Goal: Task Accomplishment & Management: Complete application form

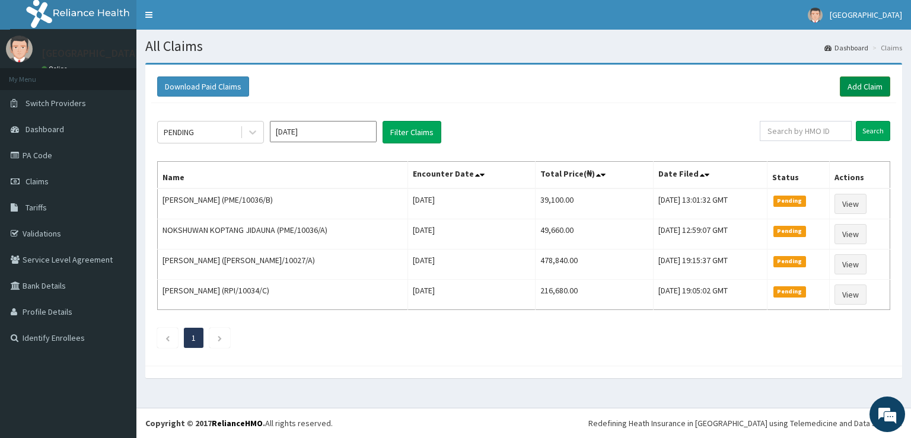
click at [871, 89] on link "Add Claim" at bounding box center [865, 87] width 50 height 20
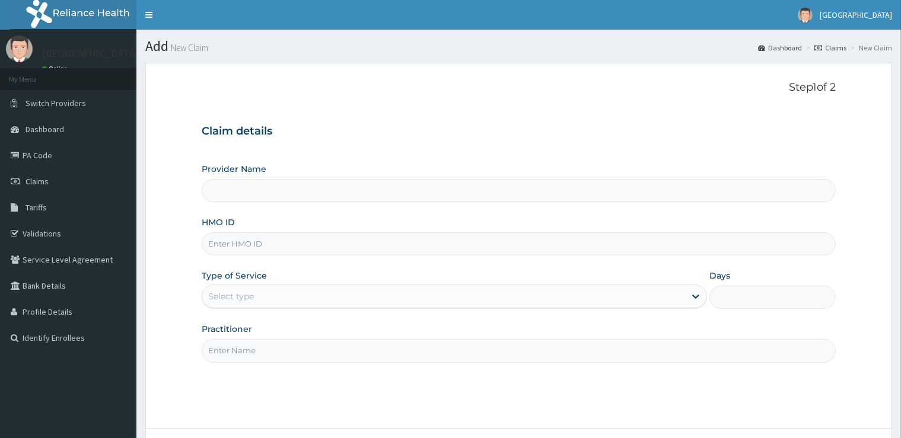
click at [304, 201] on input "Provider Name" at bounding box center [519, 190] width 634 height 23
click at [292, 193] on input "Provider Name" at bounding box center [519, 190] width 634 height 23
click at [293, 193] on input "Provider Name" at bounding box center [519, 190] width 634 height 23
click at [307, 216] on div "Provider Name HMO ID Type of Service Select type Days Practitioner" at bounding box center [519, 262] width 634 height 199
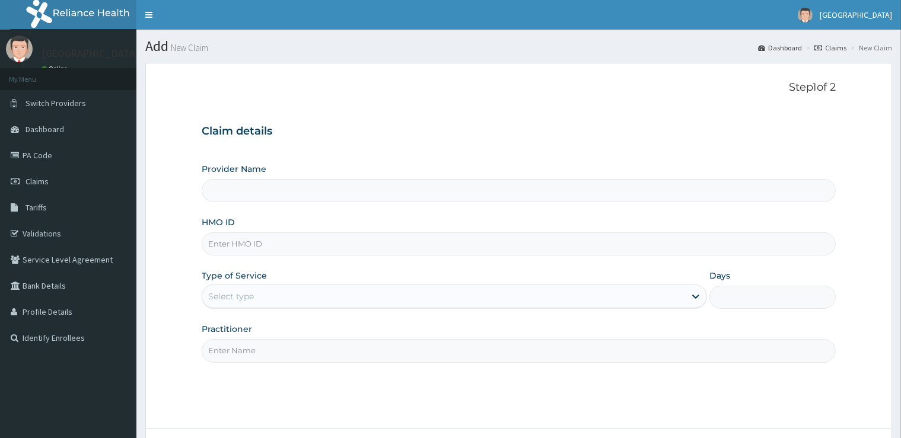
click at [307, 216] on div "Provider Name HMO ID Type of Service Select type Days Practitioner" at bounding box center [519, 262] width 634 height 199
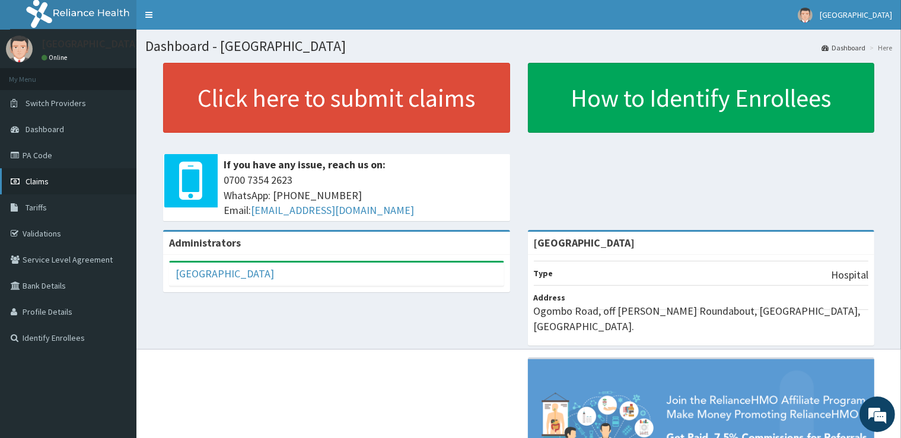
click at [46, 186] on span "Claims" at bounding box center [37, 181] width 23 height 11
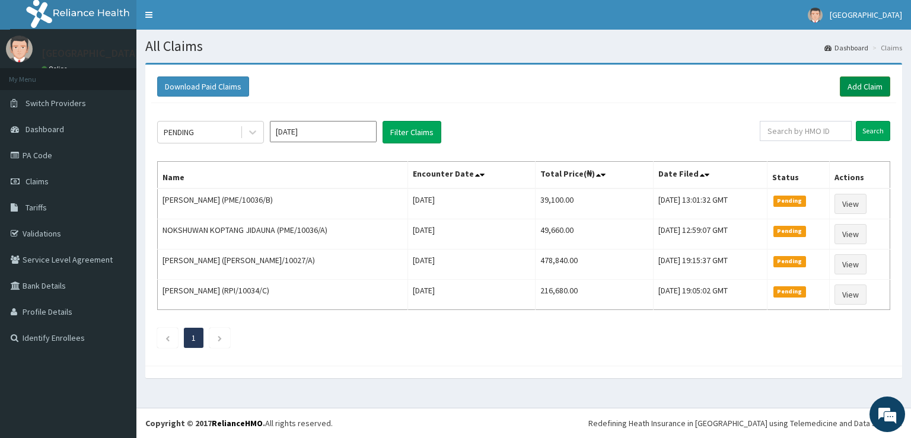
click at [847, 84] on link "Add Claim" at bounding box center [865, 87] width 50 height 20
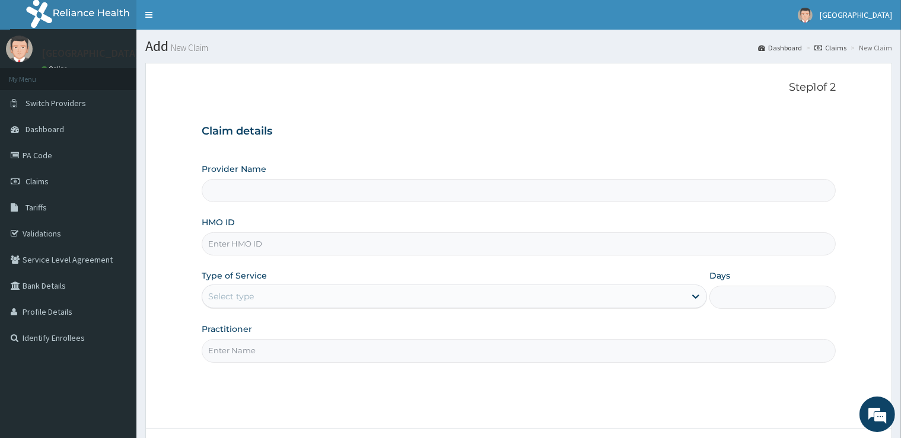
type input "[GEOGRAPHIC_DATA]"
click at [338, 255] on div "Provider Name Cedar Care Hospital HMO ID Type of Service Select type Days Pract…" at bounding box center [519, 262] width 634 height 199
click at [333, 247] on input "HMO ID" at bounding box center [519, 244] width 634 height 23
drag, startPoint x: 319, startPoint y: 293, endPoint x: 310, endPoint y: 303, distance: 12.6
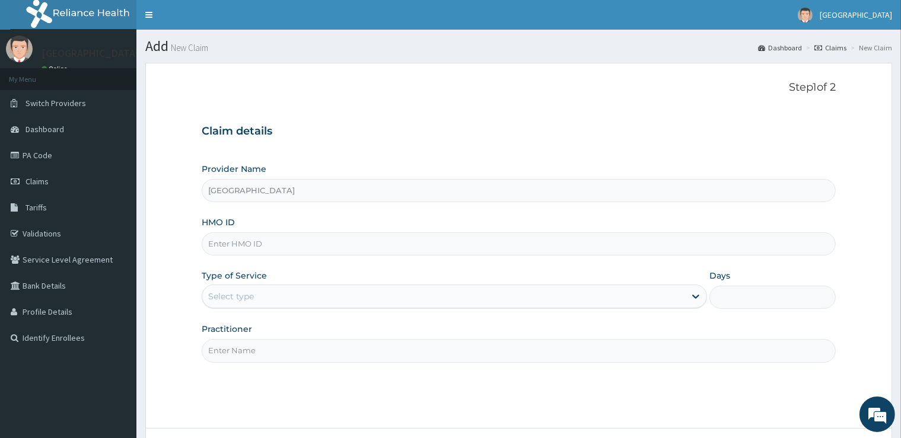
click at [315, 297] on div "Select type" at bounding box center [443, 296] width 483 height 19
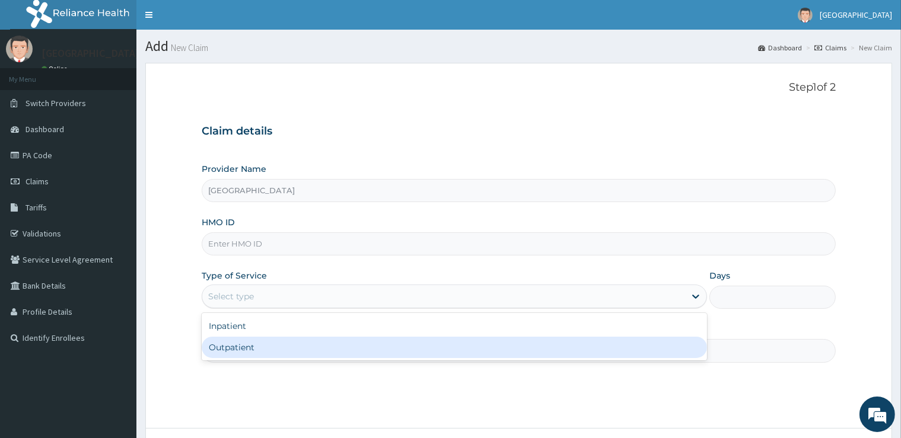
click at [302, 345] on div "Outpatient" at bounding box center [455, 347] width 506 height 21
type input "1"
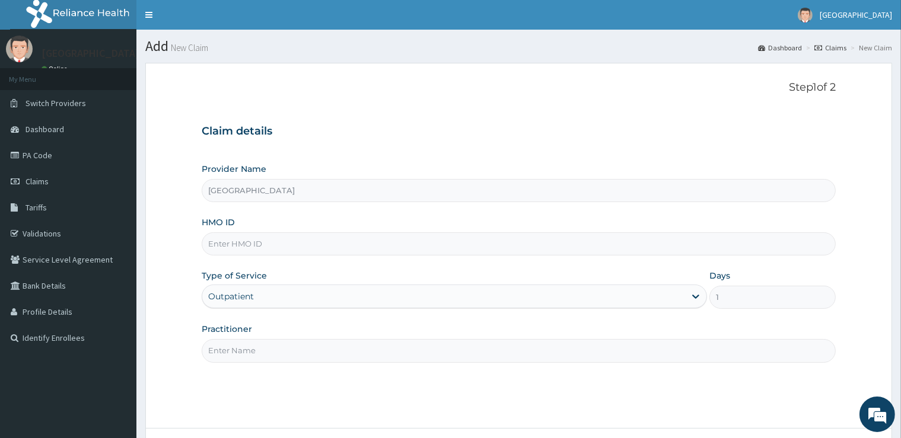
click at [273, 239] on input "HMO ID" at bounding box center [519, 244] width 634 height 23
drag, startPoint x: 412, startPoint y: 241, endPoint x: 405, endPoint y: 241, distance: 7.1
click at [408, 241] on input "HMO ID" at bounding box center [519, 244] width 634 height 23
type input "g"
type input "GEL/10043/C"
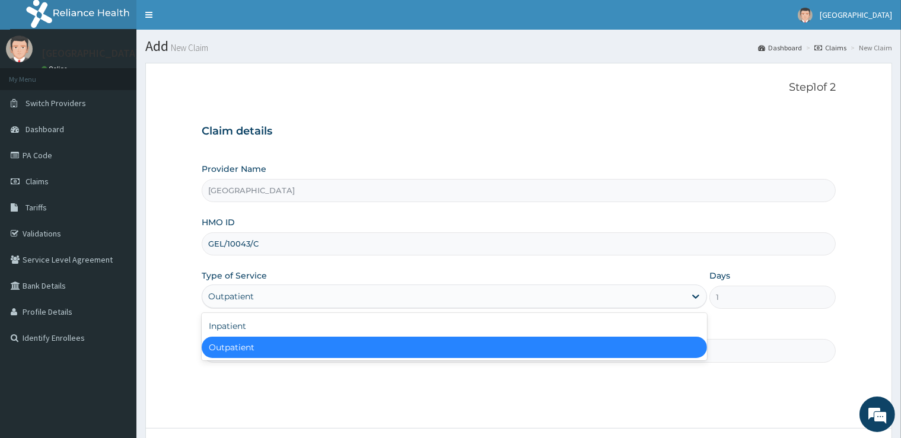
drag, startPoint x: 313, startPoint y: 305, endPoint x: 309, endPoint y: 316, distance: 11.5
click at [312, 305] on div "Outpatient" at bounding box center [443, 296] width 483 height 19
click at [305, 350] on div "Outpatient" at bounding box center [455, 347] width 506 height 21
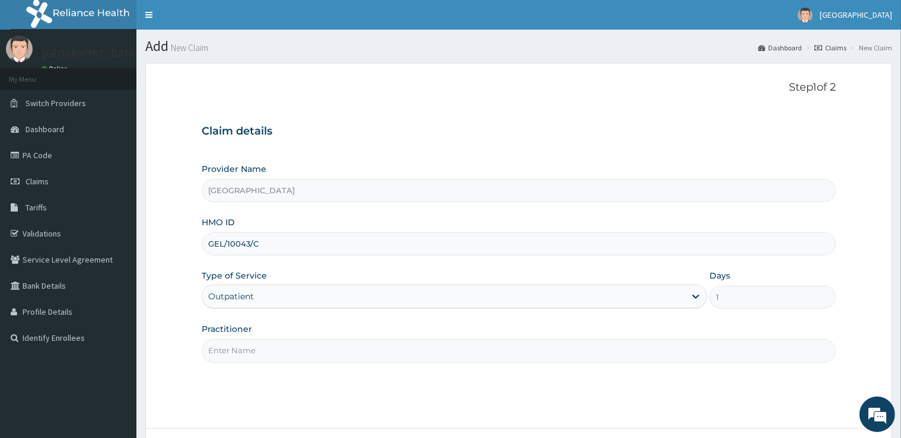
click at [304, 352] on input "Practitioner" at bounding box center [519, 350] width 634 height 23
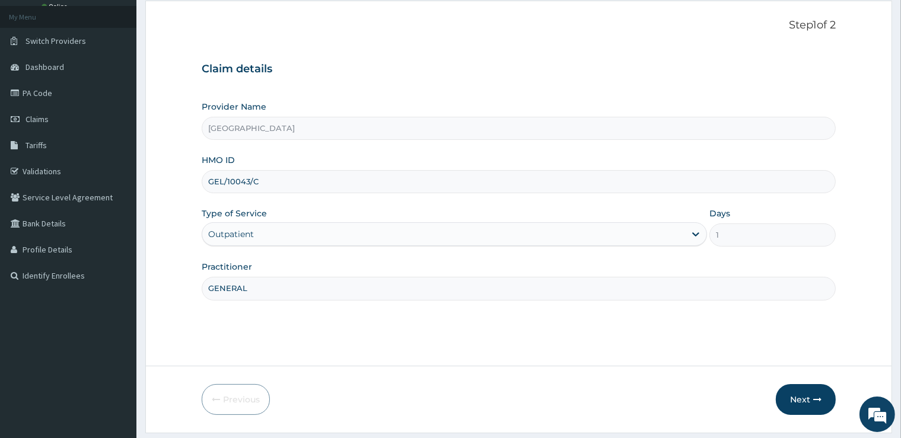
scroll to position [96, 0]
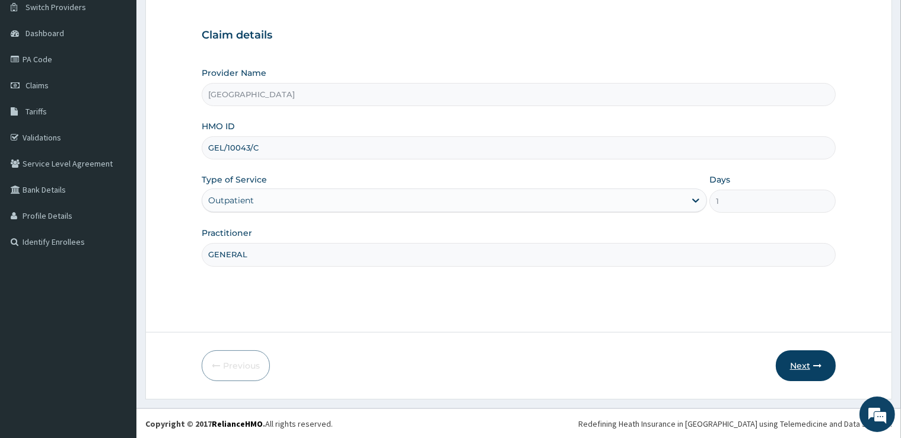
type input "GENERAL"
click at [796, 367] on button "Next" at bounding box center [806, 366] width 60 height 31
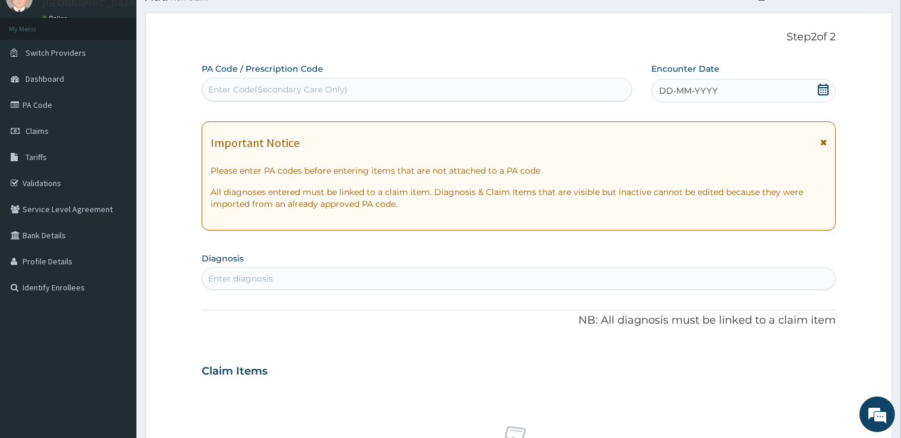
scroll to position [33, 0]
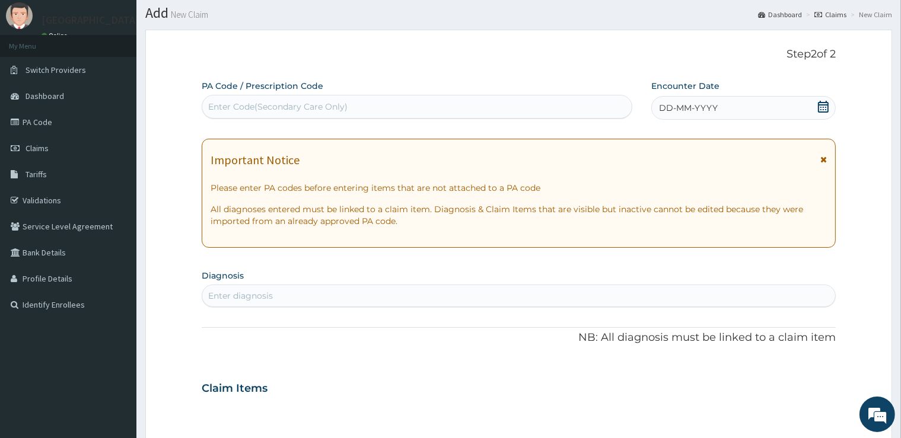
click at [338, 110] on div "Enter Code(Secondary Care Only)" at bounding box center [277, 107] width 139 height 12
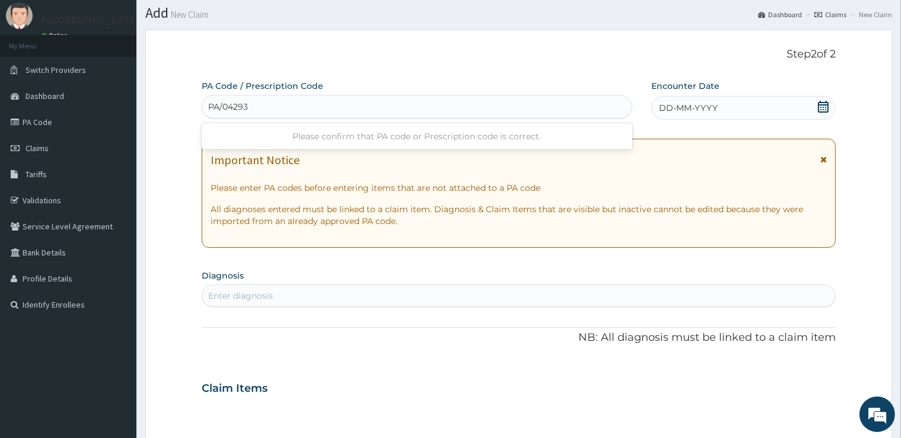
type input "PA/042939"
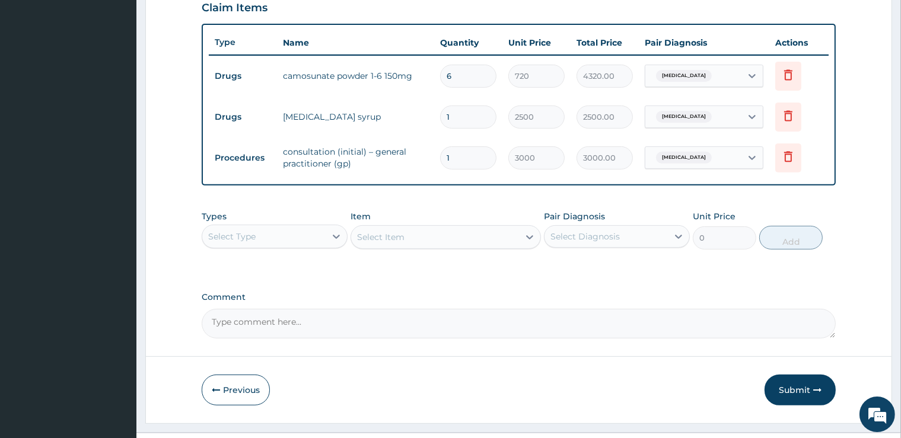
scroll to position [440, 0]
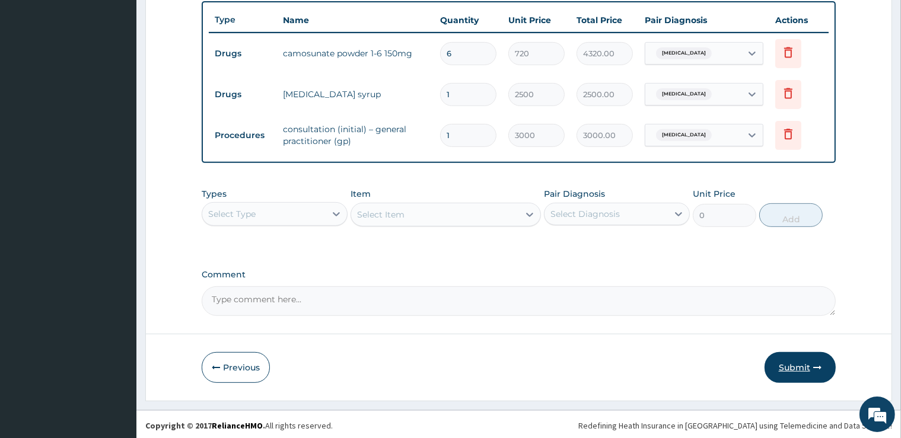
click at [802, 371] on button "Submit" at bounding box center [800, 367] width 71 height 31
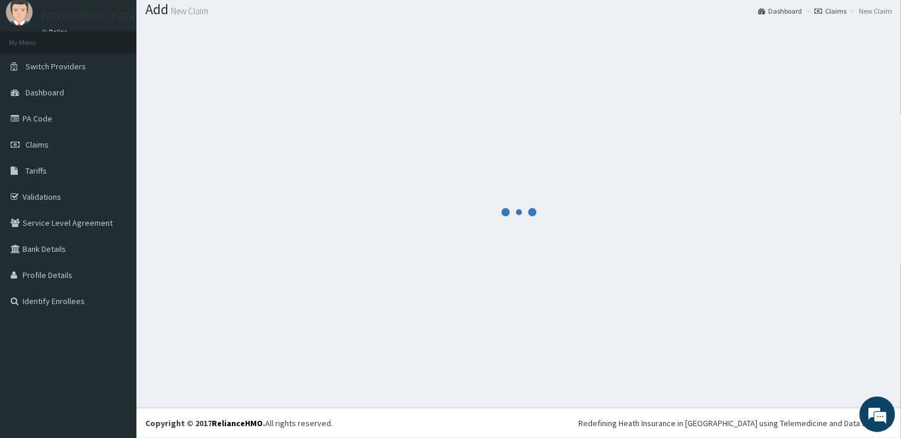
scroll to position [36, 0]
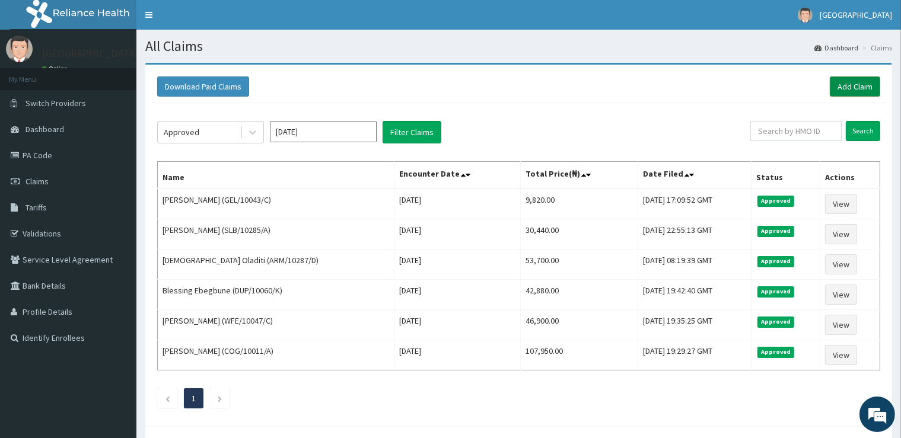
click at [858, 90] on link "Add Claim" at bounding box center [855, 87] width 50 height 20
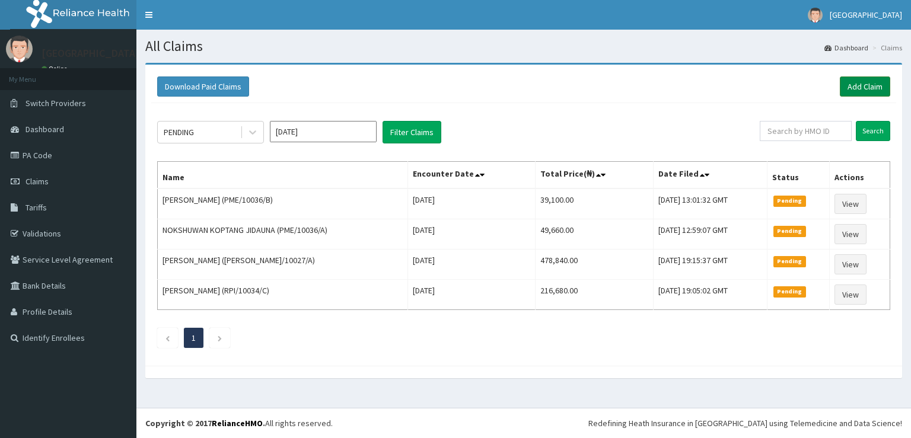
click at [851, 88] on link "Add Claim" at bounding box center [865, 87] width 50 height 20
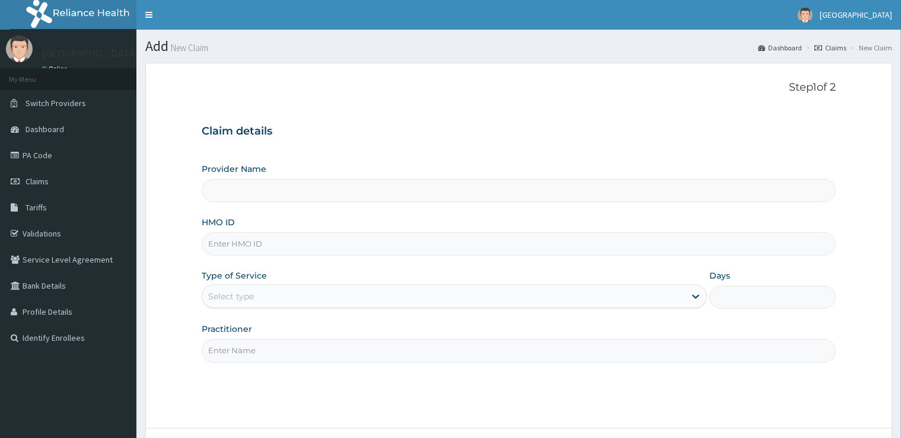
type input "[GEOGRAPHIC_DATA]"
type input "RPI/10058/A"
click at [326, 295] on div "Select type" at bounding box center [443, 296] width 483 height 19
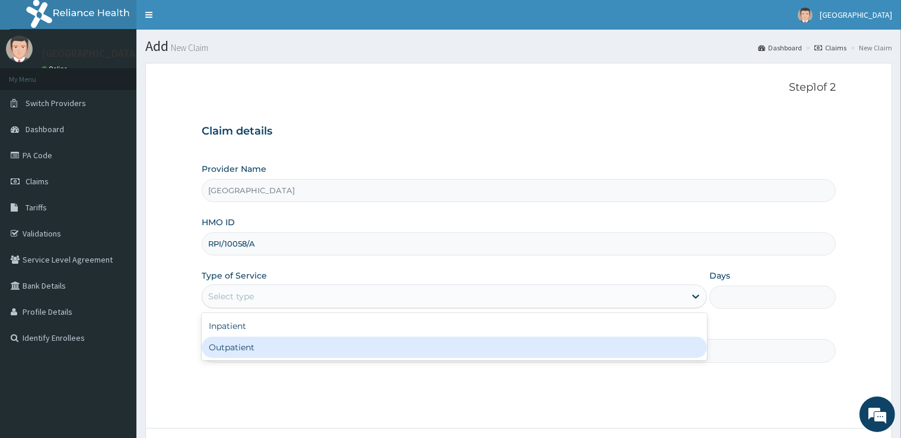
click at [311, 343] on div "Outpatient" at bounding box center [455, 347] width 506 height 21
type input "1"
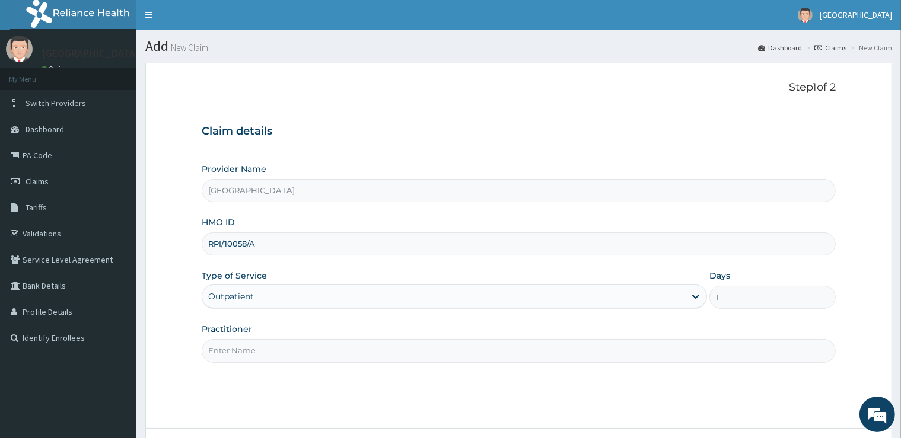
click at [310, 345] on input "Practitioner" at bounding box center [519, 350] width 634 height 23
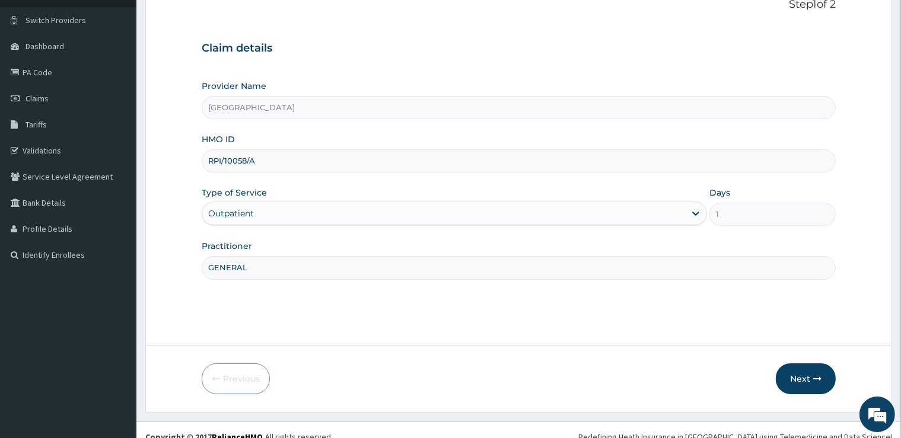
scroll to position [96, 0]
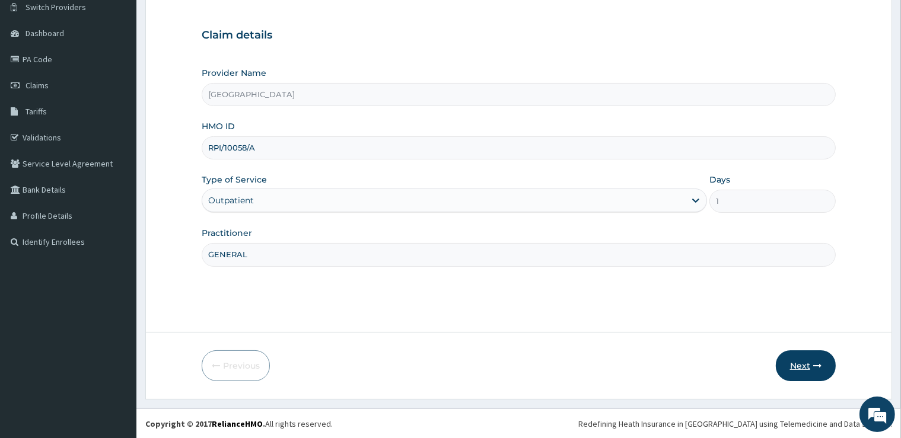
type input "GENERAL"
click at [812, 363] on button "Next" at bounding box center [806, 366] width 60 height 31
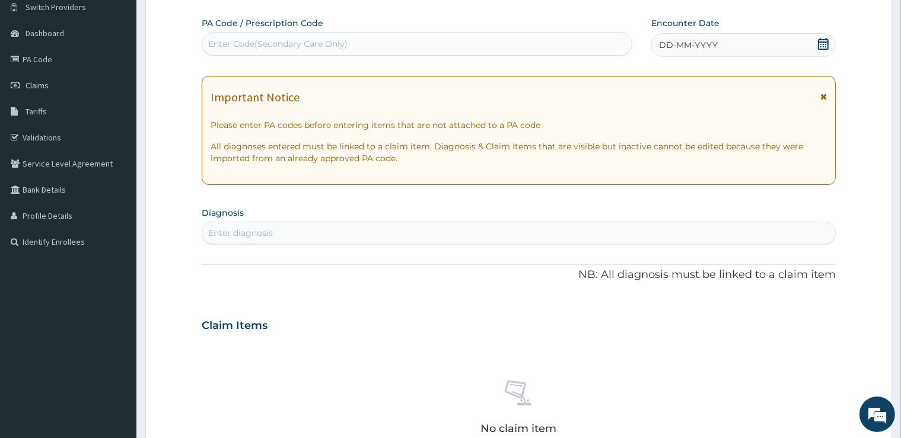
click at [466, 51] on div "Enter Code(Secondary Care Only)" at bounding box center [417, 43] width 430 height 19
type input "O"
type input "PA/0A1431"
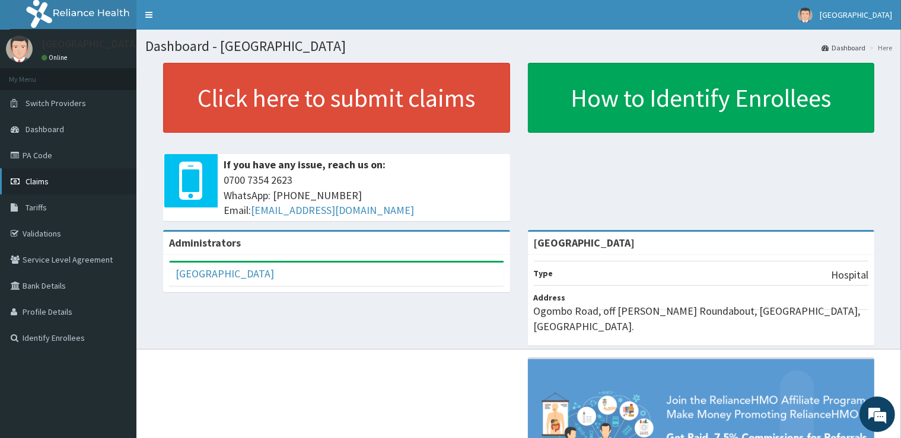
click at [55, 178] on link "Claims" at bounding box center [68, 182] width 136 height 26
click at [72, 181] on link "Claims" at bounding box center [68, 182] width 136 height 26
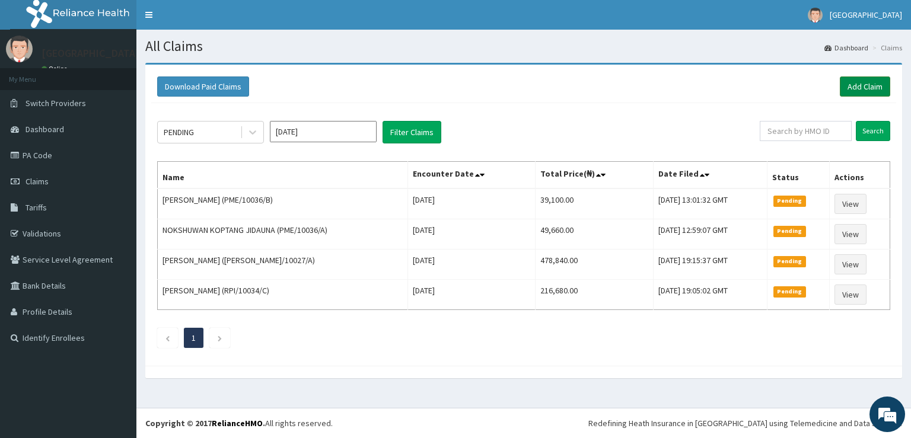
click at [850, 90] on link "Add Claim" at bounding box center [865, 87] width 50 height 20
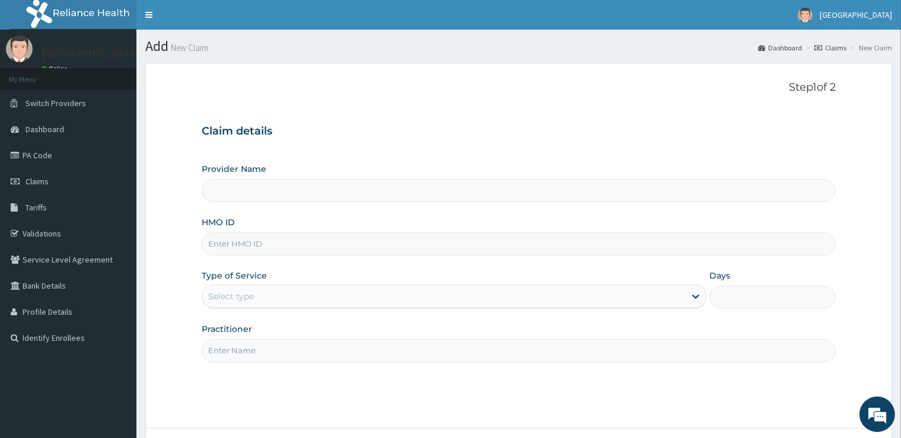
type input "[GEOGRAPHIC_DATA]"
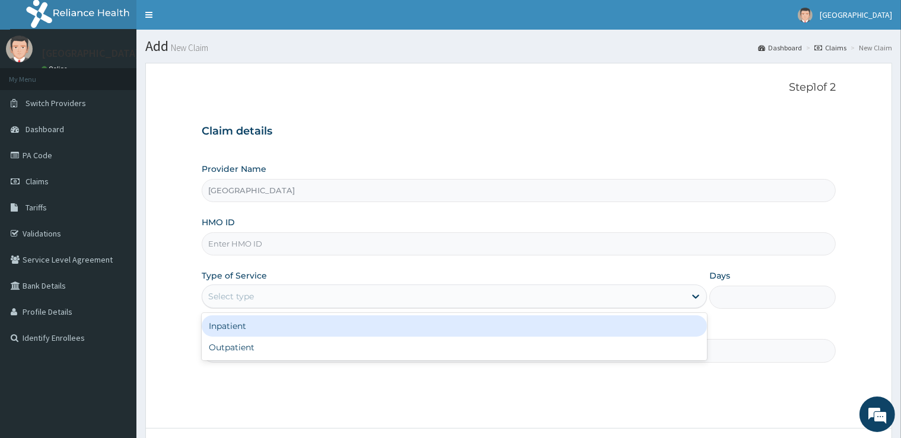
click at [420, 285] on div "Select type" at bounding box center [455, 297] width 506 height 24
click at [387, 332] on div "Inpatient" at bounding box center [455, 326] width 506 height 21
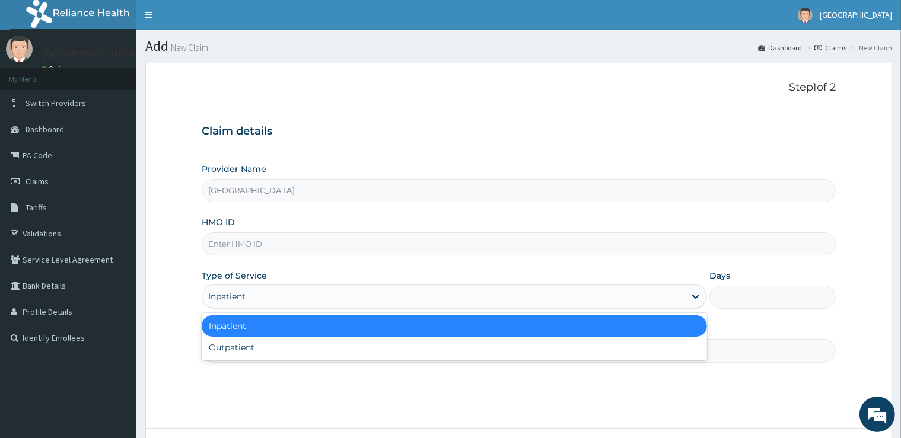
click at [359, 304] on div "Inpatient" at bounding box center [443, 296] width 483 height 19
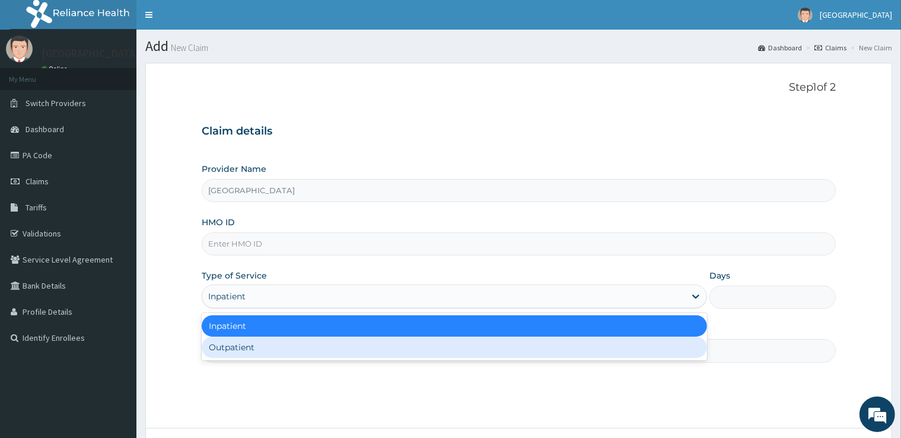
click at [354, 344] on div "Outpatient" at bounding box center [455, 347] width 506 height 21
type input "1"
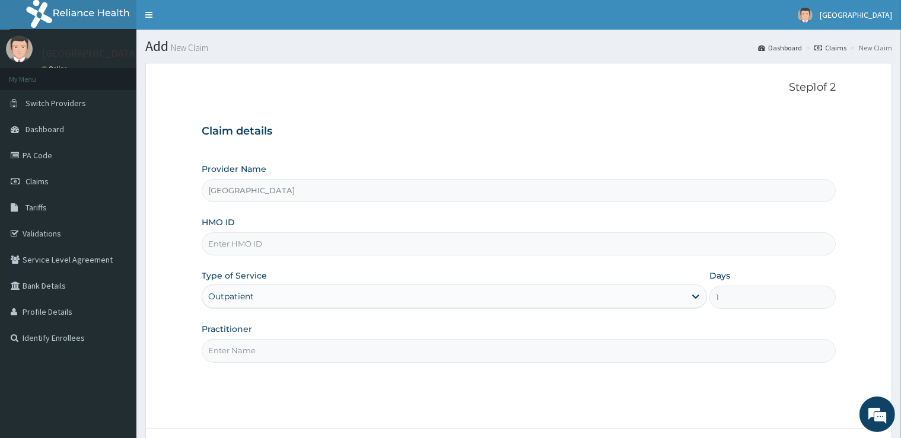
click at [343, 355] on input "Practitioner" at bounding box center [519, 350] width 634 height 23
click at [270, 243] on input "HMO ID" at bounding box center [519, 244] width 634 height 23
type input "RPI/10058/A"
click at [286, 302] on div "Outpatient" at bounding box center [443, 296] width 483 height 19
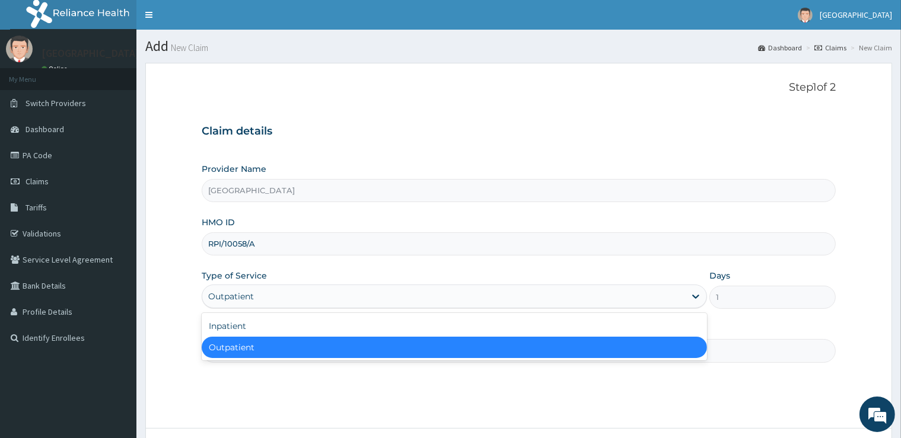
click at [302, 345] on div "Outpatient" at bounding box center [455, 347] width 506 height 21
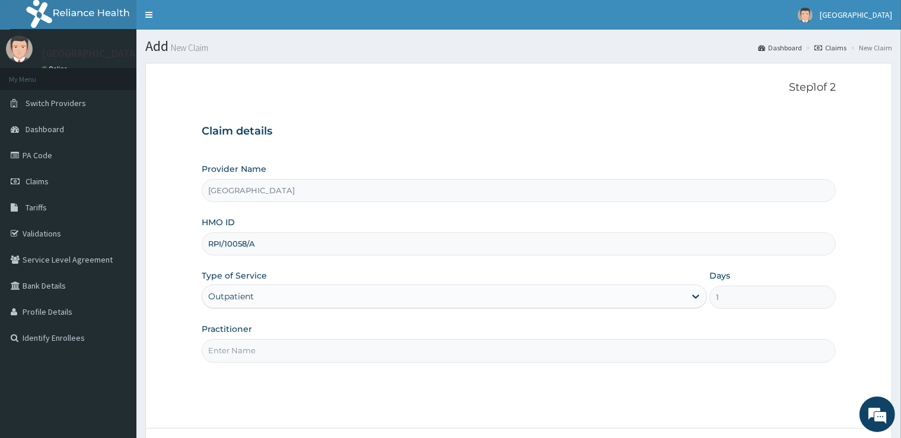
click at [276, 345] on input "Practitioner" at bounding box center [519, 350] width 634 height 23
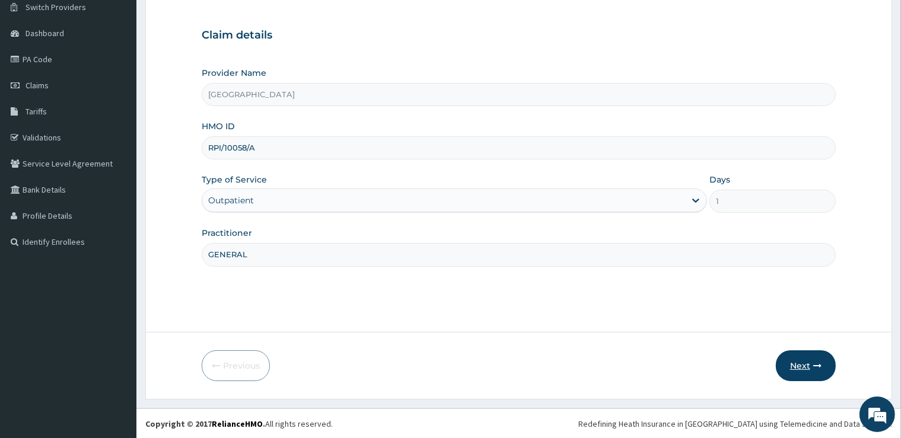
type input "GENERAL"
click at [808, 367] on button "Next" at bounding box center [806, 366] width 60 height 31
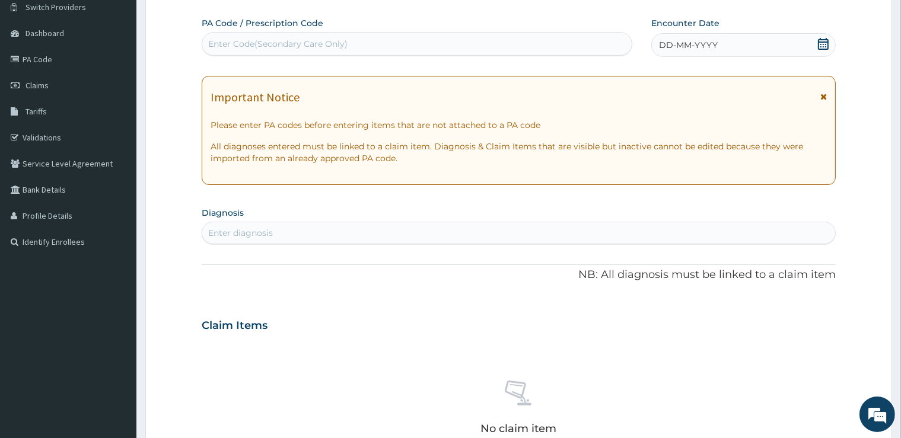
click at [558, 44] on div "Enter Code(Secondary Care Only)" at bounding box center [417, 43] width 430 height 19
type input "PA/0A1431"
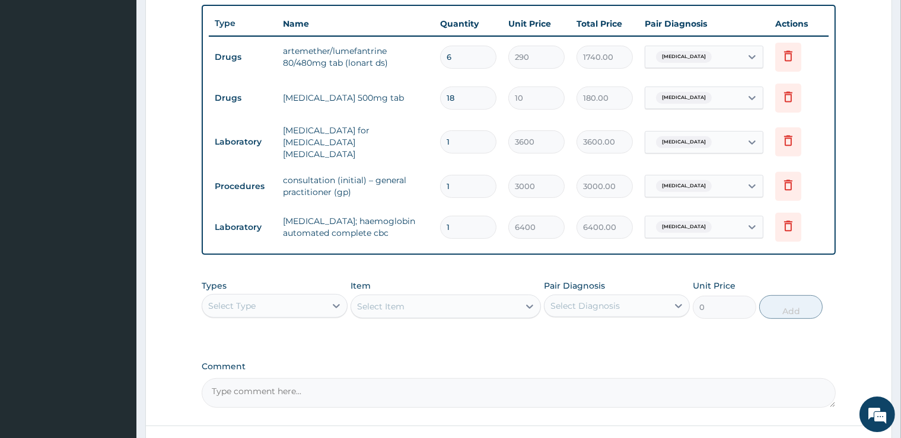
scroll to position [522, 0]
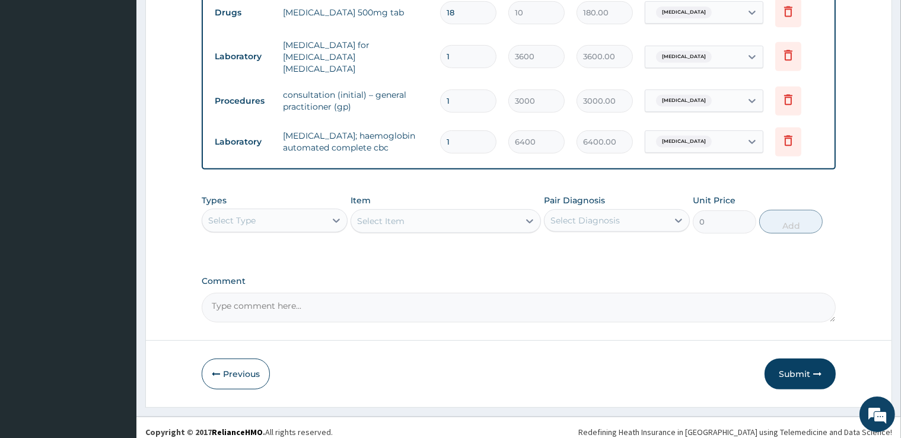
drag, startPoint x: 810, startPoint y: 374, endPoint x: 804, endPoint y: 362, distance: 13.5
click at [810, 374] on button "Submit" at bounding box center [800, 374] width 71 height 31
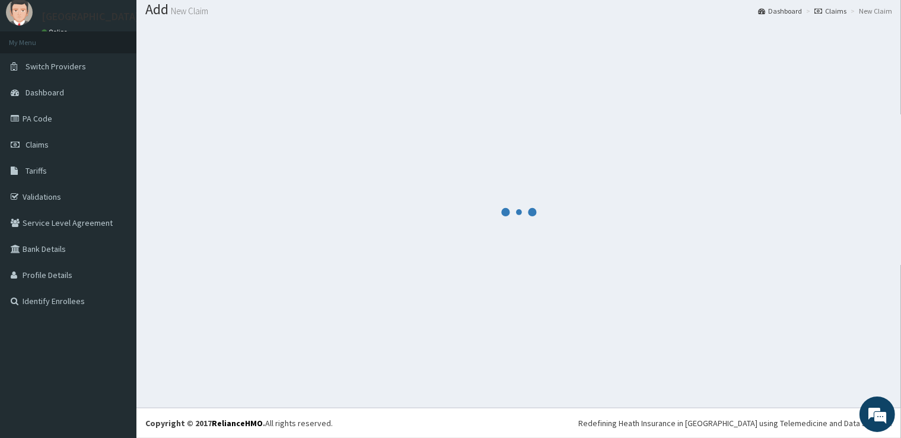
scroll to position [36, 0]
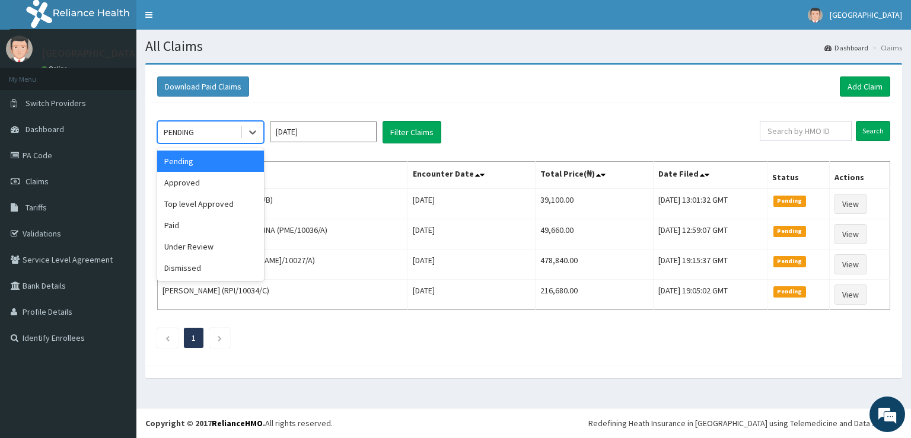
drag, startPoint x: 184, startPoint y: 124, endPoint x: 182, endPoint y: 136, distance: 12.1
click at [184, 125] on div "PENDING" at bounding box center [199, 132] width 82 height 19
click at [193, 190] on div "Approved" at bounding box center [210, 182] width 107 height 21
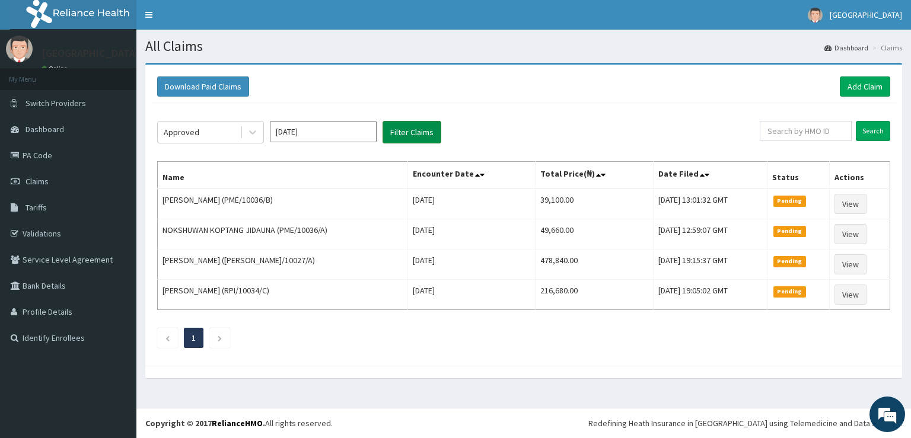
click at [402, 134] on button "Filter Claims" at bounding box center [412, 132] width 59 height 23
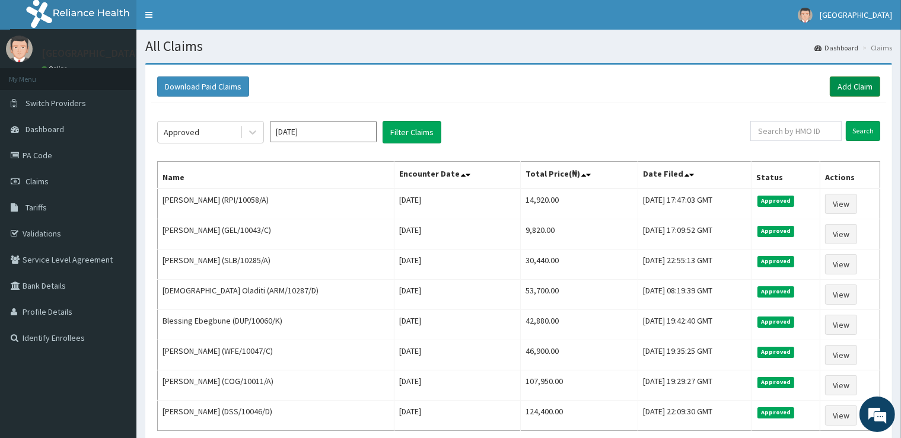
click at [876, 82] on link "Add Claim" at bounding box center [855, 87] width 50 height 20
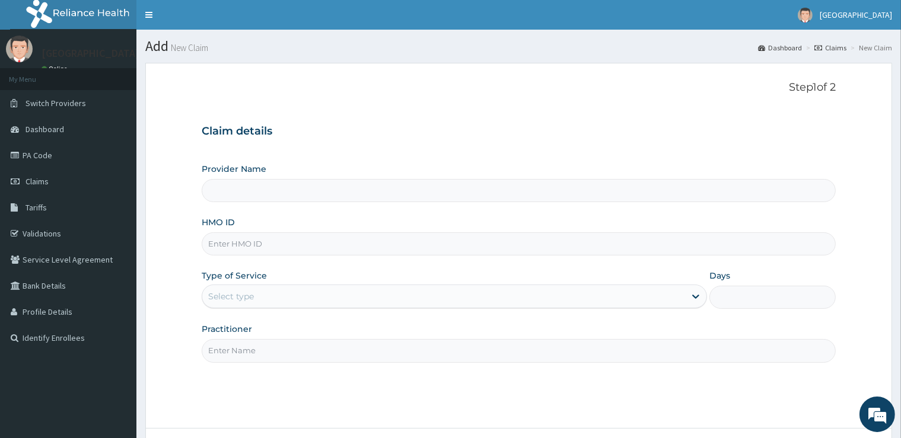
click at [296, 253] on input "HMO ID" at bounding box center [519, 244] width 634 height 23
type input "[GEOGRAPHIC_DATA]"
type input "SLH/10097/B"
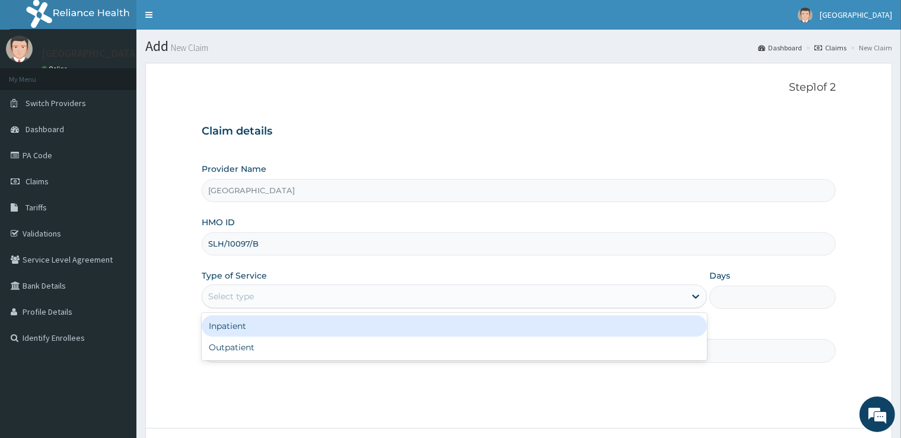
drag, startPoint x: 257, startPoint y: 301, endPoint x: 253, endPoint y: 320, distance: 19.6
click at [255, 307] on div "Select type" at bounding box center [455, 297] width 506 height 24
drag, startPoint x: 250, startPoint y: 336, endPoint x: 247, endPoint y: 344, distance: 8.5
click at [250, 336] on div "Inpatient" at bounding box center [455, 326] width 506 height 21
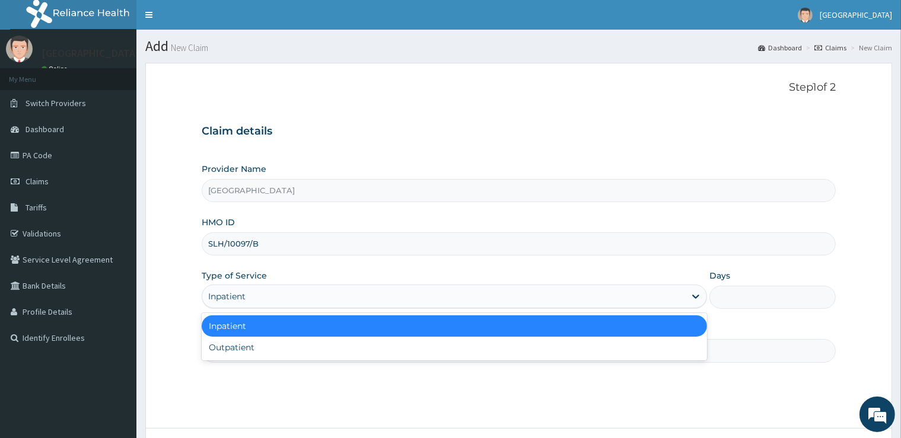
drag, startPoint x: 235, startPoint y: 295, endPoint x: 235, endPoint y: 322, distance: 27.3
click at [235, 307] on div "Inpatient" at bounding box center [455, 297] width 506 height 24
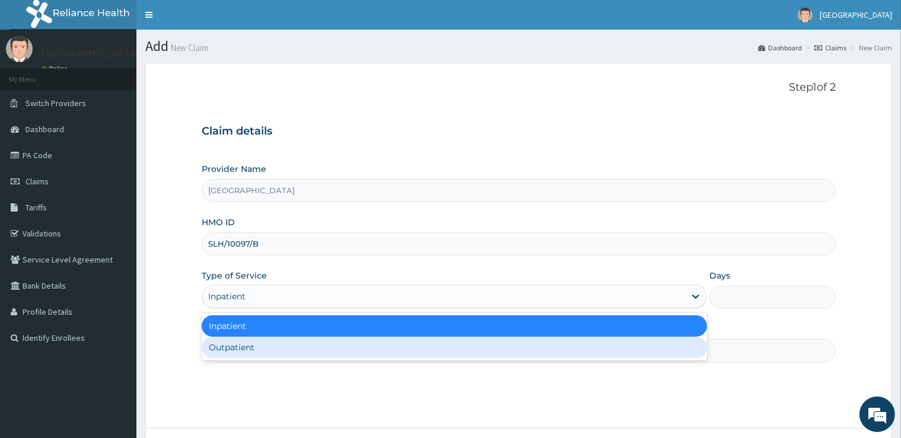
click at [235, 350] on div "Outpatient" at bounding box center [455, 347] width 506 height 21
type input "1"
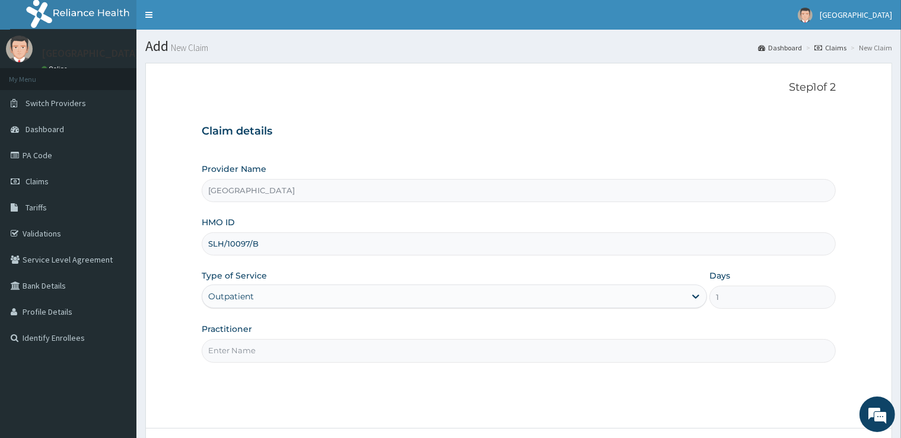
click at [235, 350] on input "Practitioner" at bounding box center [519, 350] width 634 height 23
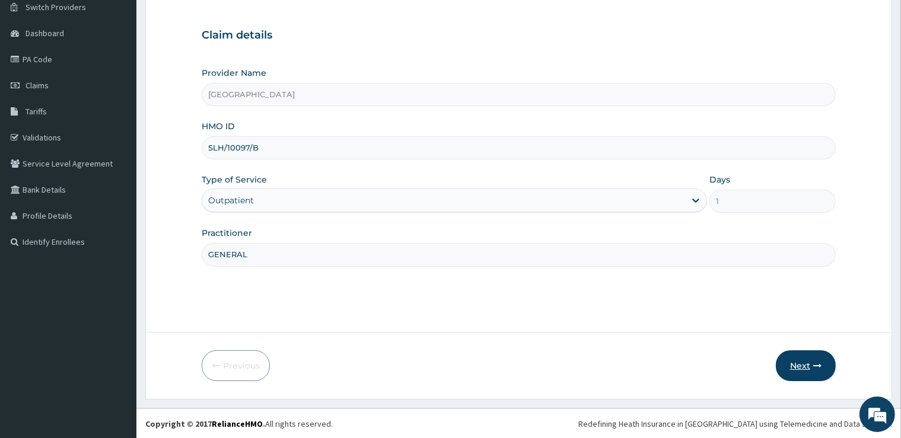
type input "GENERAL"
click at [806, 374] on button "Next" at bounding box center [806, 366] width 60 height 31
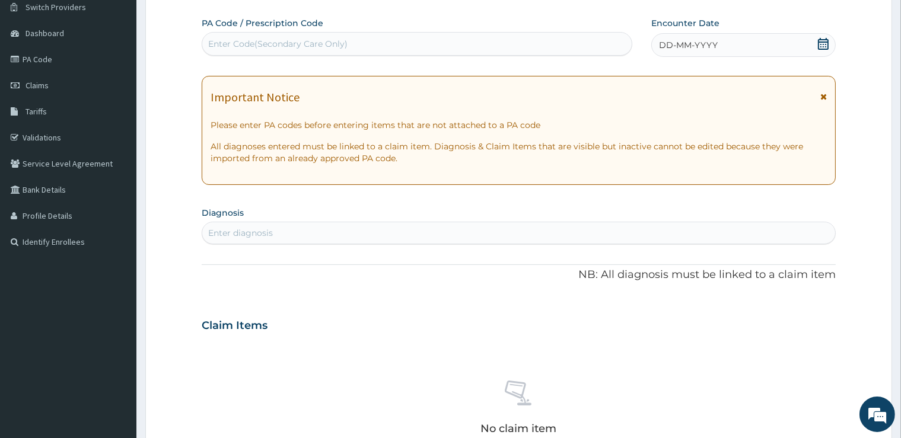
click at [609, 40] on div "Enter Code(Secondary Care Only)" at bounding box center [417, 43] width 430 height 19
type input "PA/F64512"
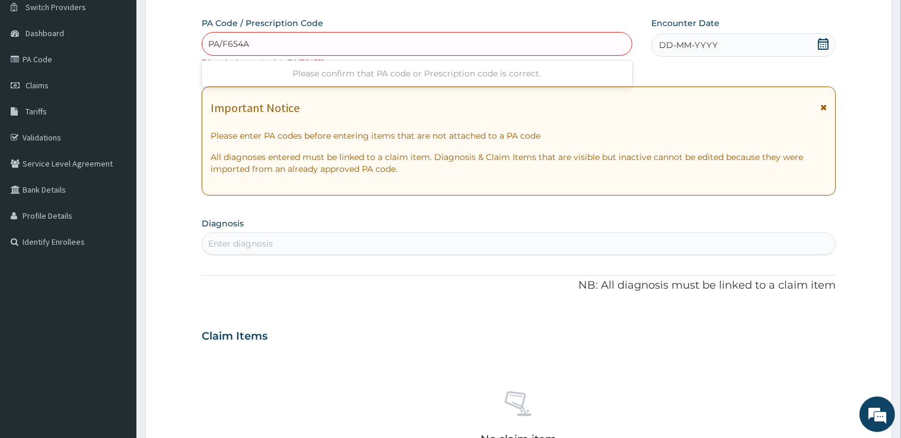
type input "PA/F654A2"
click at [329, 33] on div "Enter Code(Secondary Care Only)" at bounding box center [417, 44] width 431 height 24
type input "PA/F645A2"
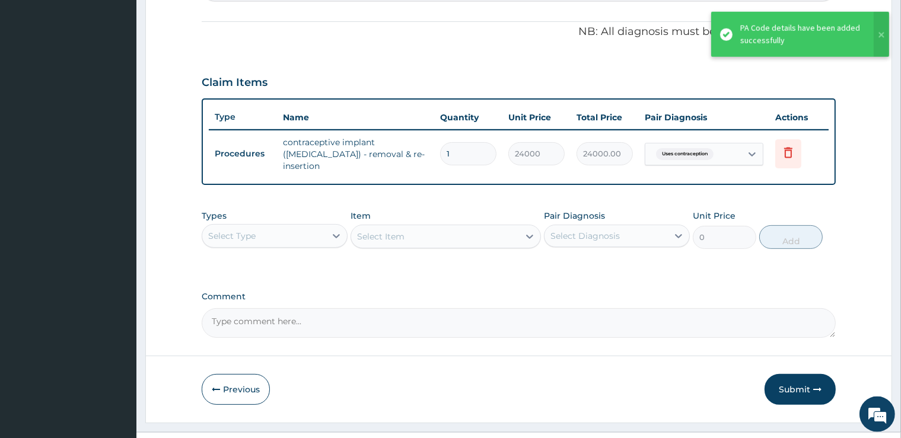
scroll to position [346, 0]
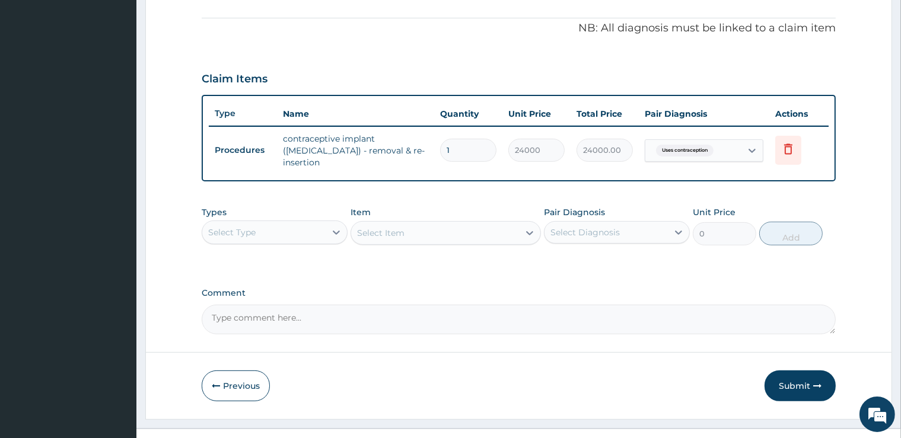
click at [319, 224] on div "Select Type" at bounding box center [263, 232] width 123 height 19
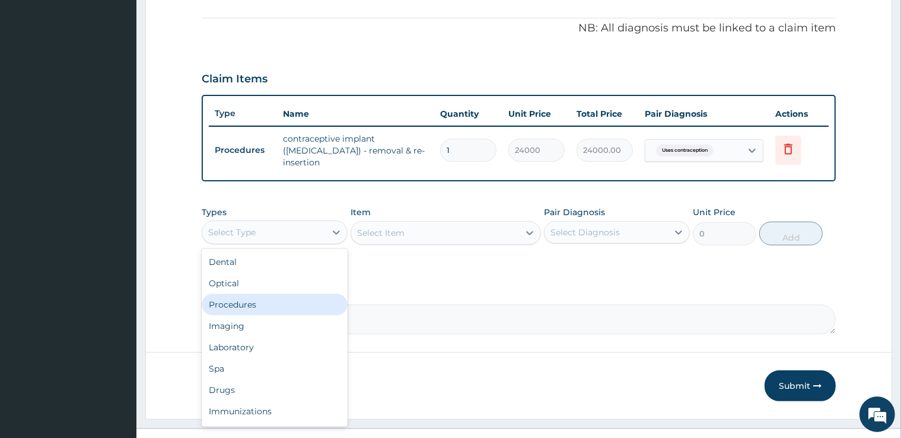
click at [291, 294] on div "Procedures" at bounding box center [275, 304] width 146 height 21
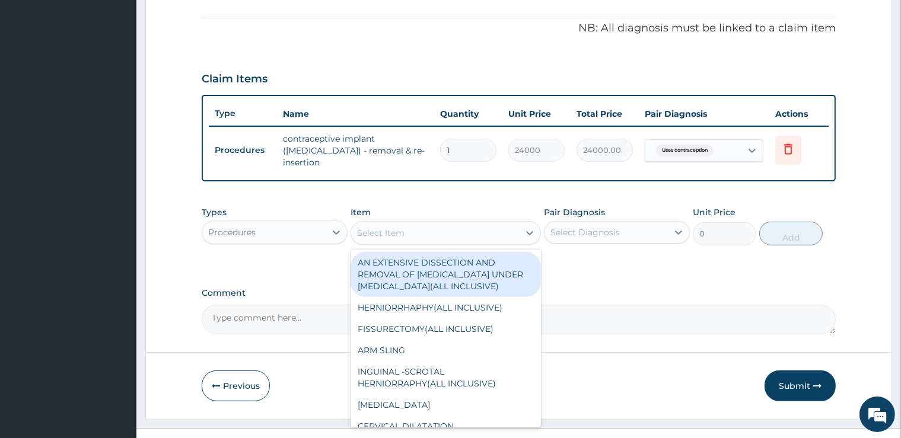
click at [484, 235] on div "Select Item" at bounding box center [446, 233] width 190 height 24
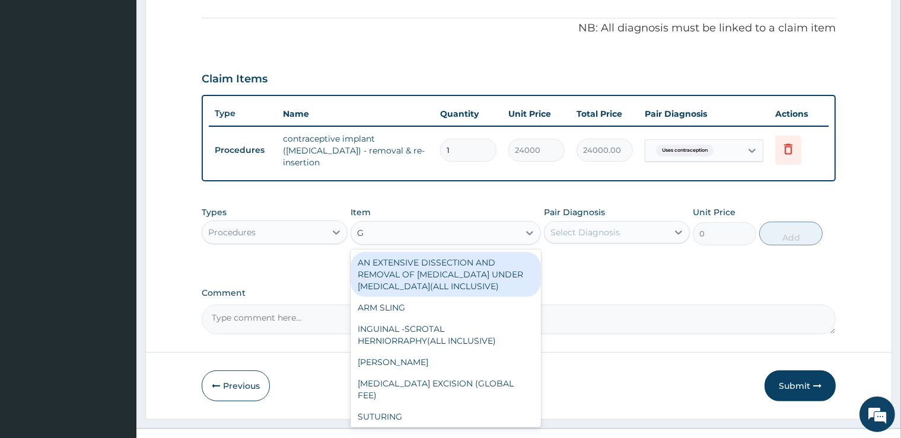
type input "GP"
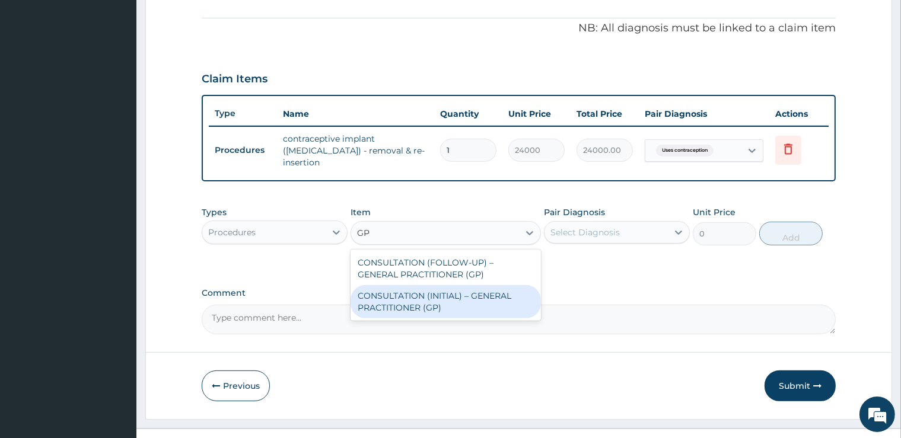
click at [472, 295] on div "CONSULTATION (INITIAL) – GENERAL PRACTITIONER (GP)" at bounding box center [446, 301] width 190 height 33
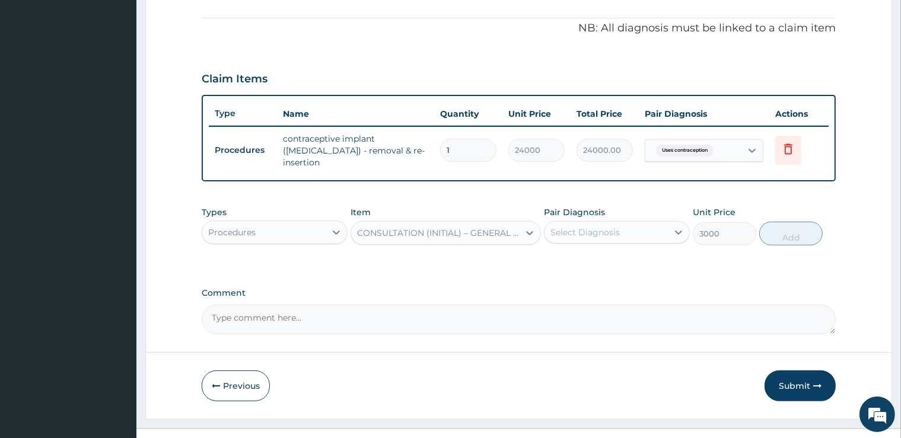
type input "3000"
click at [604, 227] on div "Select Diagnosis" at bounding box center [585, 233] width 69 height 12
click at [604, 257] on label "Uses contraception" at bounding box center [605, 262] width 83 height 12
checkbox input "true"
click at [798, 229] on button "Add" at bounding box center [790, 234] width 63 height 24
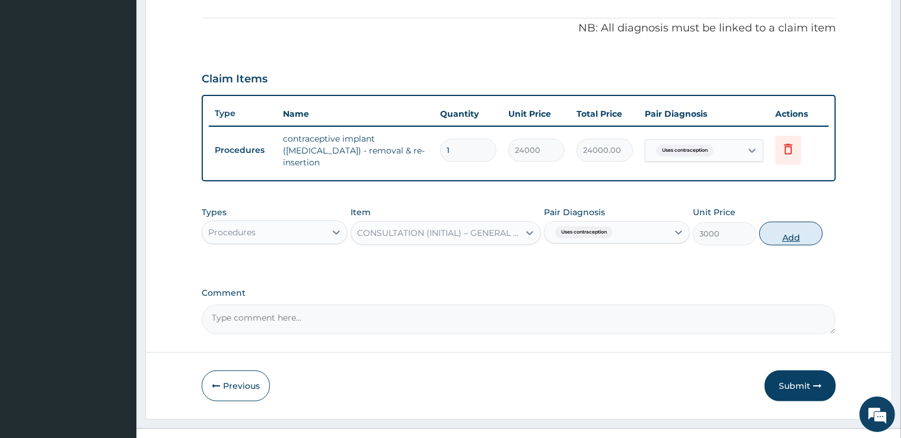
type input "0"
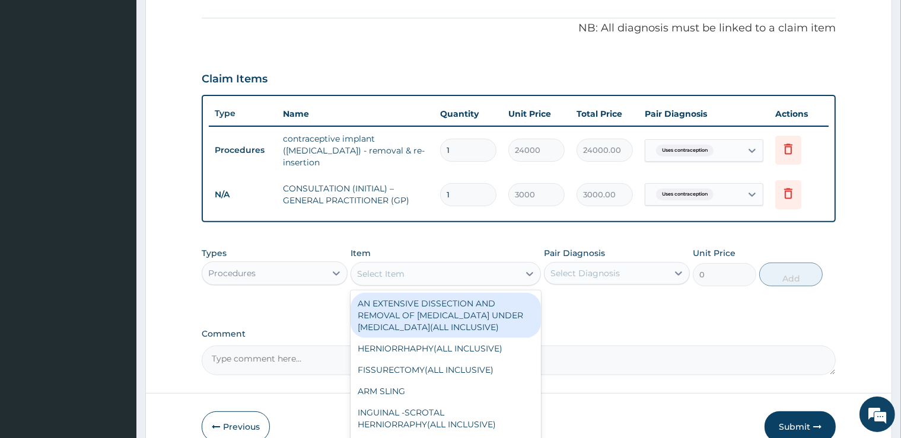
click at [414, 266] on div "Select Item" at bounding box center [435, 274] width 168 height 19
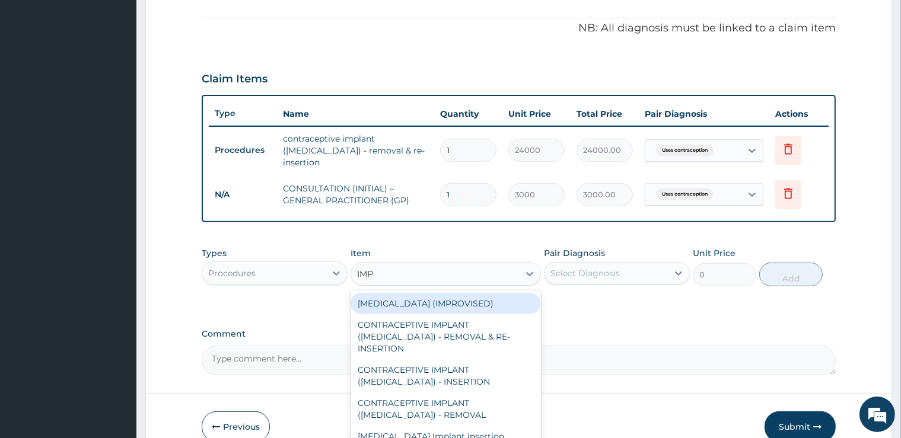
type input "IMPL"
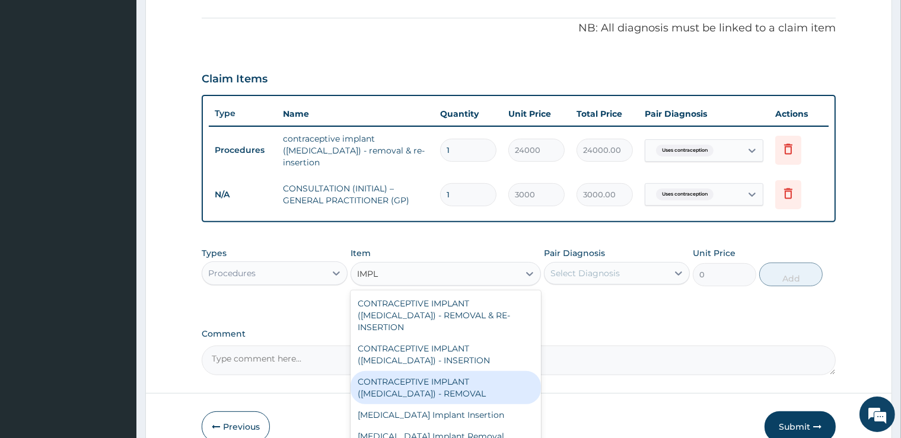
click at [464, 371] on div "CONTRACEPTIVE IMPLANT (IMPLANON) - REMOVAL" at bounding box center [446, 387] width 190 height 33
type input "10000"
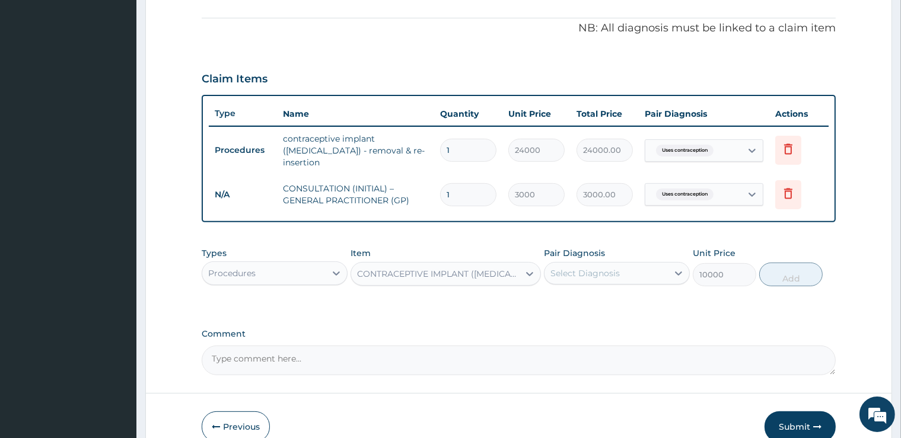
scroll to position [399, 0]
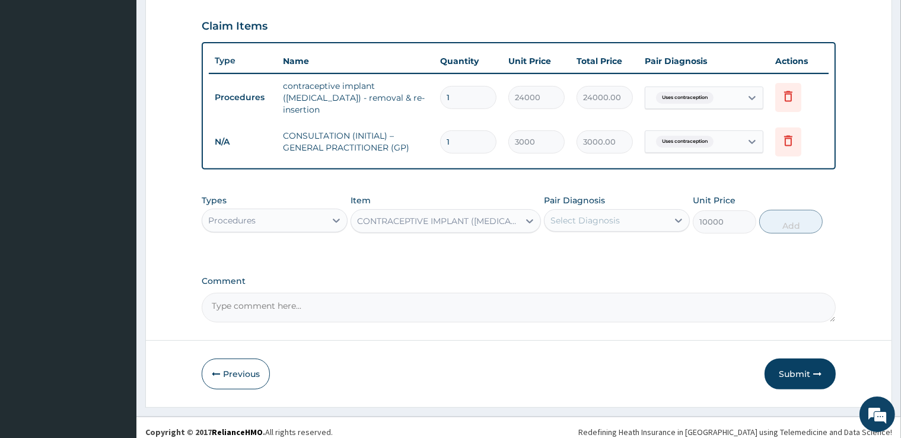
click at [769, 359] on div "Submit" at bounding box center [800, 374] width 71 height 31
click at [794, 364] on button "Submit" at bounding box center [800, 374] width 71 height 31
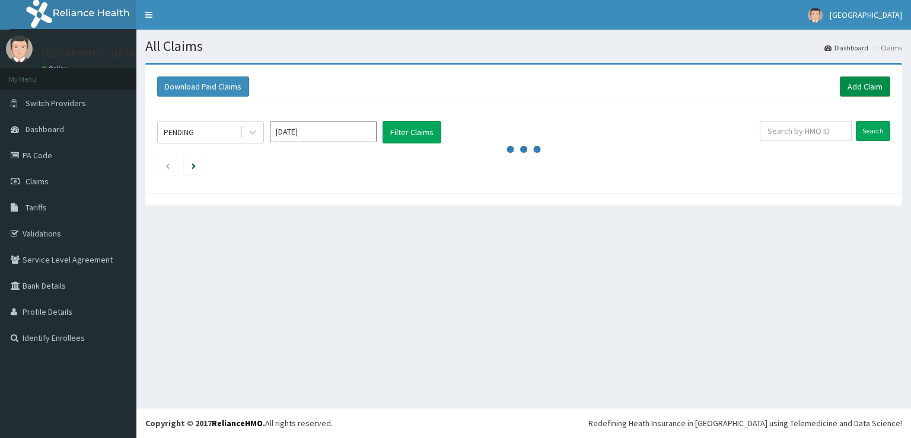
click at [863, 87] on link "Add Claim" at bounding box center [865, 87] width 50 height 20
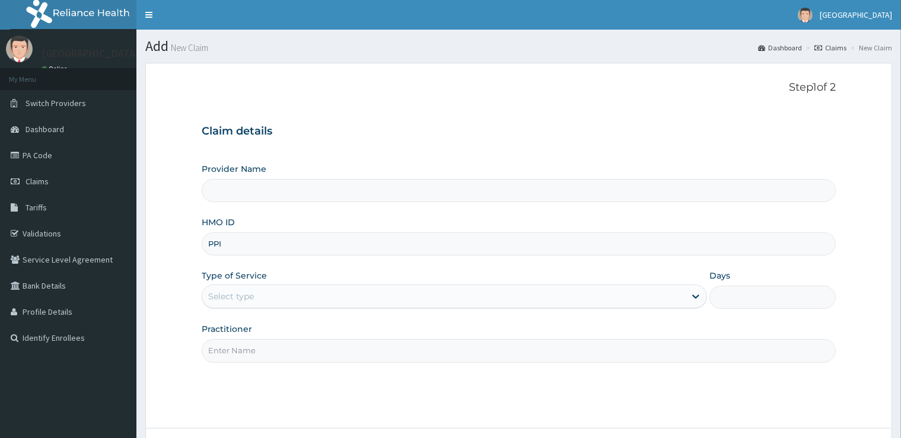
type input "PPI/"
type input "[GEOGRAPHIC_DATA]"
type input "PPI/10021/B"
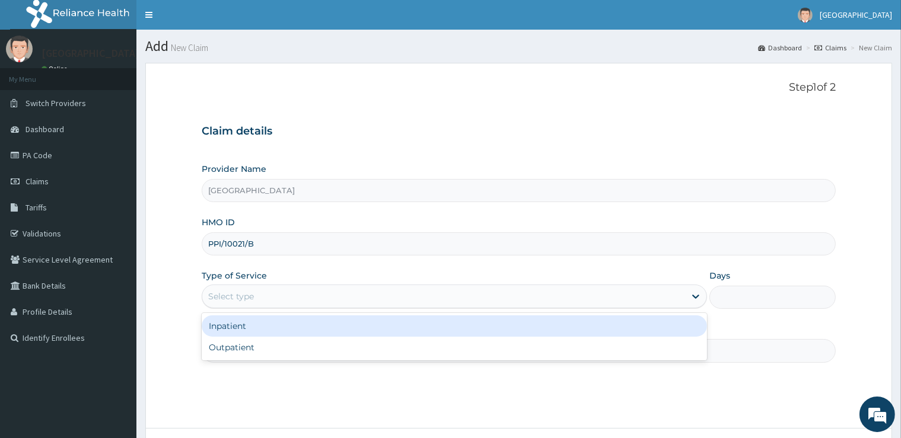
drag, startPoint x: 263, startPoint y: 302, endPoint x: 239, endPoint y: 361, distance: 64.1
click at [246, 309] on div "option Inpatient focused, 1 of 2. 2 results available. Use Up and Down to choos…" at bounding box center [455, 297] width 506 height 24
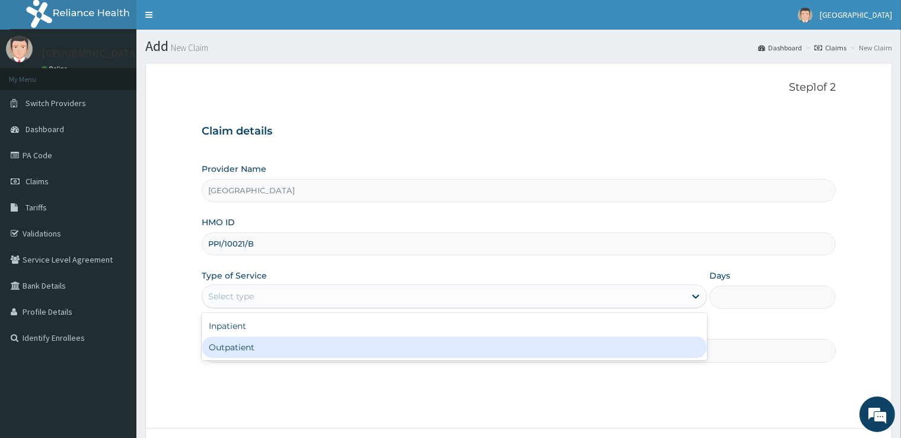
drag, startPoint x: 229, startPoint y: 350, endPoint x: 242, endPoint y: 376, distance: 28.7
click at [230, 355] on div "Outpatient" at bounding box center [455, 347] width 506 height 21
type input "1"
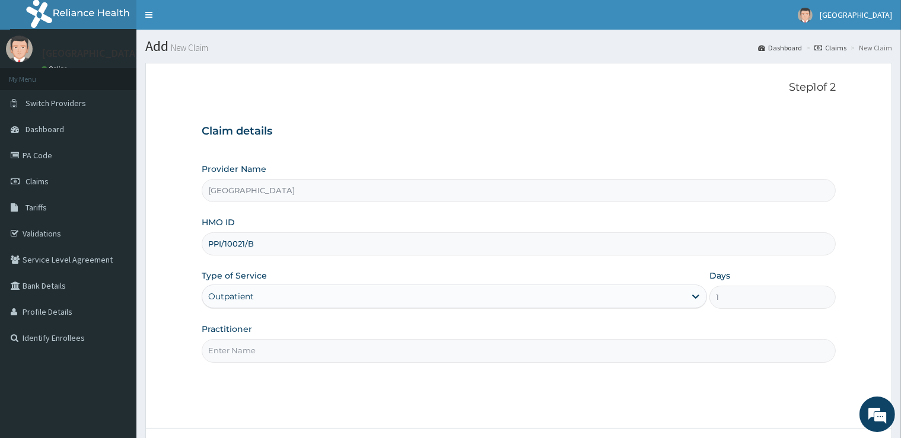
click at [224, 351] on input "Practitioner" at bounding box center [519, 350] width 634 height 23
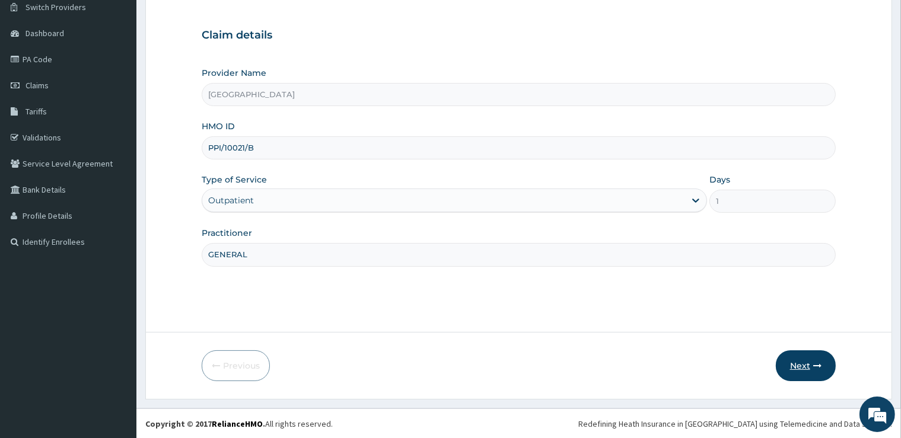
type input "GENERAL"
click at [802, 367] on button "Next" at bounding box center [806, 366] width 60 height 31
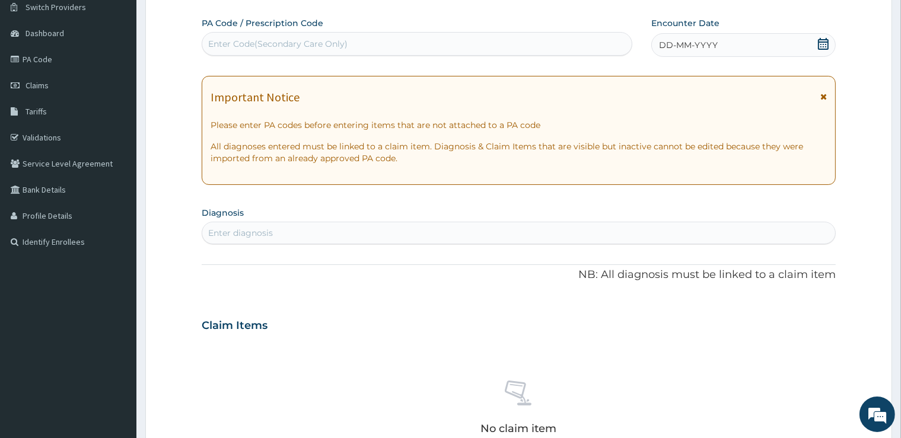
scroll to position [0, 0]
click at [322, 48] on div "Enter Code(Secondary Care Only)" at bounding box center [277, 44] width 139 height 12
type input "PA/51A7B1"
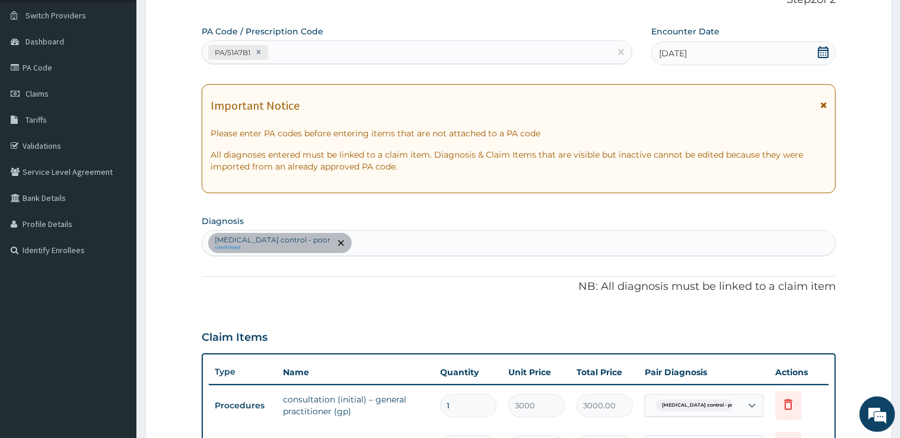
scroll to position [86, 0]
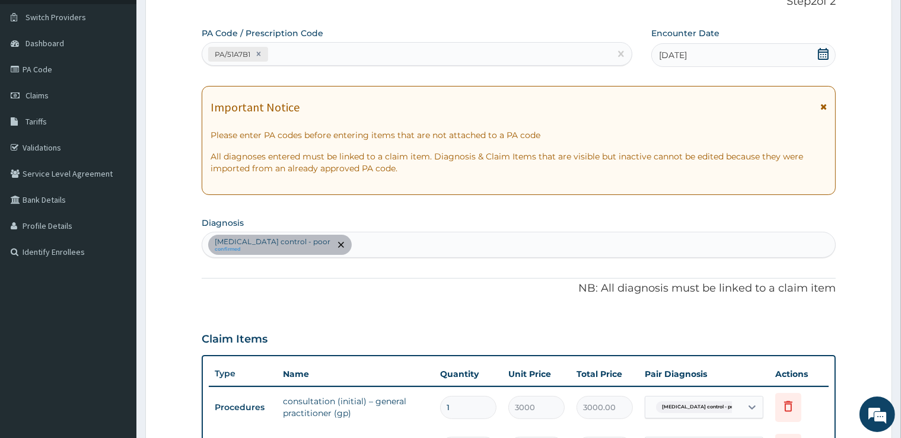
click at [349, 55] on div "PA/51A7B1" at bounding box center [406, 54] width 408 height 20
type input "PA/3E768E"
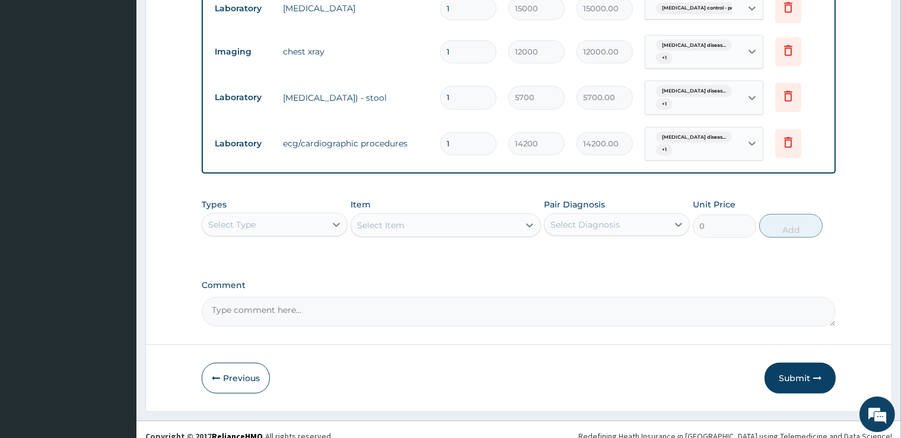
scroll to position [536, 0]
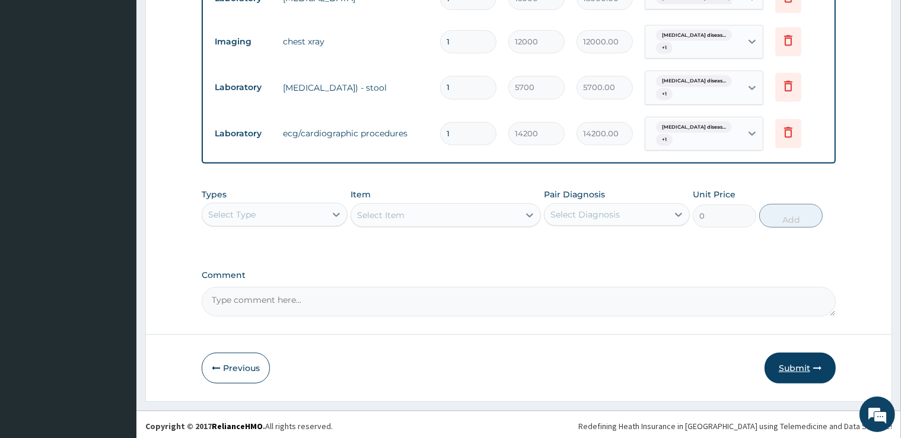
click at [785, 374] on button "Submit" at bounding box center [800, 368] width 71 height 31
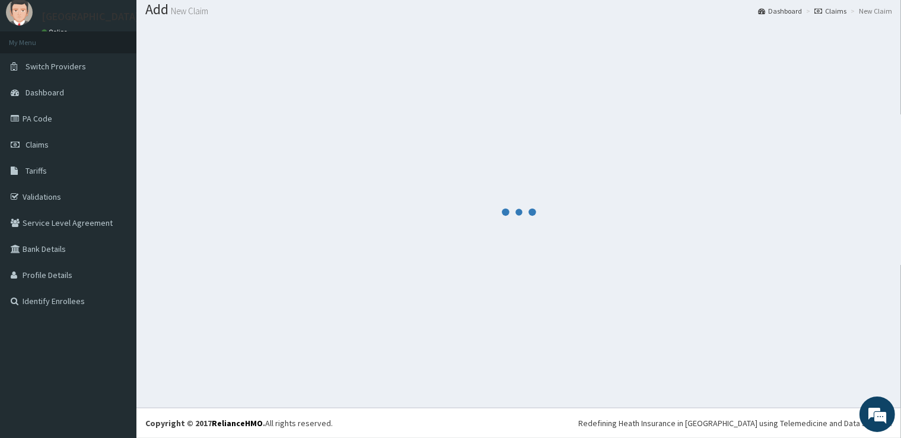
scroll to position [36, 0]
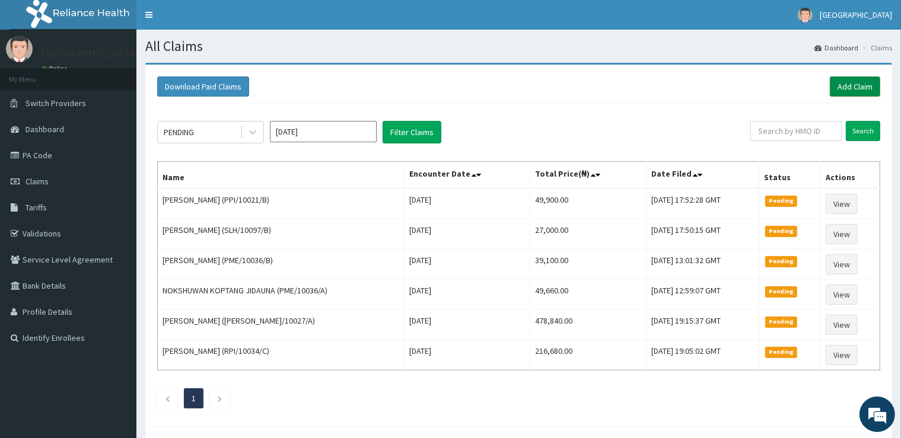
click at [860, 82] on link "Add Claim" at bounding box center [855, 87] width 50 height 20
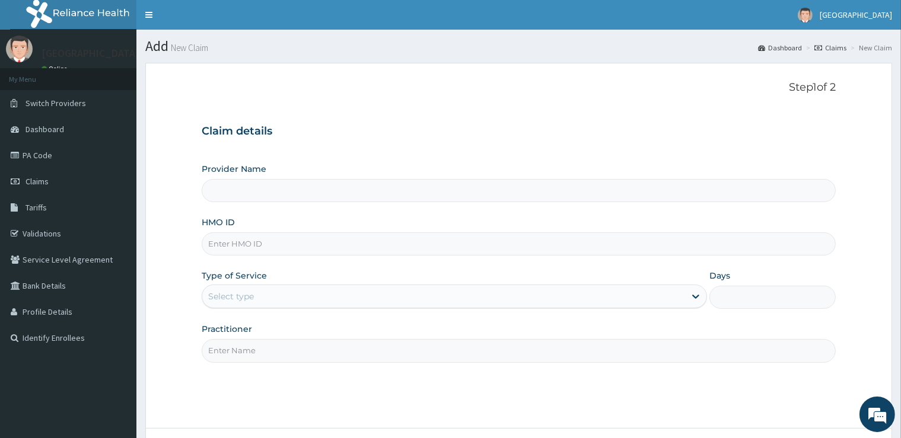
type input "D"
type input "[GEOGRAPHIC_DATA]"
type input "DER/10003/B"
click at [262, 284] on div "Type of Service Select type" at bounding box center [455, 289] width 506 height 39
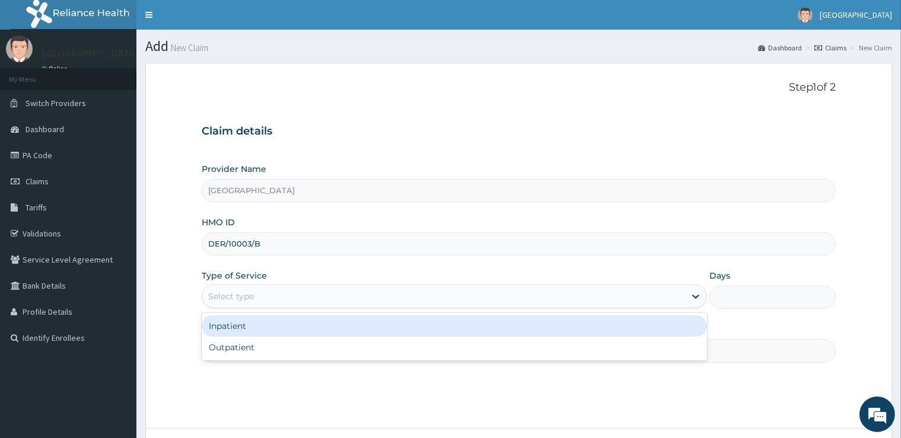
click at [240, 300] on div "Select type" at bounding box center [231, 297] width 46 height 12
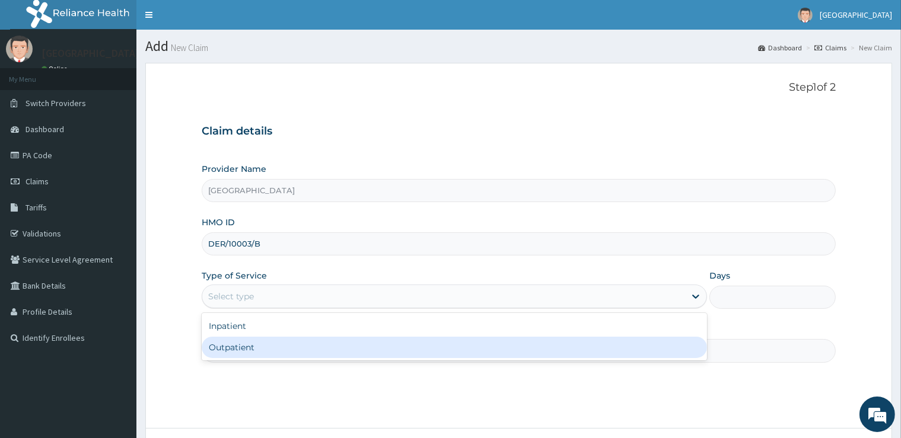
click at [233, 352] on div "Outpatient" at bounding box center [455, 347] width 506 height 21
type input "1"
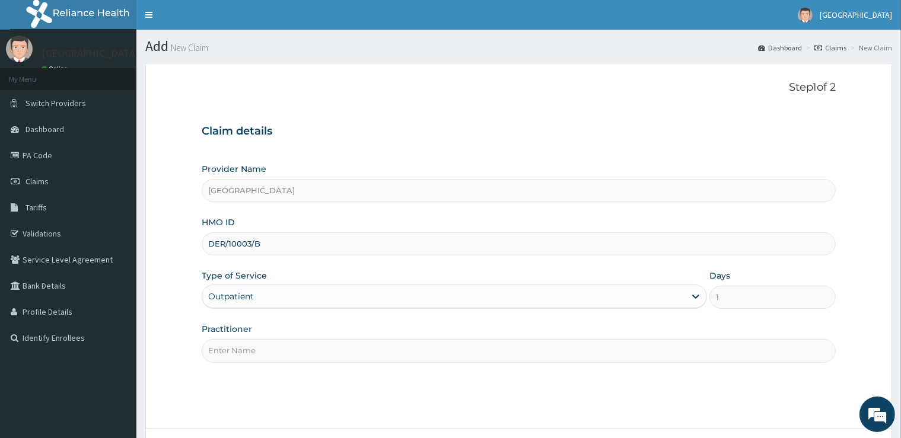
click at [233, 352] on input "Practitioner" at bounding box center [519, 350] width 634 height 23
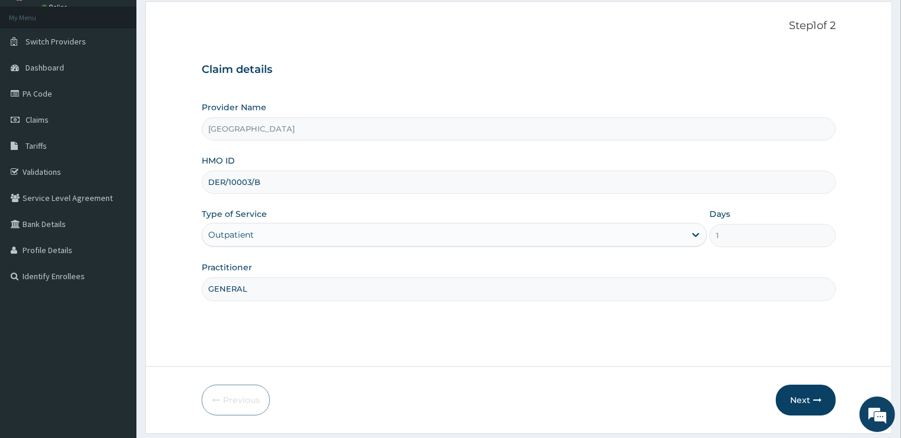
scroll to position [96, 0]
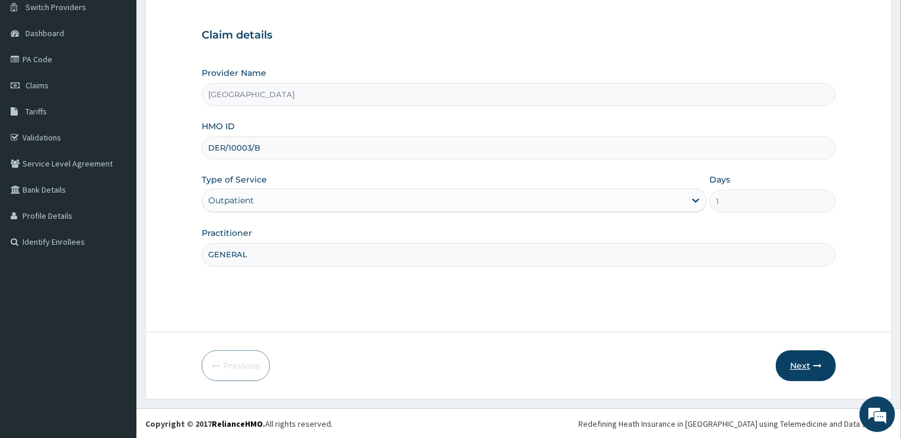
type input "GENERAL"
click at [792, 368] on button "Next" at bounding box center [806, 366] width 60 height 31
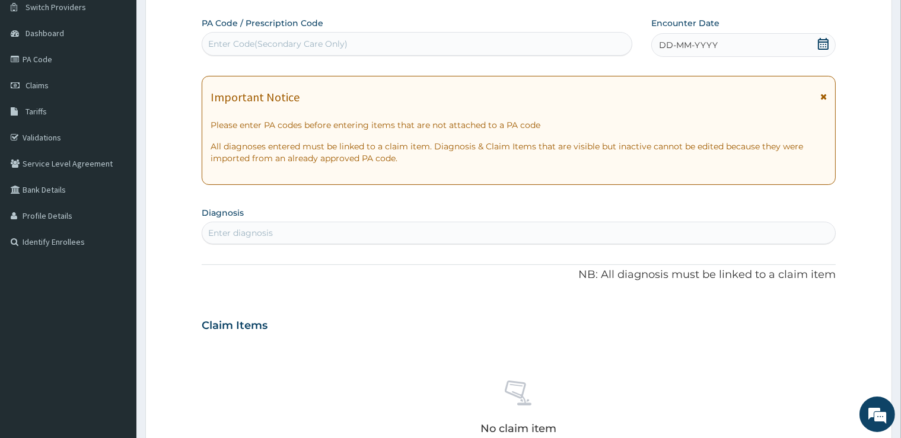
click at [447, 59] on div "PA Code / Prescription Code Enter Code(Secondary Care Only) Encounter Date DD-M…" at bounding box center [519, 324] width 634 height 614
click at [379, 31] on div "PA Code / Prescription Code Enter Code(Secondary Care Only)" at bounding box center [417, 36] width 431 height 39
click at [367, 48] on div "Enter Code(Secondary Care Only)" at bounding box center [417, 43] width 430 height 19
type input "PA/EEED51"
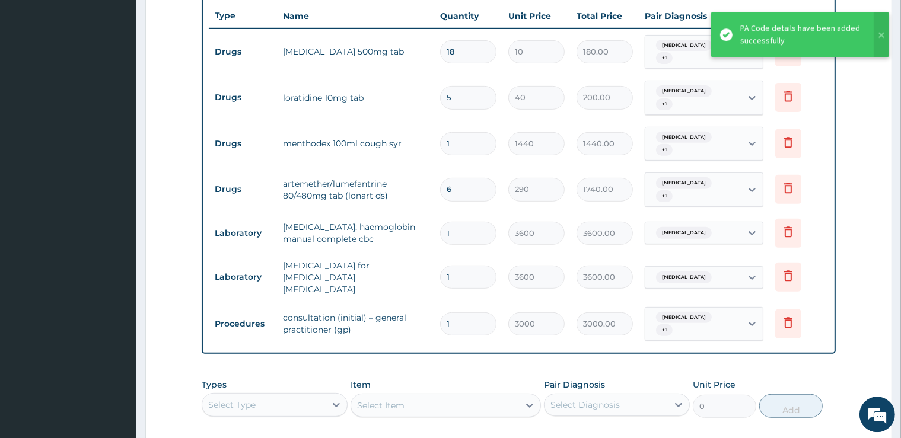
scroll to position [468, 0]
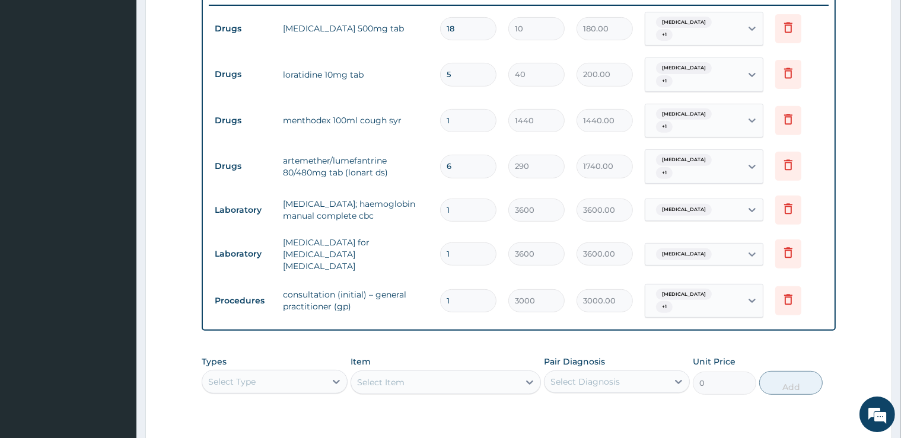
click at [275, 373] on div "Select Type" at bounding box center [263, 382] width 123 height 19
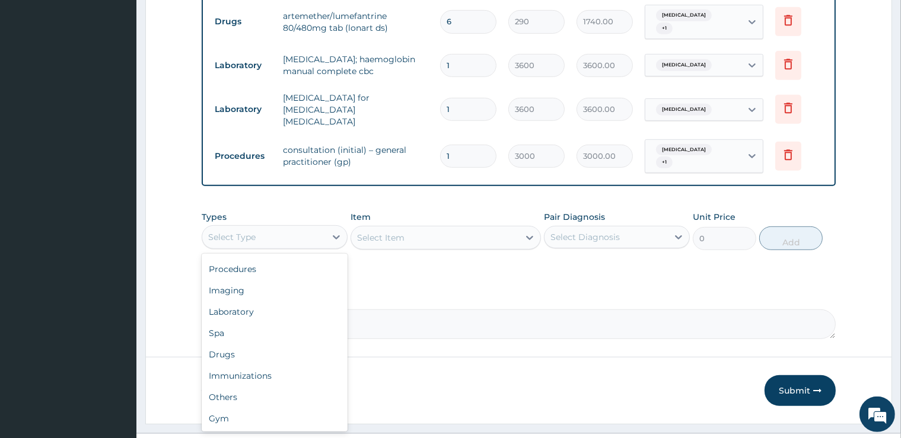
scroll to position [618, 0]
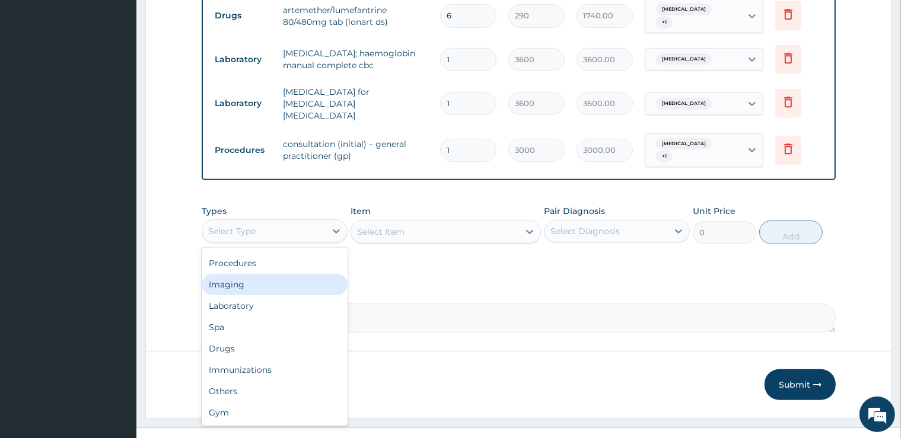
click at [301, 274] on div "Imaging" at bounding box center [275, 284] width 146 height 21
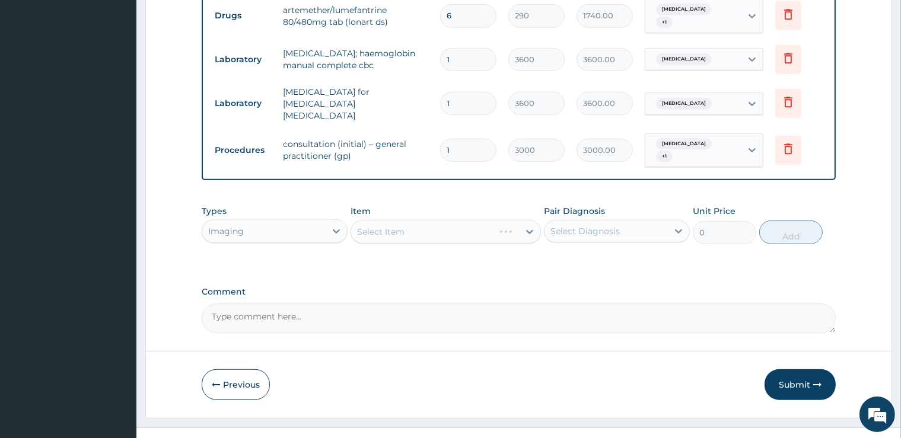
click at [274, 222] on div "Imaging" at bounding box center [263, 231] width 123 height 19
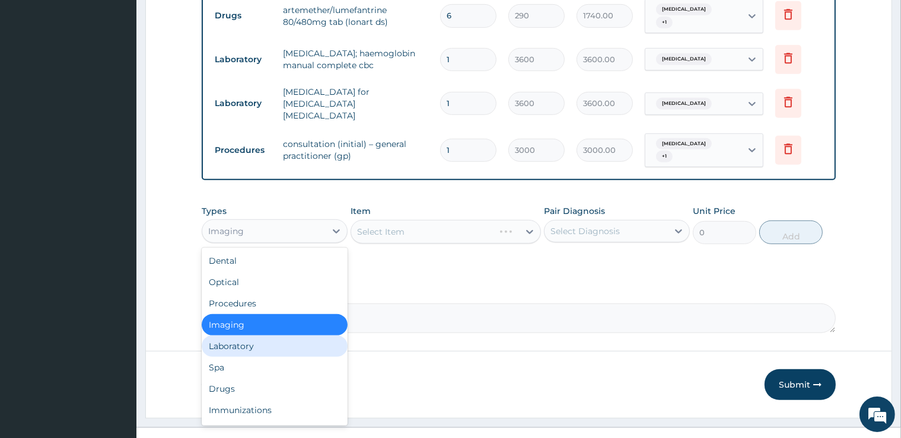
click at [270, 336] on div "Laboratory" at bounding box center [275, 346] width 146 height 21
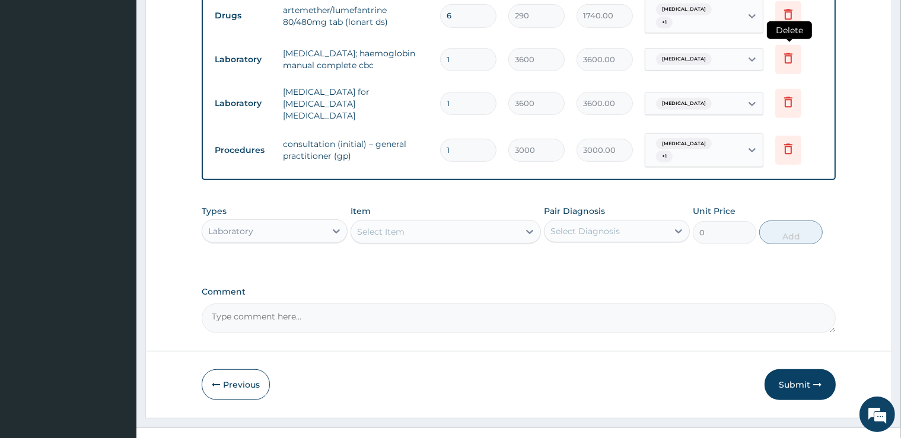
click at [790, 53] on icon at bounding box center [788, 58] width 8 height 11
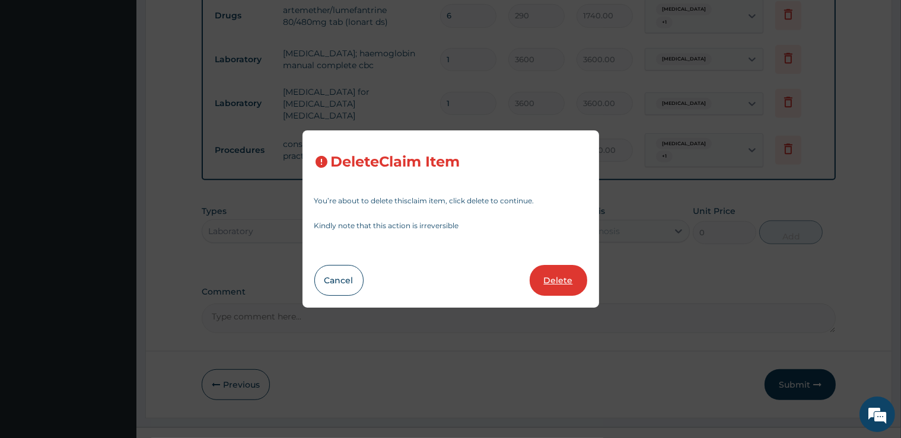
click at [554, 279] on button "Delete" at bounding box center [559, 280] width 58 height 31
type input "3000"
type input "3000.00"
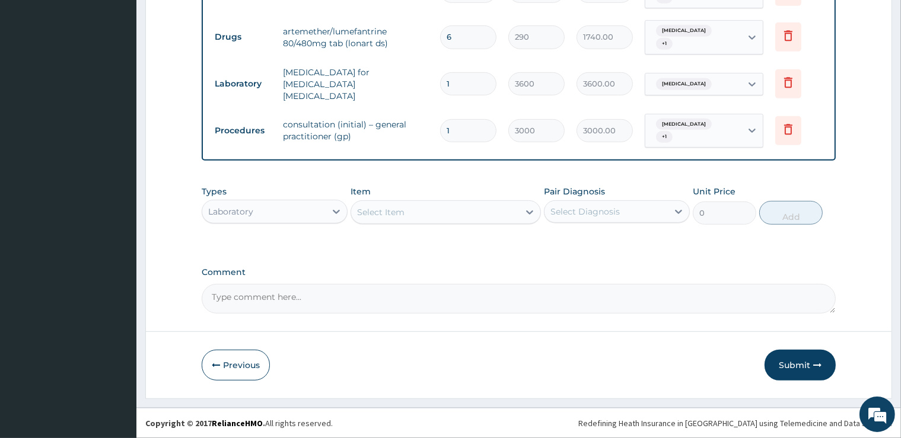
scroll to position [577, 0]
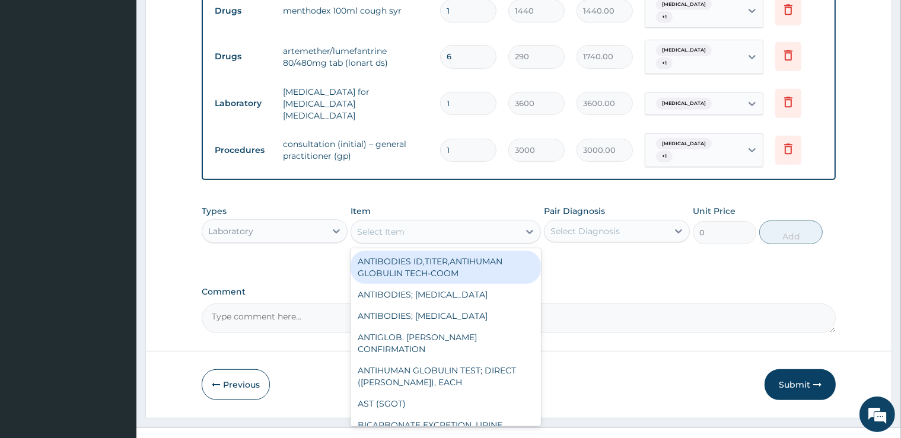
click at [438, 222] on div "Select Item" at bounding box center [435, 231] width 168 height 19
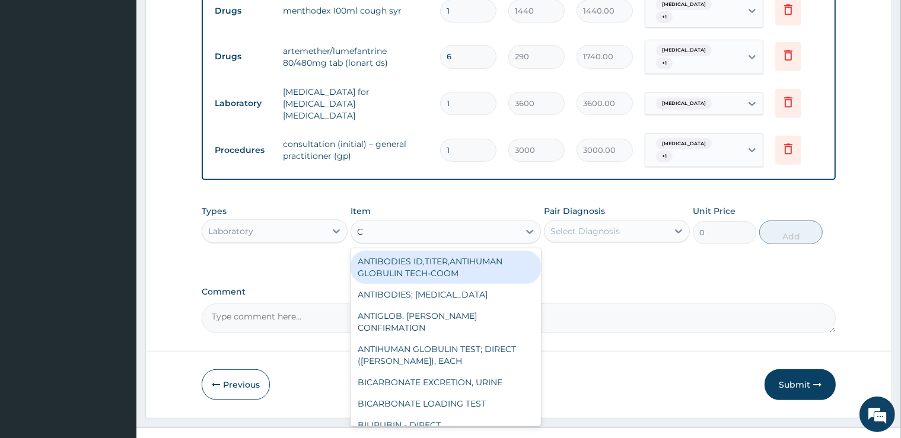
type input "CB"
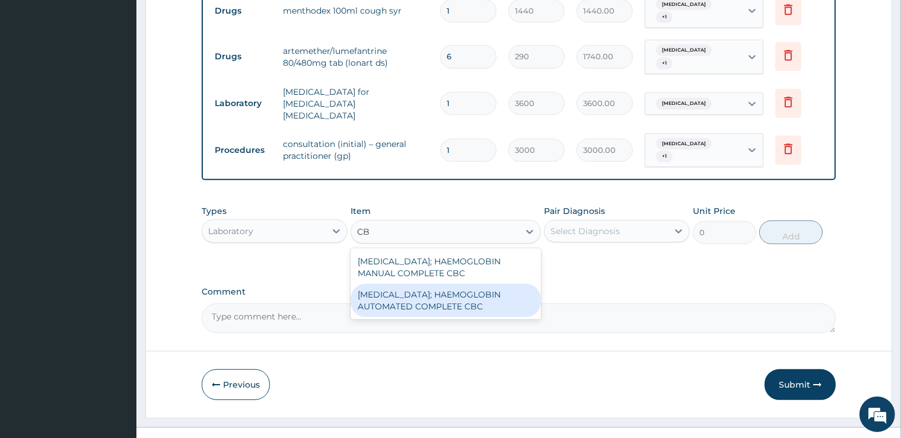
click at [483, 284] on div "BLOOD COUNT; HAEMOGLOBIN AUTOMATED COMPLETE CBC" at bounding box center [446, 300] width 190 height 33
type input "6400"
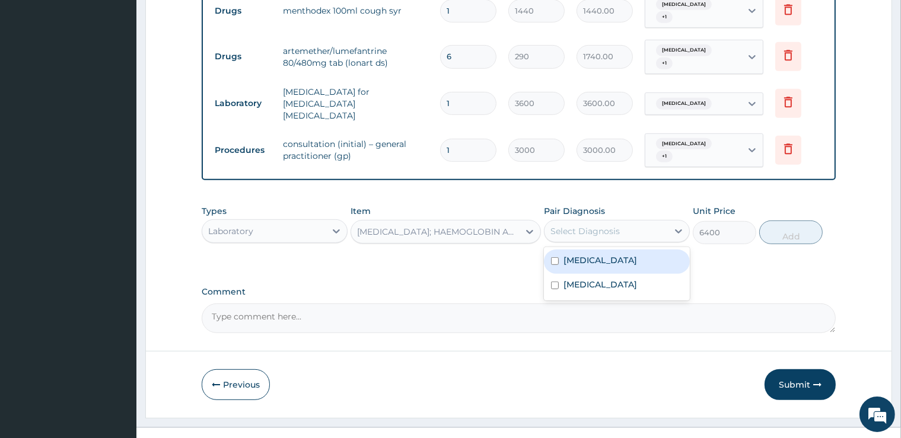
click at [594, 220] on div "Select Diagnosis" at bounding box center [617, 231] width 146 height 23
drag, startPoint x: 608, startPoint y: 266, endPoint x: 634, endPoint y: 260, distance: 26.9
click at [609, 279] on label "Upper respiratory infection" at bounding box center [601, 285] width 74 height 12
checkbox input "true"
click at [797, 221] on button "Add" at bounding box center [790, 233] width 63 height 24
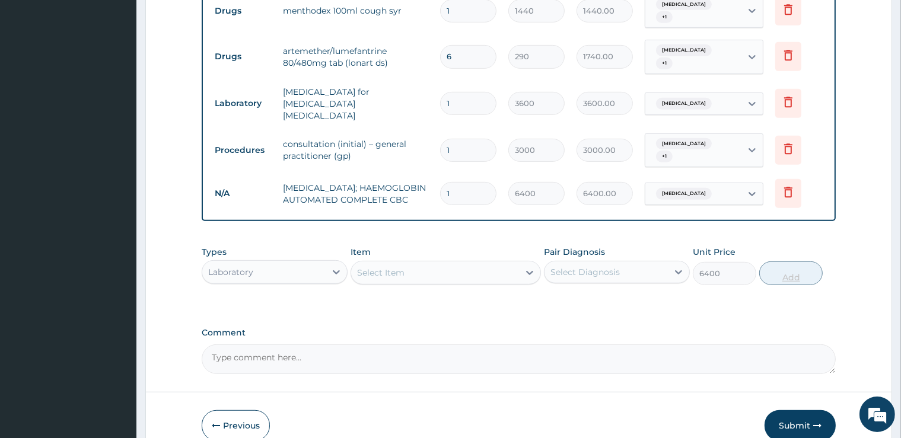
type input "0"
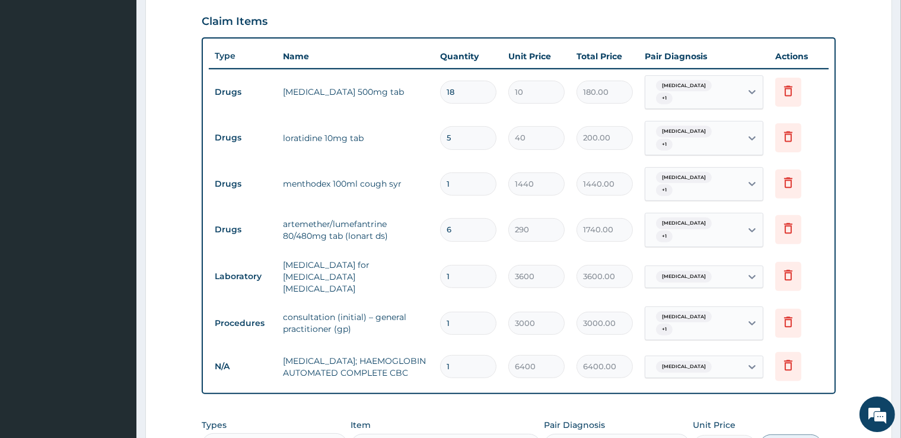
scroll to position [389, 0]
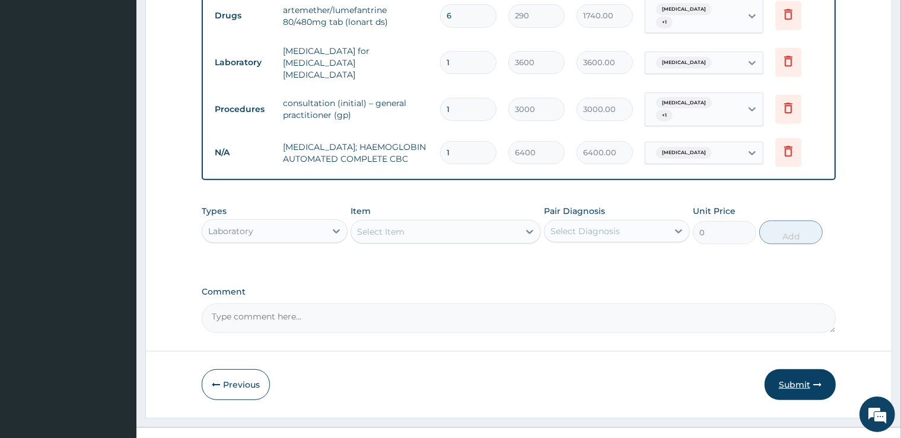
click at [815, 381] on icon "button" at bounding box center [817, 385] width 8 height 8
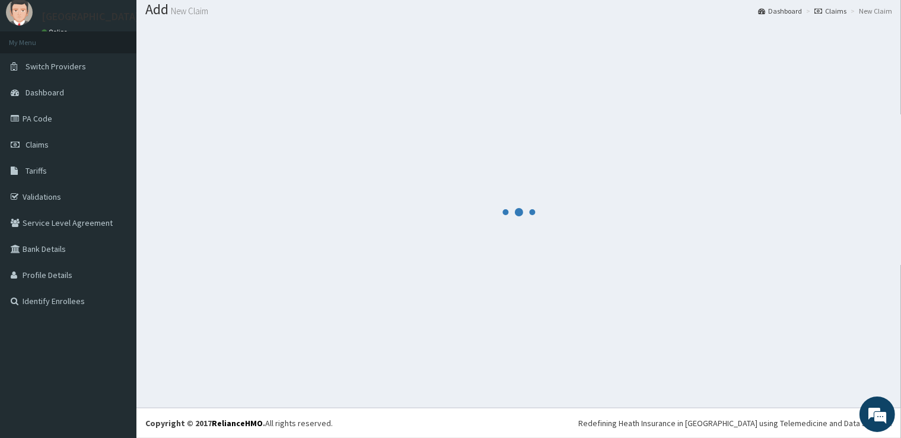
scroll to position [36, 0]
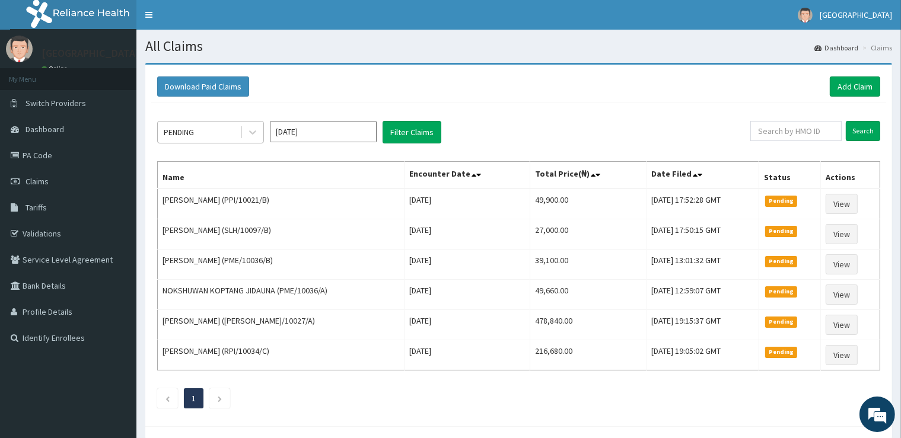
click at [204, 134] on div "PENDING" at bounding box center [199, 132] width 82 height 19
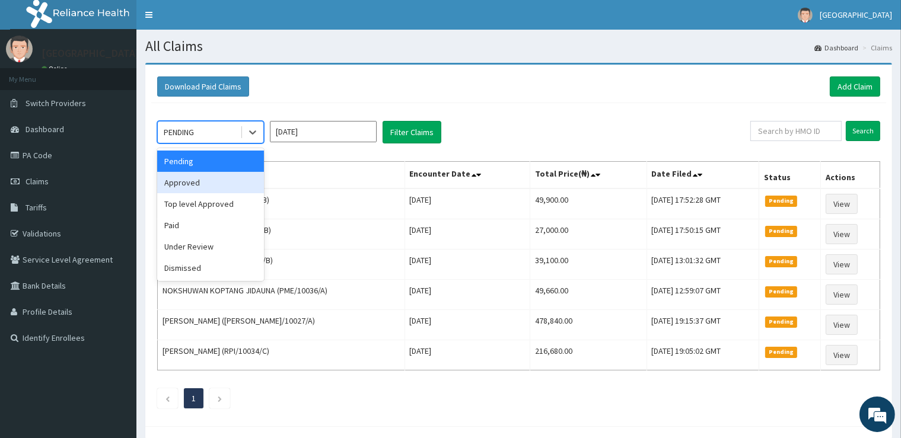
click at [186, 183] on div "Approved" at bounding box center [210, 182] width 107 height 21
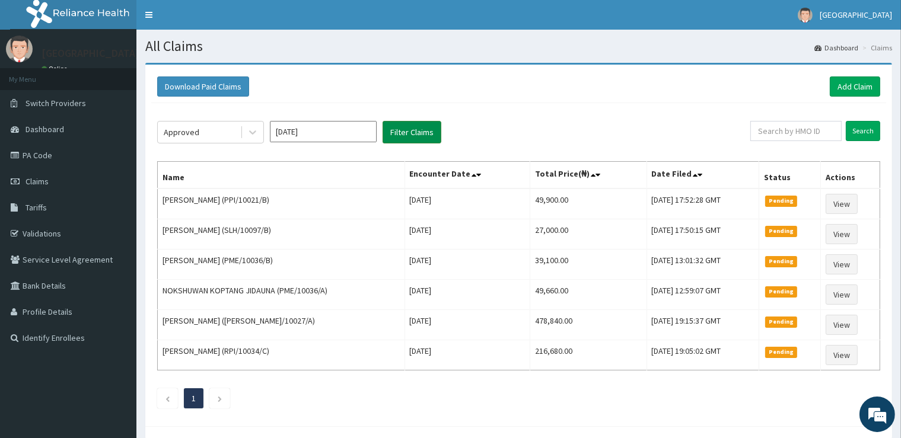
click at [414, 121] on button "Filter Claims" at bounding box center [412, 132] width 59 height 23
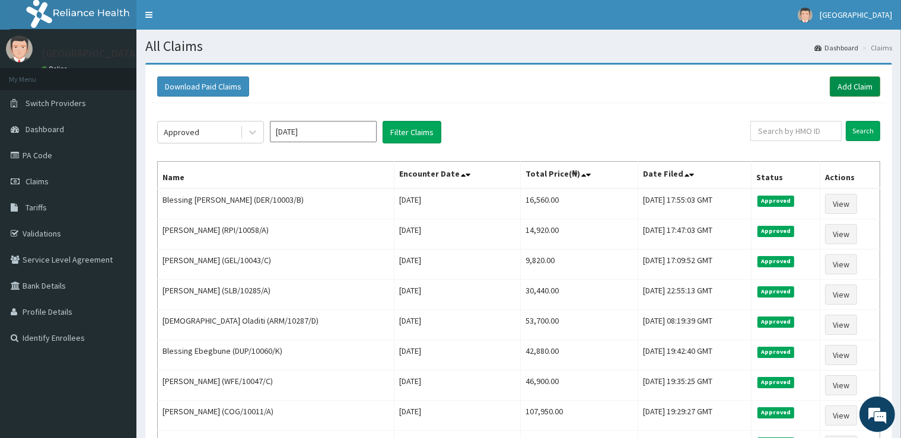
click at [863, 88] on link "Add Claim" at bounding box center [855, 87] width 50 height 20
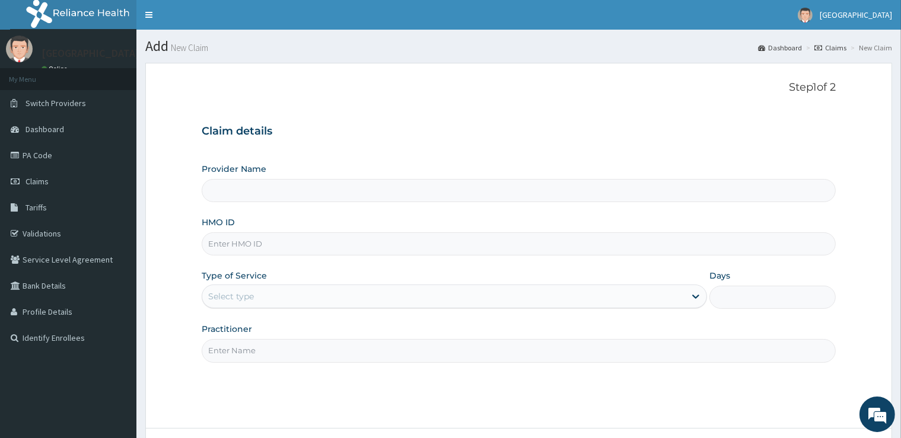
type input "[GEOGRAPHIC_DATA]"
type input "TNO/10025/A"
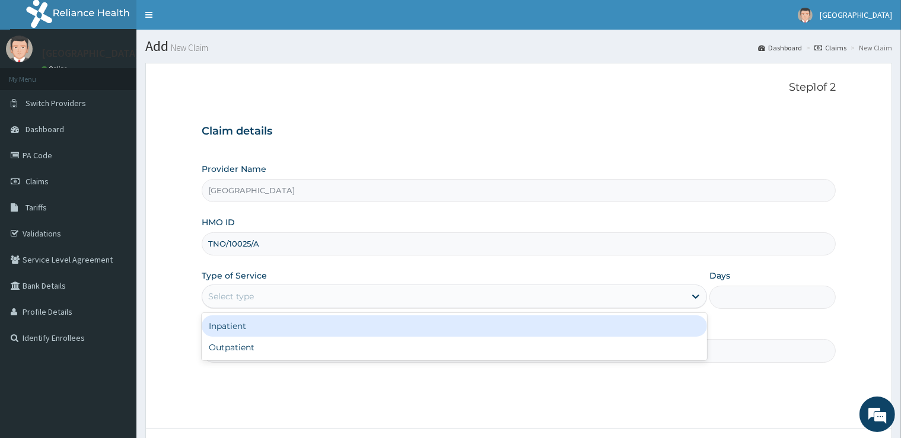
drag, startPoint x: 312, startPoint y: 285, endPoint x: 297, endPoint y: 317, distance: 34.8
click at [312, 290] on div "Select type" at bounding box center [455, 297] width 506 height 24
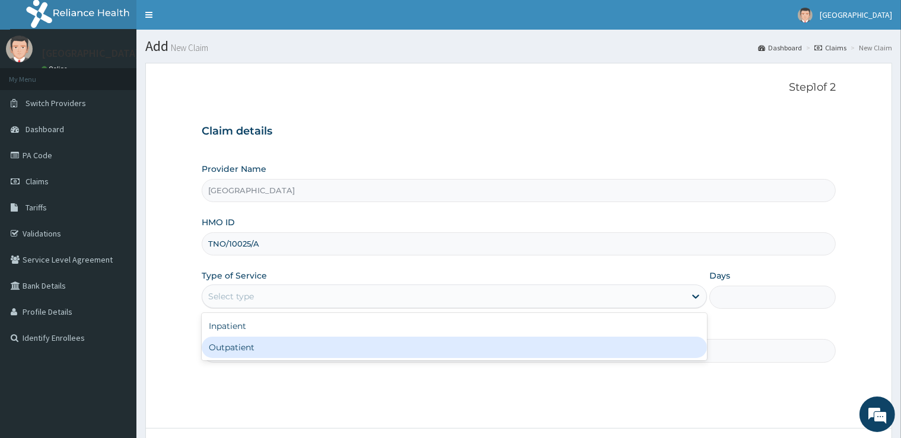
click at [292, 360] on div "Inpatient Outpatient" at bounding box center [455, 336] width 506 height 47
click at [278, 351] on div "Outpatient" at bounding box center [455, 347] width 506 height 21
type input "1"
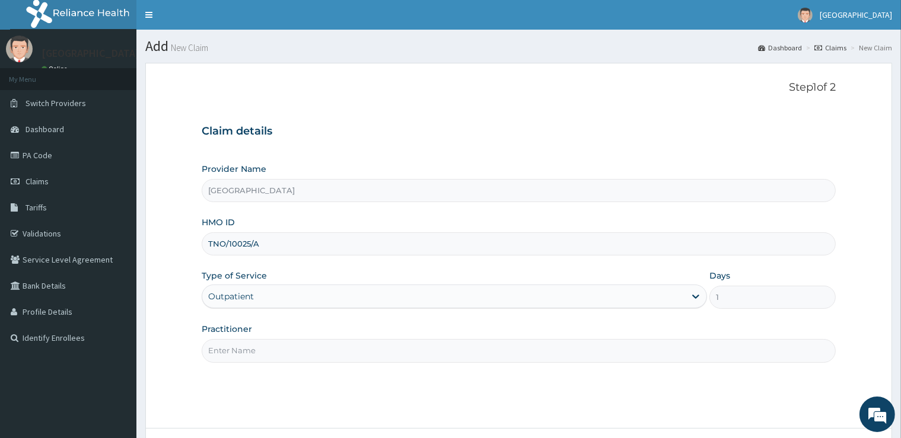
click at [274, 349] on input "Practitioner" at bounding box center [519, 350] width 634 height 23
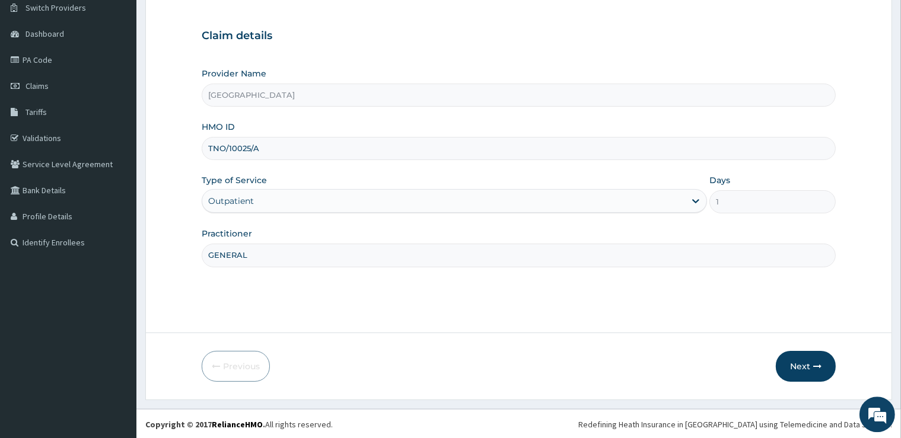
scroll to position [96, 0]
type input "GENERAL"
click at [804, 362] on button "Next" at bounding box center [806, 366] width 60 height 31
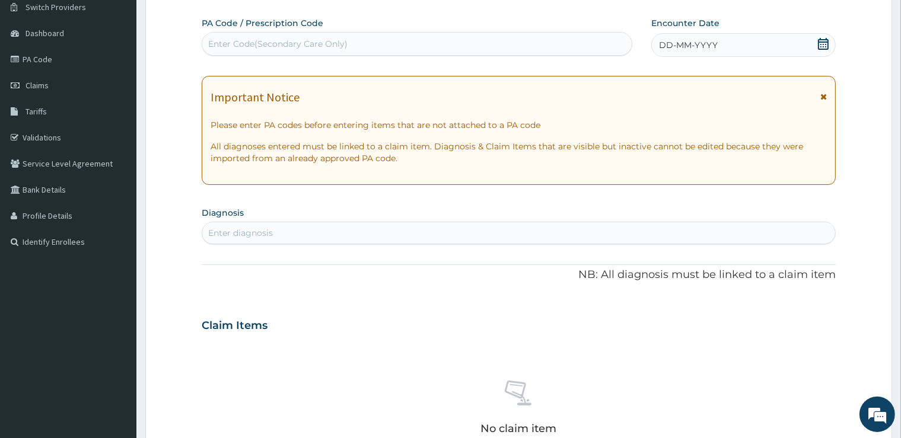
click at [336, 50] on div "Enter Code(Secondary Care Only)" at bounding box center [417, 43] width 430 height 19
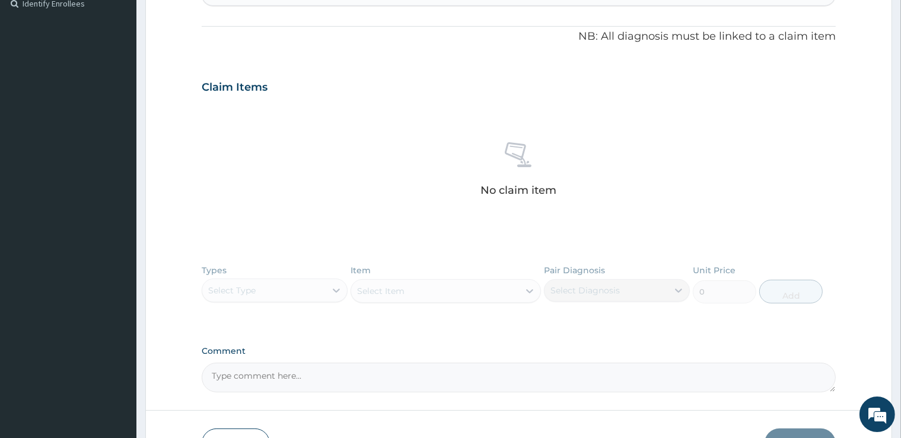
scroll to position [409, 0]
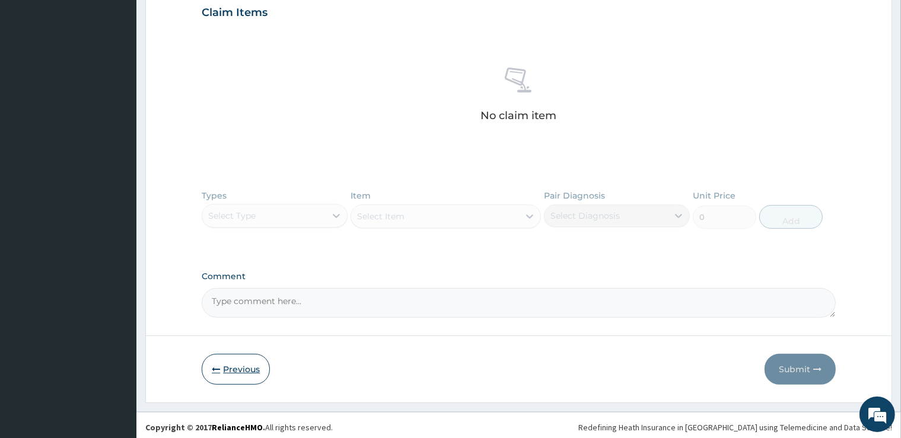
type input "PA/AAB88"
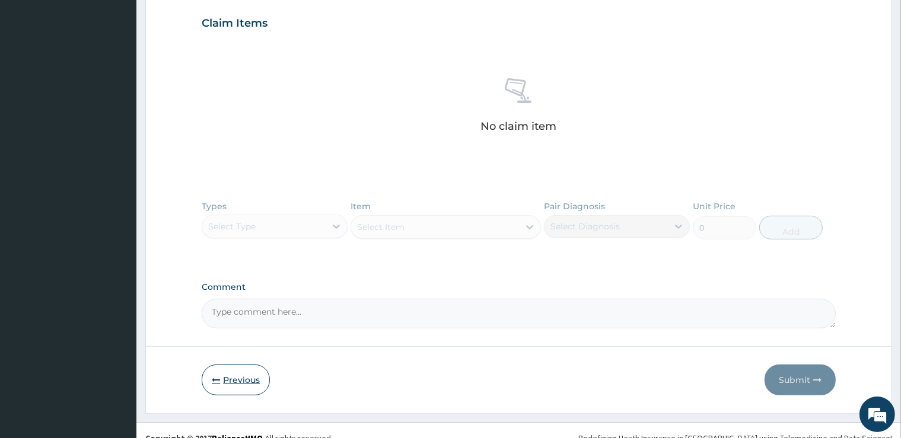
click at [228, 372] on button "Previous" at bounding box center [236, 380] width 68 height 31
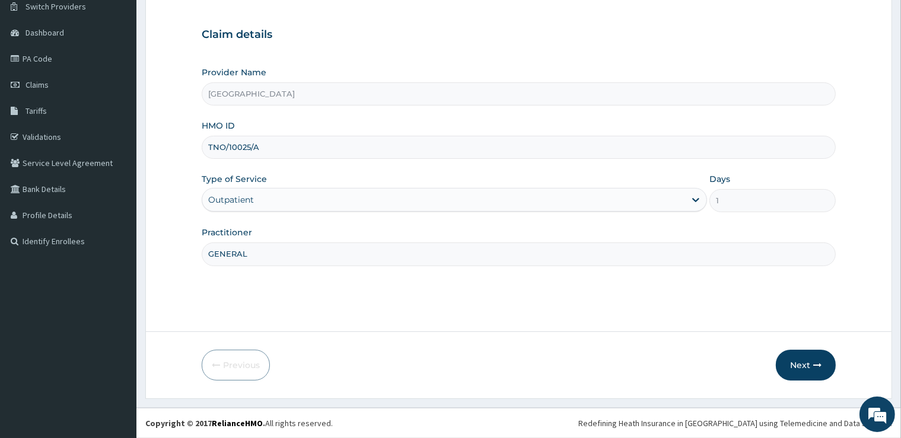
scroll to position [96, 0]
click at [334, 151] on input "TNO/10025/A" at bounding box center [519, 147] width 634 height 23
type input "T"
type input "COW/10058/B"
click at [808, 379] on button "Next" at bounding box center [806, 366] width 60 height 31
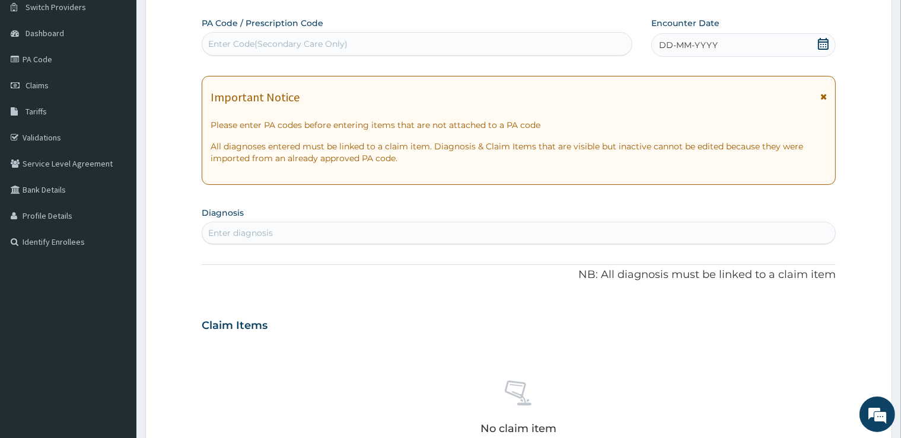
click at [405, 43] on div "Enter Code(Secondary Care Only)" at bounding box center [417, 43] width 430 height 19
type input "PA/D15604"
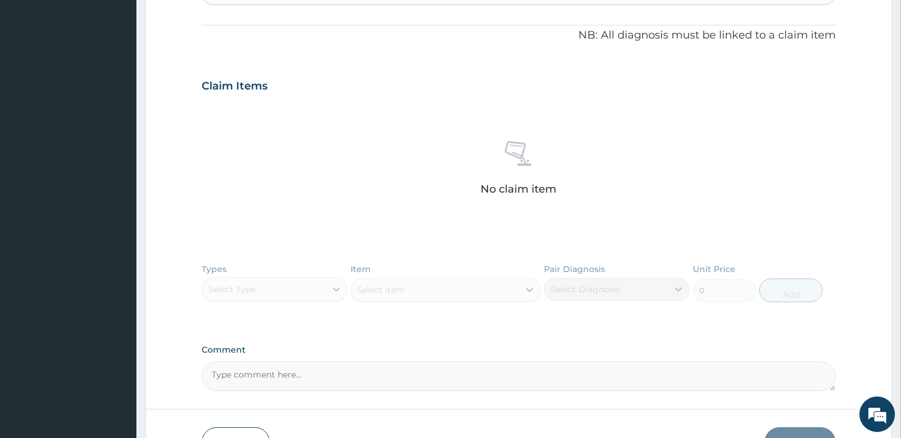
scroll to position [423, 0]
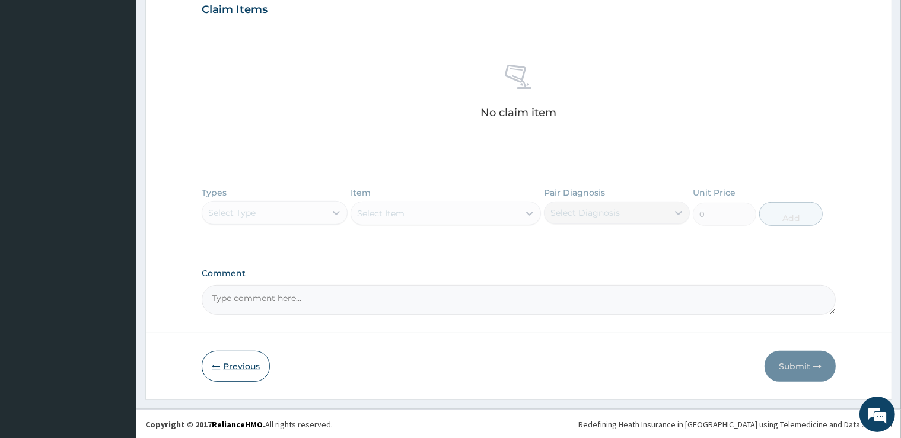
click at [227, 365] on button "Previous" at bounding box center [236, 366] width 68 height 31
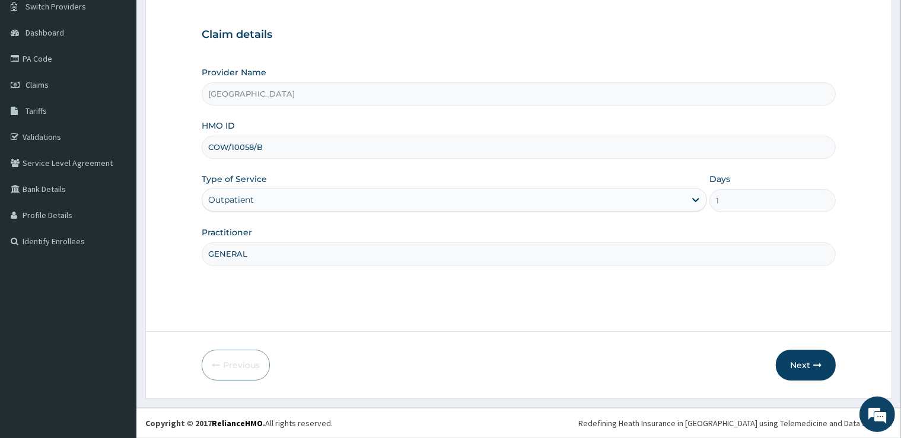
scroll to position [96, 0]
click at [281, 150] on input "COW/10058/B" at bounding box center [519, 147] width 634 height 23
type input "COW/10058/C"
click at [813, 364] on button "Next" at bounding box center [806, 366] width 60 height 31
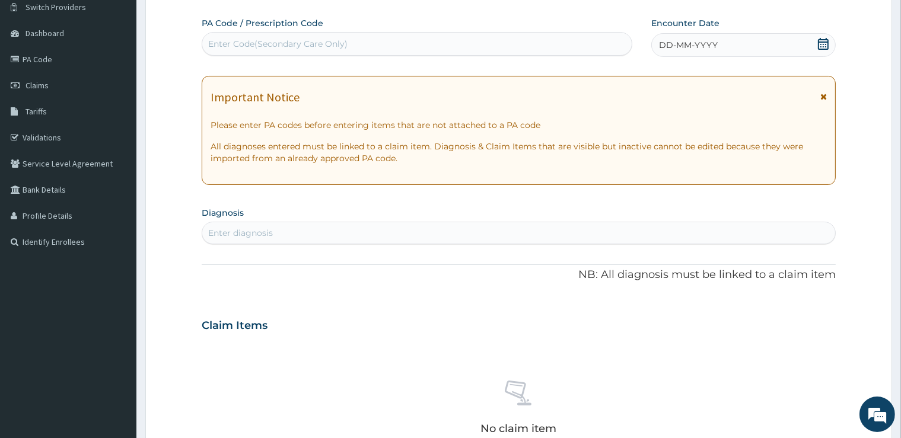
click at [398, 46] on div "Enter Code(Secondary Care Only)" at bounding box center [417, 43] width 430 height 19
type input "PA/D15604"
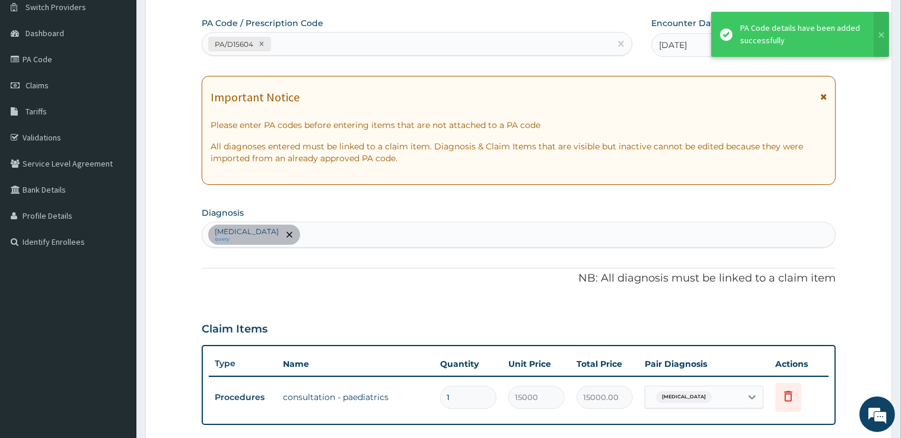
click at [339, 41] on div "PA/D15604" at bounding box center [406, 44] width 408 height 20
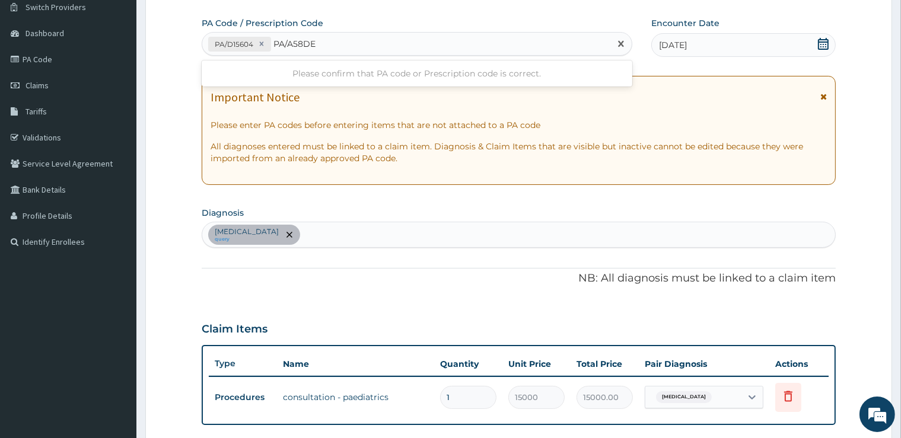
type input "PA/A58DE2"
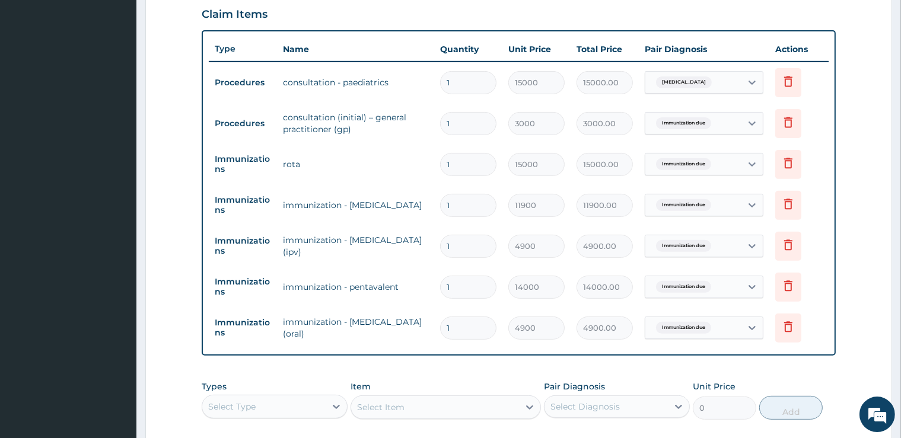
scroll to position [456, 0]
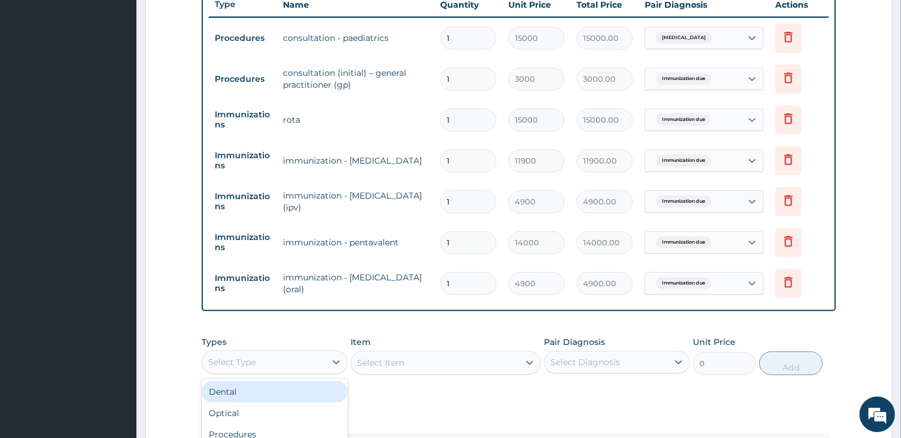
drag, startPoint x: 311, startPoint y: 363, endPoint x: 246, endPoint y: 414, distance: 83.2
click at [310, 365] on div "Select Type" at bounding box center [263, 362] width 123 height 19
click at [261, 391] on div "Procedures" at bounding box center [275, 394] width 146 height 21
click at [389, 363] on div "Select Item" at bounding box center [446, 363] width 190 height 24
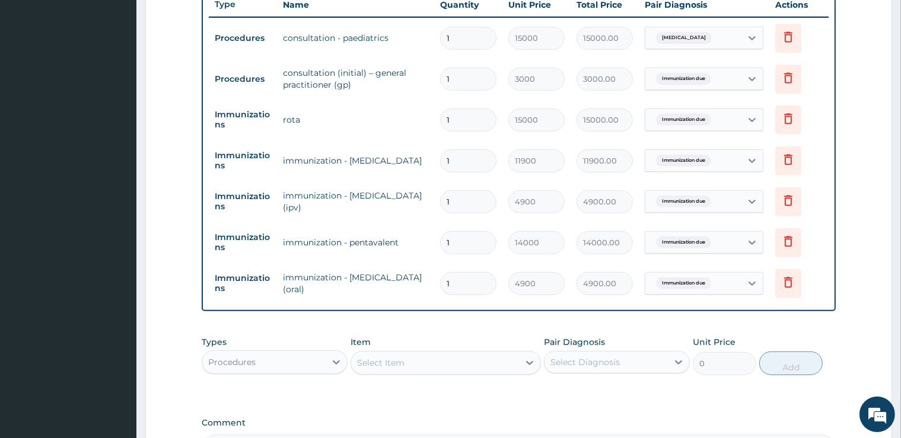
click at [389, 363] on div "Select Item" at bounding box center [380, 363] width 47 height 12
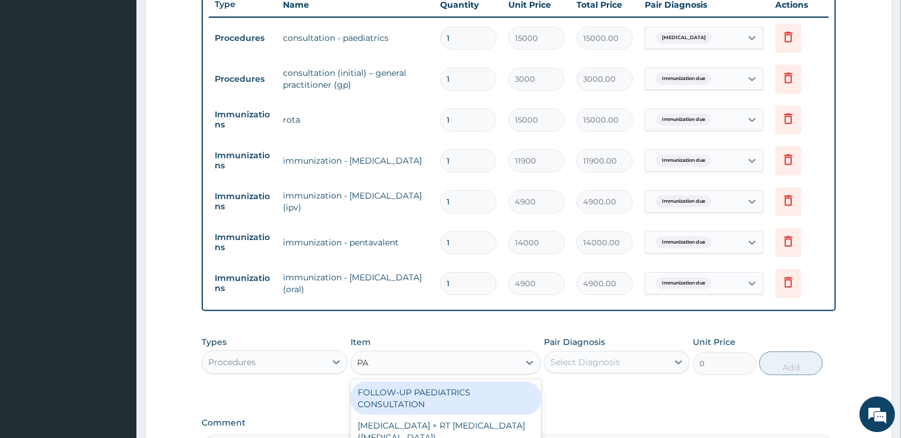
type input "PAE"
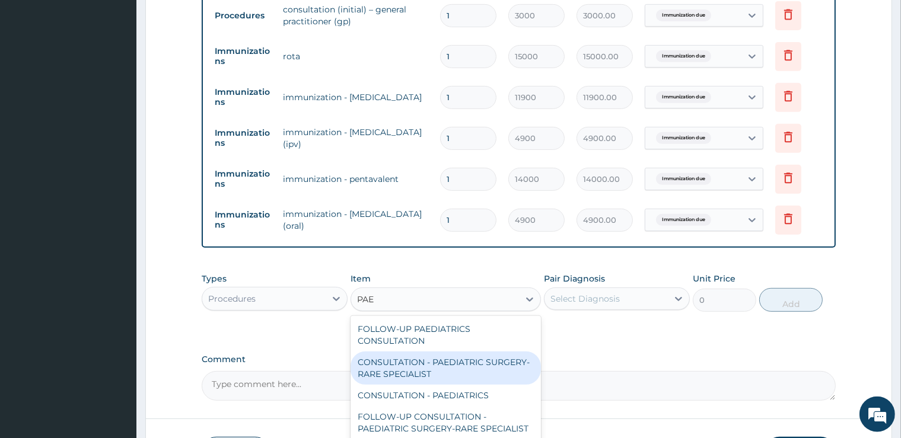
scroll to position [581, 0]
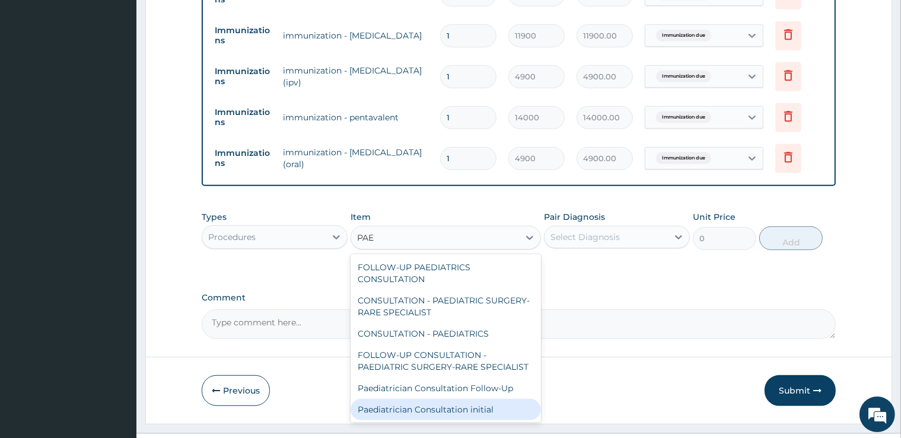
click at [482, 418] on div "Paediatrician Consultation initial" at bounding box center [446, 409] width 190 height 21
type input "30000"
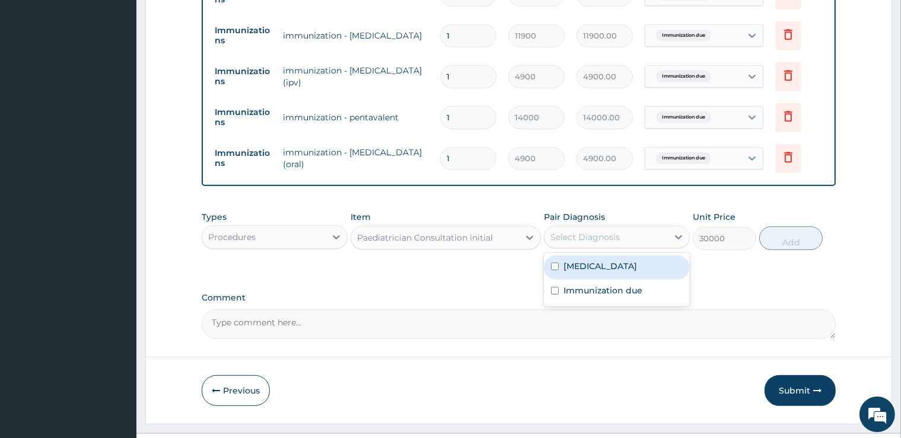
click at [620, 235] on div "Select Diagnosis" at bounding box center [606, 237] width 123 height 19
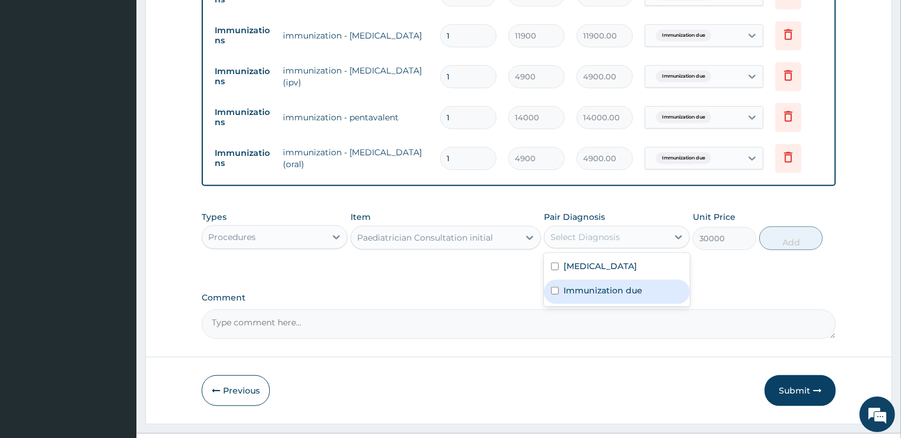
click at [622, 285] on label "Immunization due" at bounding box center [603, 291] width 79 height 12
checkbox input "true"
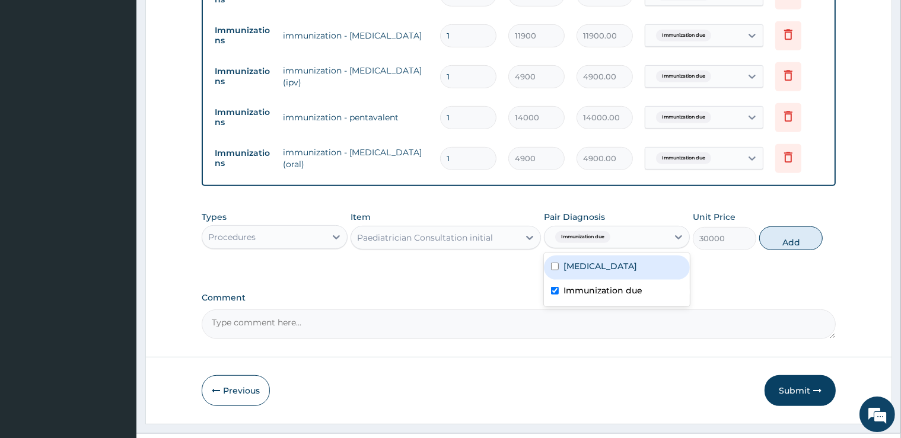
click at [616, 263] on div "Sepsis" at bounding box center [617, 268] width 146 height 24
checkbox input "true"
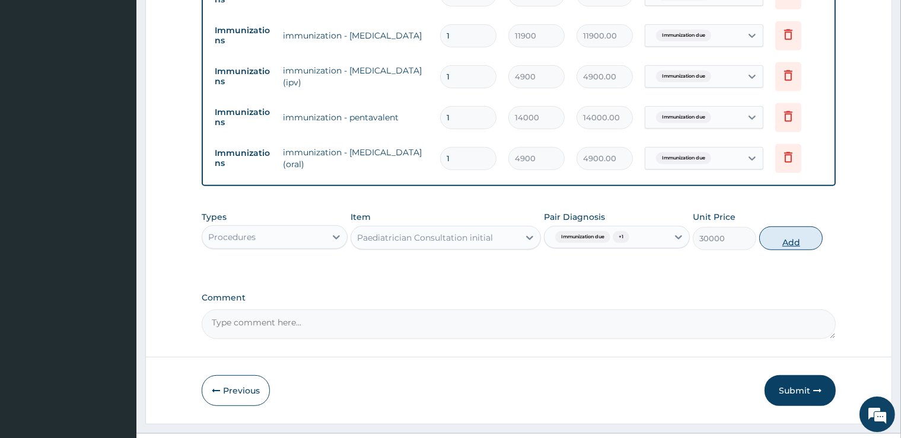
click at [790, 241] on button "Add" at bounding box center [790, 239] width 63 height 24
type input "0"
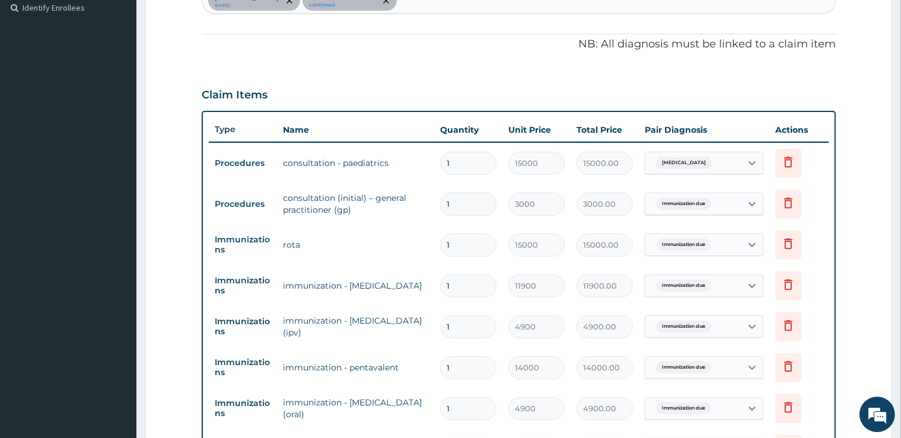
scroll to position [268, 0]
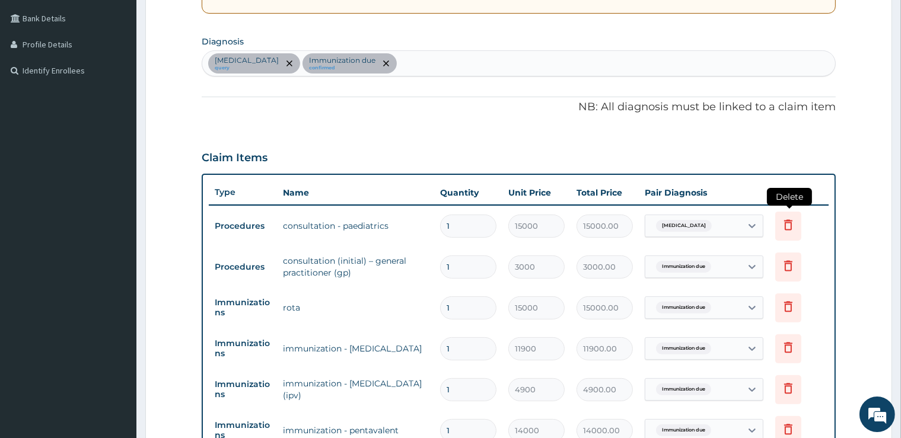
click at [791, 232] on icon at bounding box center [788, 226] width 26 height 29
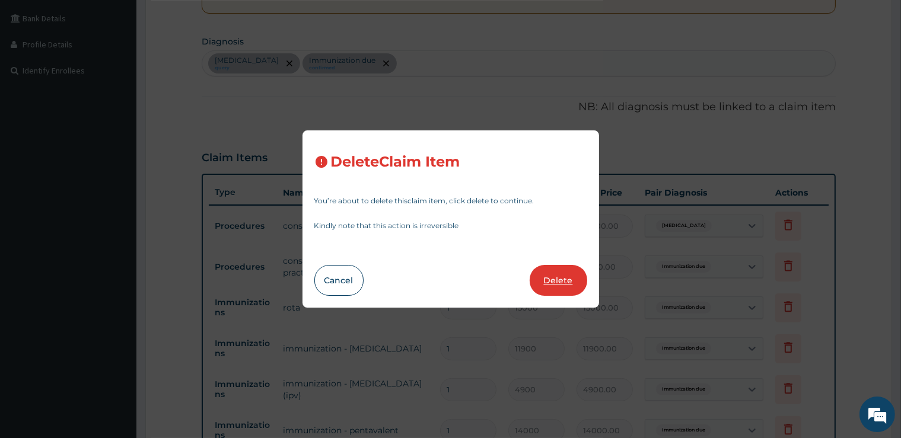
click at [564, 284] on button "Delete" at bounding box center [559, 280] width 58 height 31
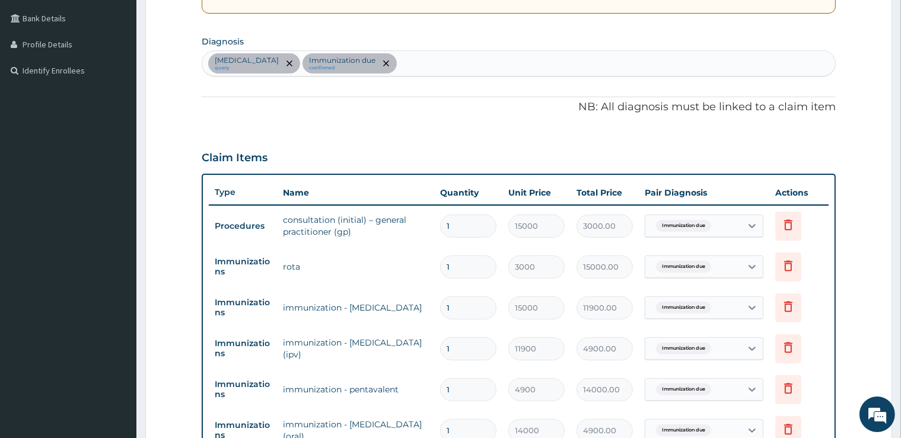
type input "3000"
type input "3000.00"
type input "15000"
type input "15000.00"
type input "11900"
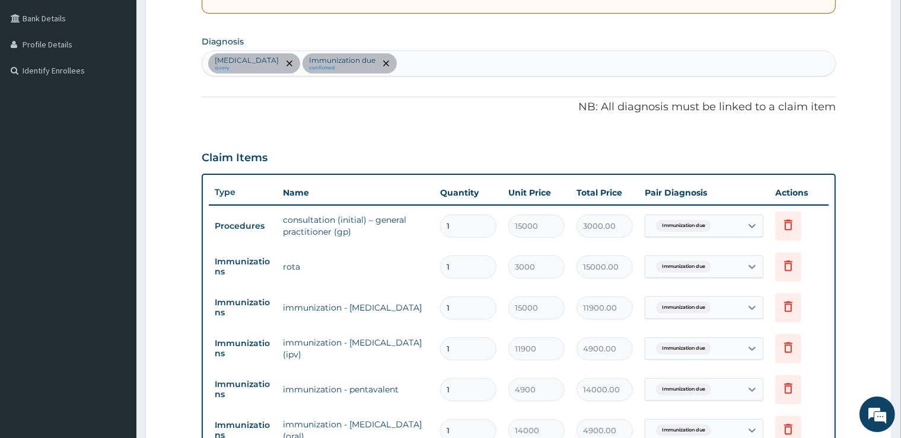
type input "11900.00"
type input "4900"
type input "4900.00"
type input "14000"
type input "14000.00"
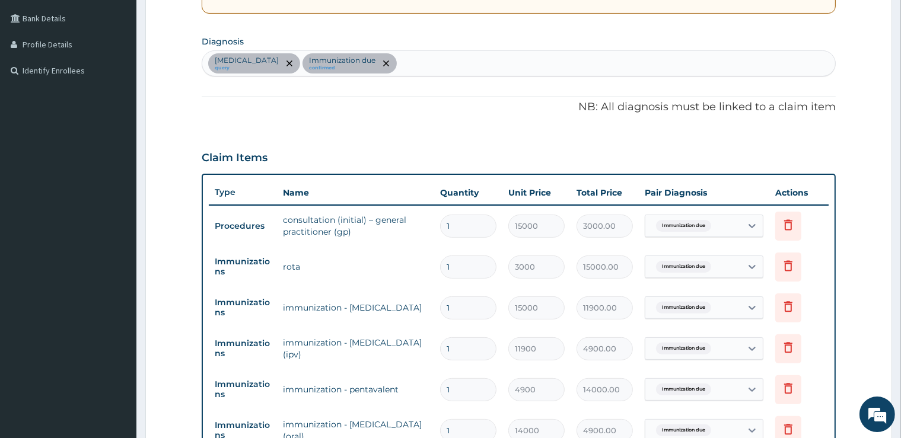
type input "4900"
type input "4900.00"
type input "30000"
type input "30000.00"
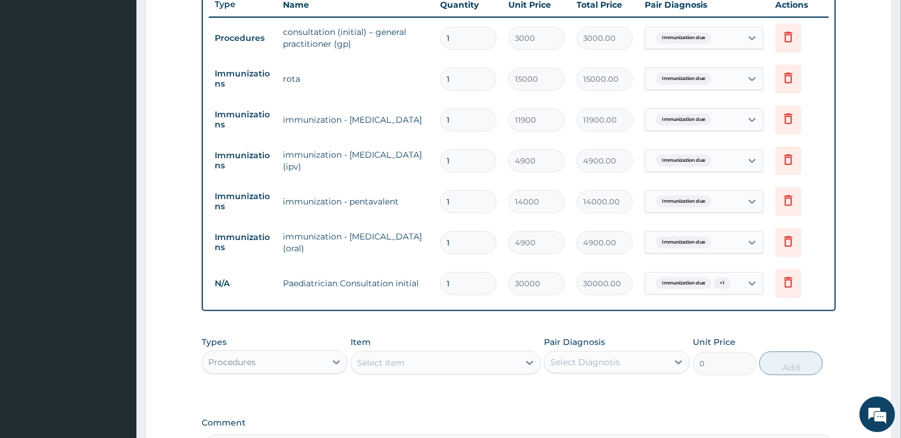
scroll to position [608, 0]
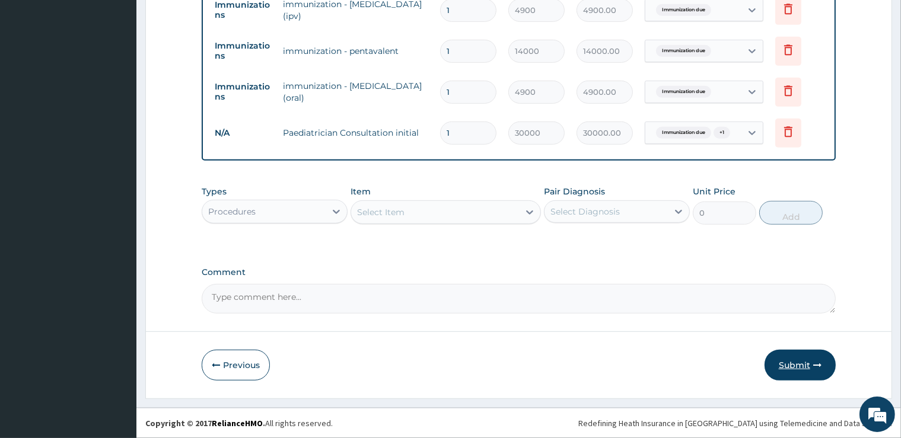
click at [776, 370] on button "Submit" at bounding box center [800, 365] width 71 height 31
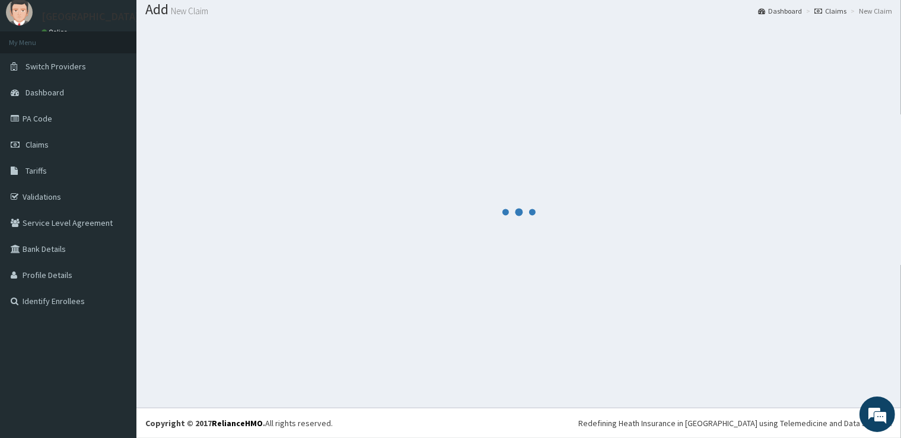
scroll to position [36, 0]
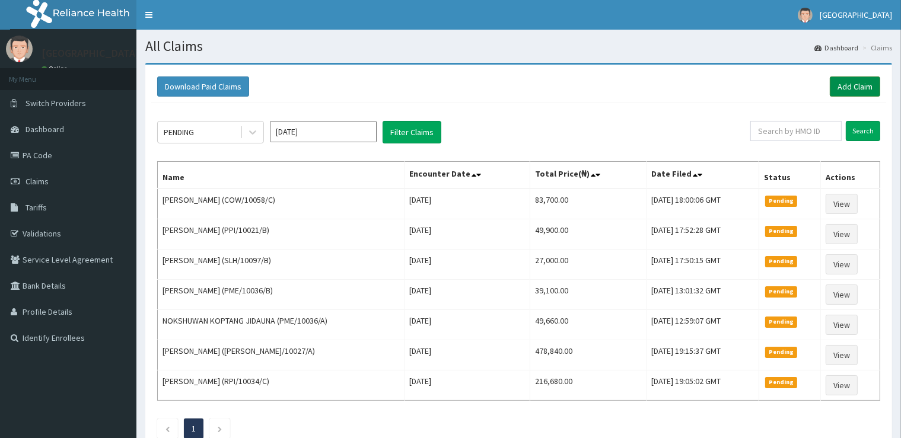
click at [854, 84] on link "Add Claim" at bounding box center [855, 87] width 50 height 20
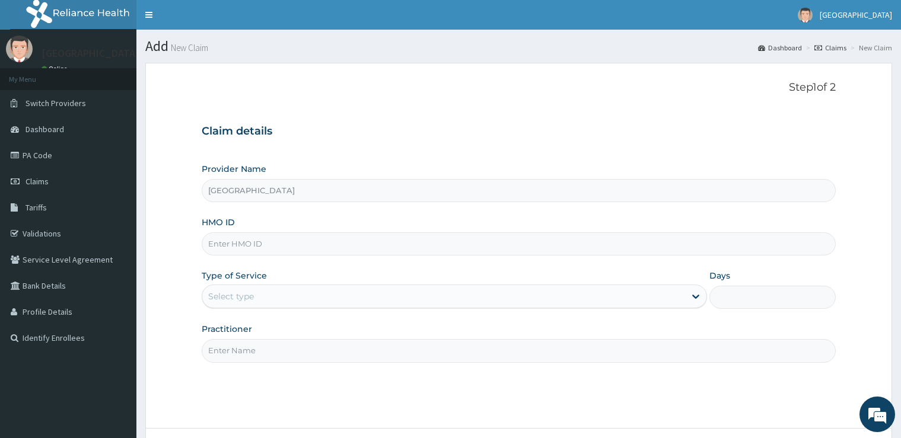
type input "[GEOGRAPHIC_DATA]"
drag, startPoint x: 301, startPoint y: 257, endPoint x: 293, endPoint y: 253, distance: 9.6
click at [299, 256] on div "Provider Name [GEOGRAPHIC_DATA] HMO ID Type of Service Select type Days Practit…" at bounding box center [519, 262] width 634 height 199
click at [290, 250] on input "HMO ID" at bounding box center [519, 244] width 634 height 23
type input "TNO/10025/A"
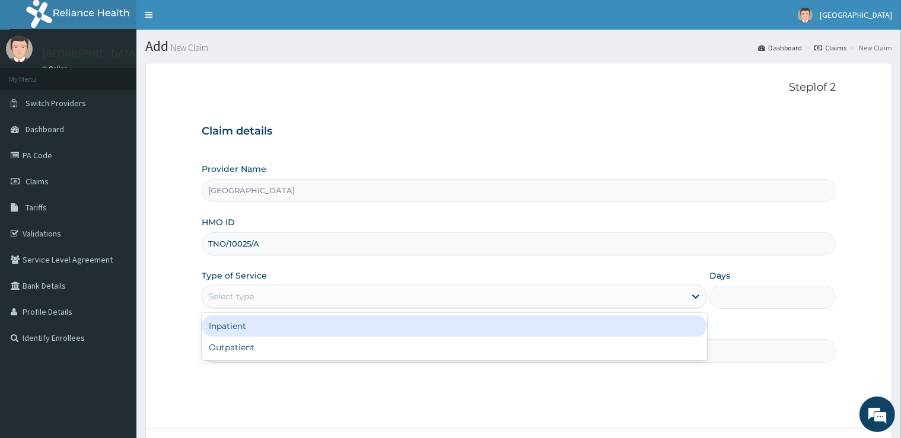
click at [287, 293] on div "Select type" at bounding box center [443, 296] width 483 height 19
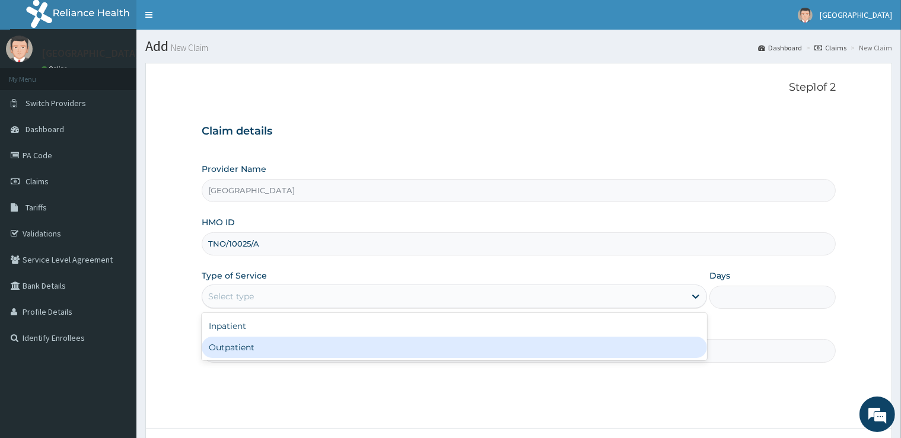
click at [255, 345] on div "Outpatient" at bounding box center [455, 347] width 506 height 21
type input "1"
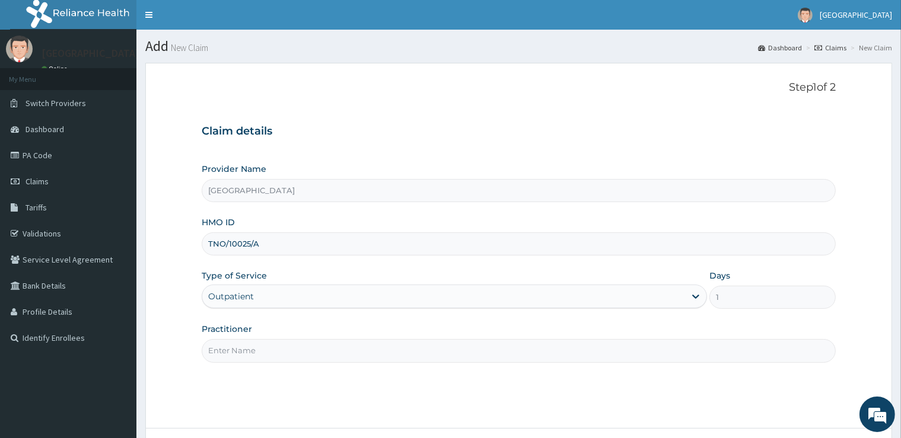
click at [253, 351] on input "Practitioner" at bounding box center [519, 350] width 634 height 23
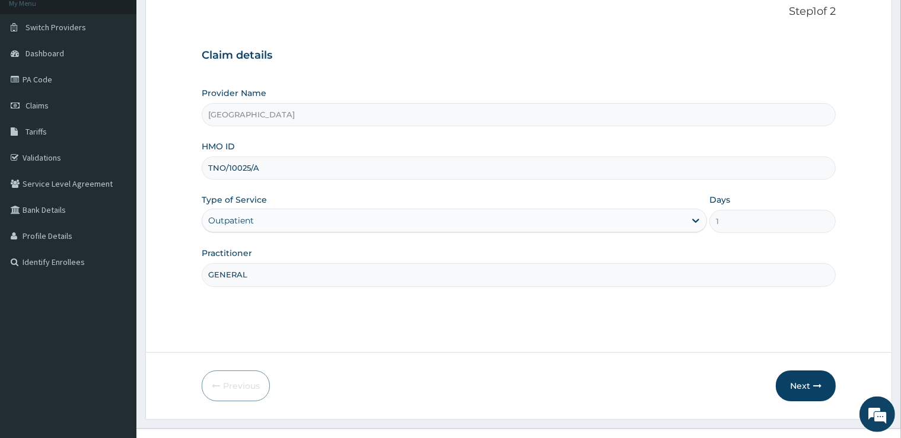
scroll to position [96, 0]
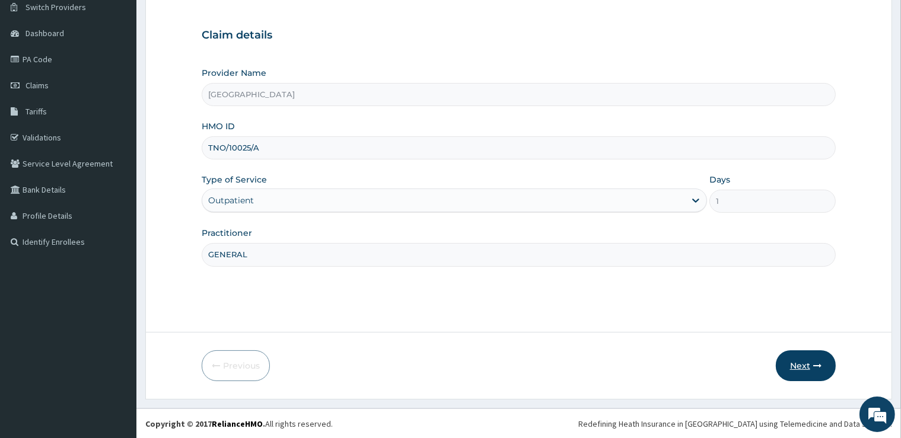
type input "GENERAL"
click at [784, 364] on button "Next" at bounding box center [806, 366] width 60 height 31
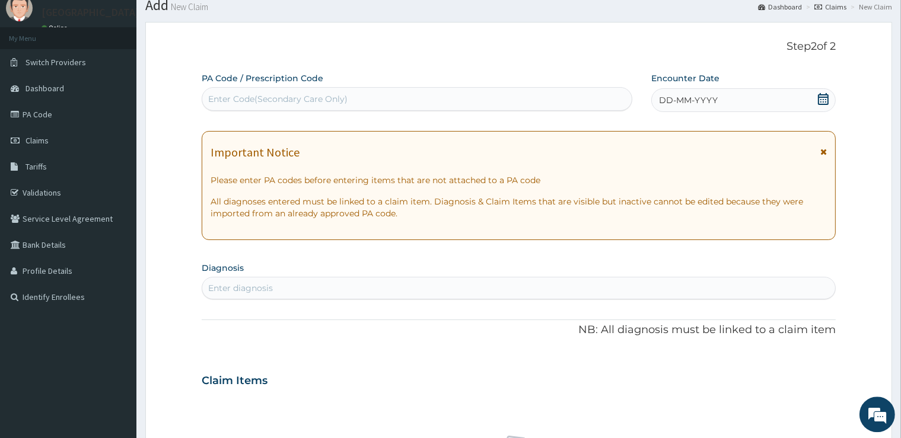
scroll to position [0, 0]
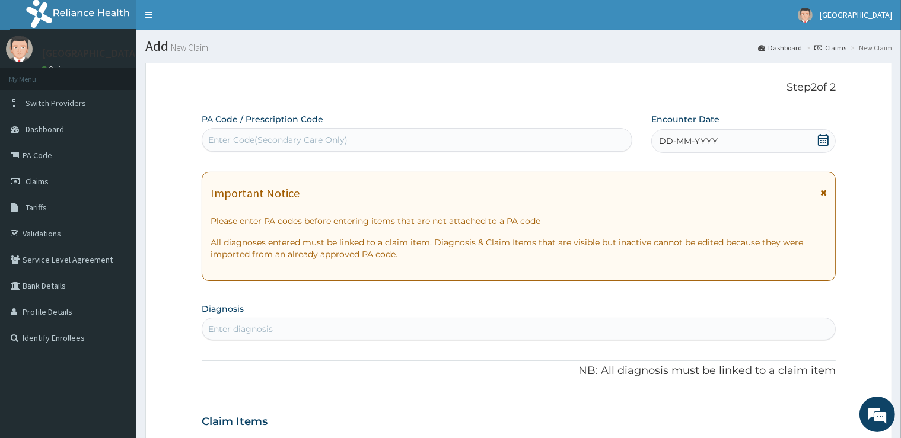
click at [353, 144] on div "Enter Code(Secondary Care Only)" at bounding box center [417, 140] width 430 height 19
type input "PA/AAAB88"
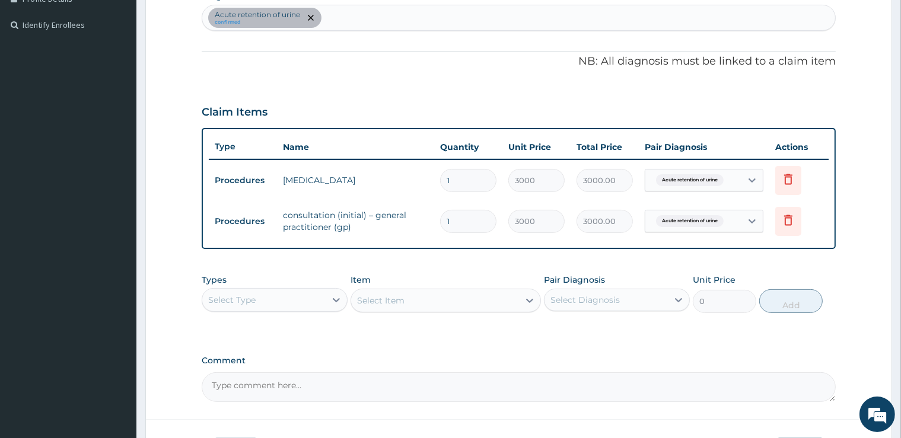
scroll to position [399, 0]
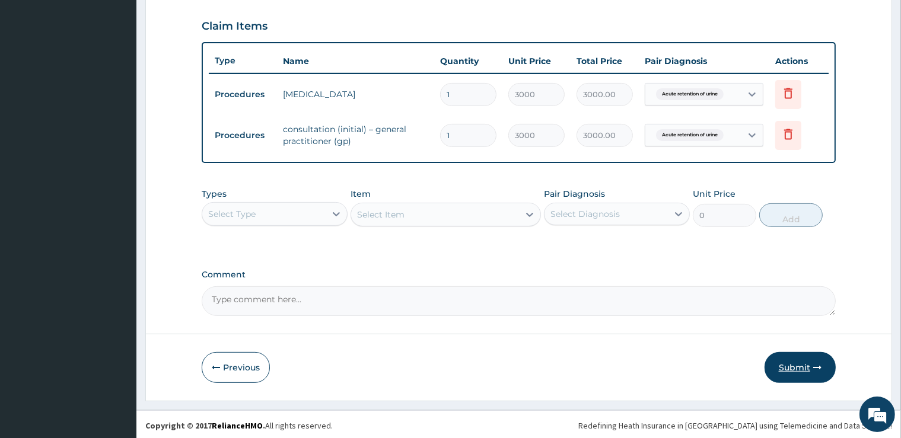
click at [812, 363] on button "Submit" at bounding box center [800, 367] width 71 height 31
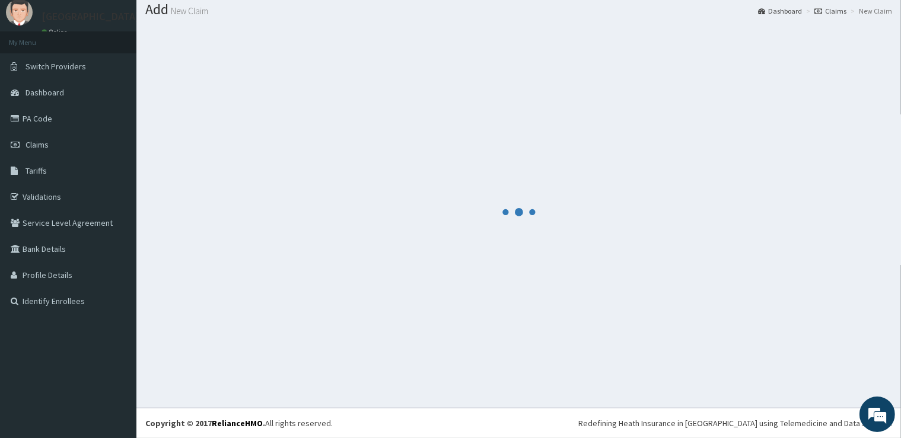
scroll to position [36, 0]
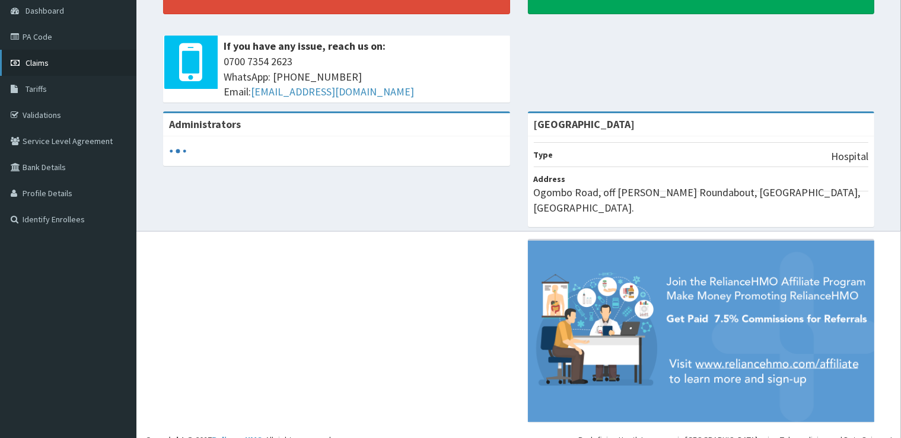
scroll to position [119, 0]
click at [72, 59] on link "Claims" at bounding box center [68, 63] width 136 height 26
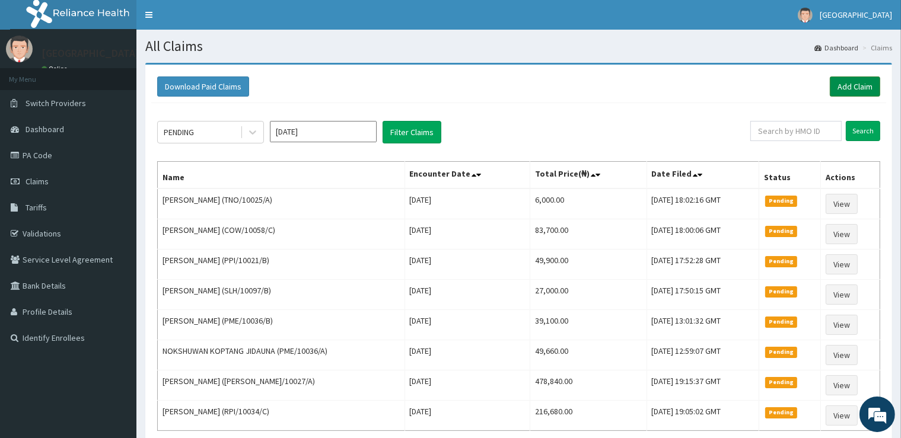
click at [858, 86] on link "Add Claim" at bounding box center [855, 87] width 50 height 20
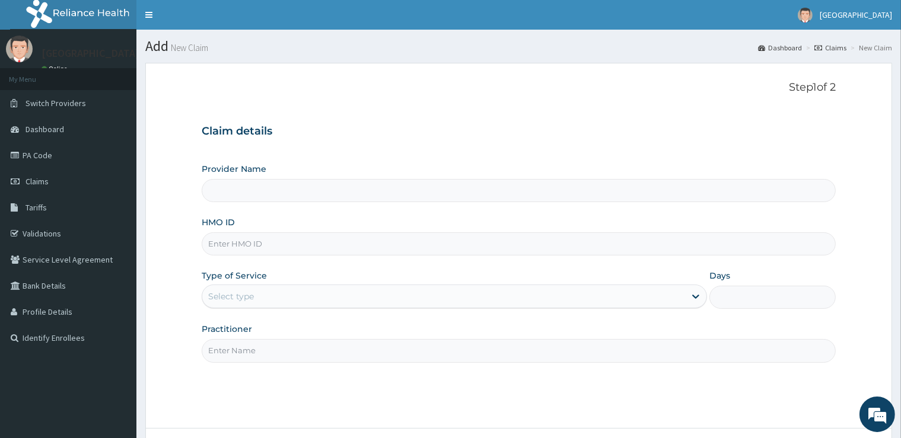
type input "[GEOGRAPHIC_DATA]"
click at [287, 247] on input "HMO ID" at bounding box center [519, 244] width 634 height 23
type input "LBP/10048/B"
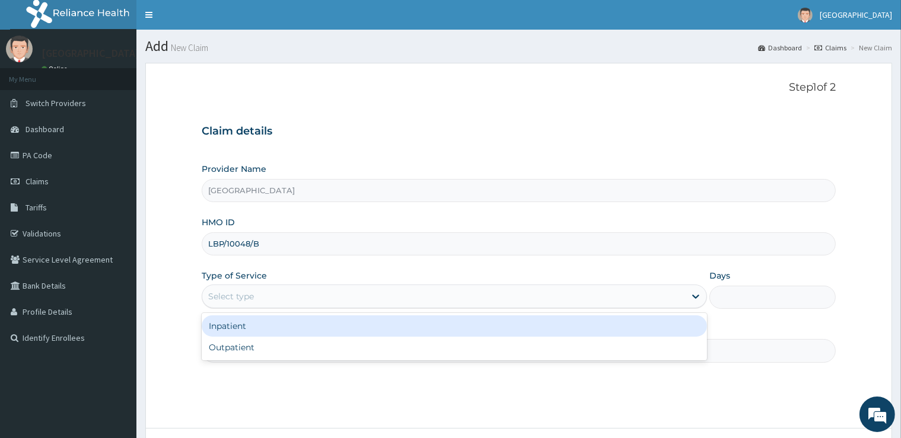
click at [268, 304] on div "Select type" at bounding box center [443, 296] width 483 height 19
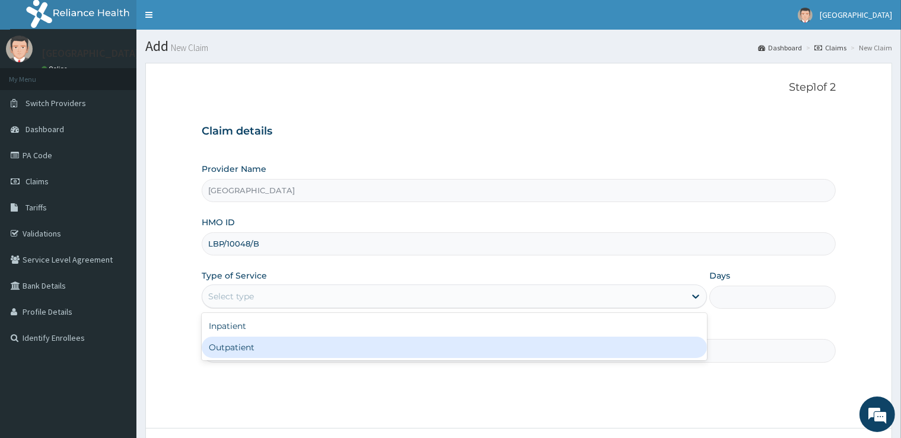
click at [244, 345] on div "Outpatient" at bounding box center [455, 347] width 506 height 21
type input "1"
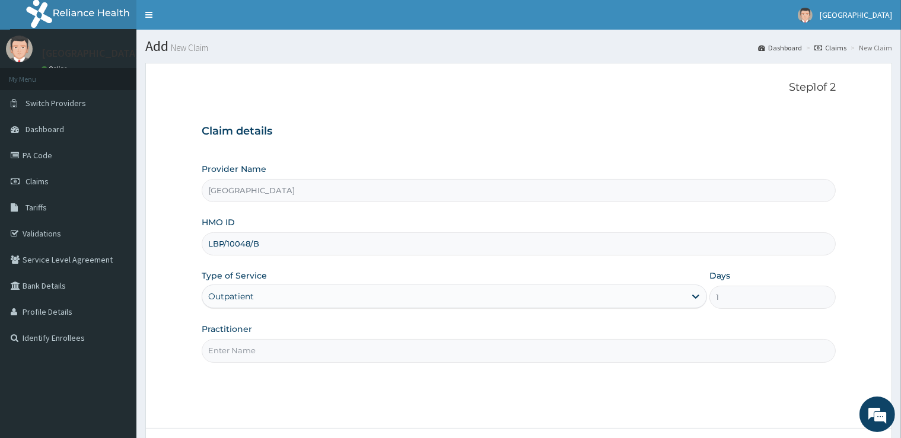
click at [244, 345] on input "Practitioner" at bounding box center [519, 350] width 634 height 23
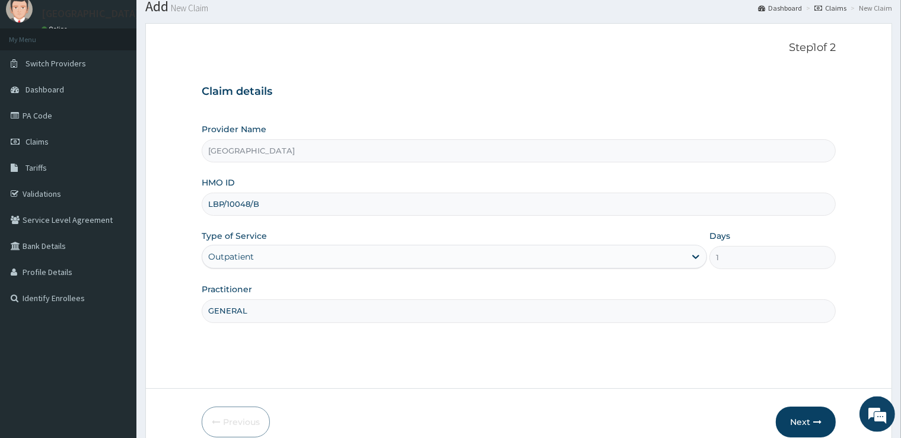
scroll to position [62, 0]
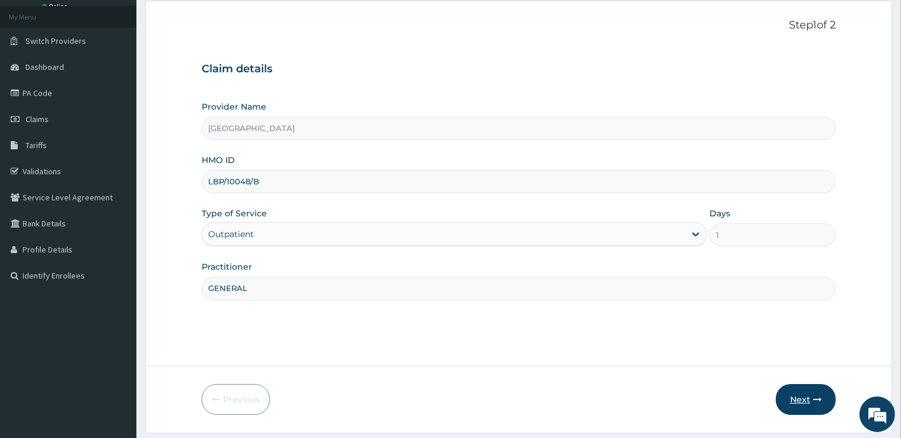
type input "GENERAL"
click at [815, 398] on icon "button" at bounding box center [817, 400] width 8 height 8
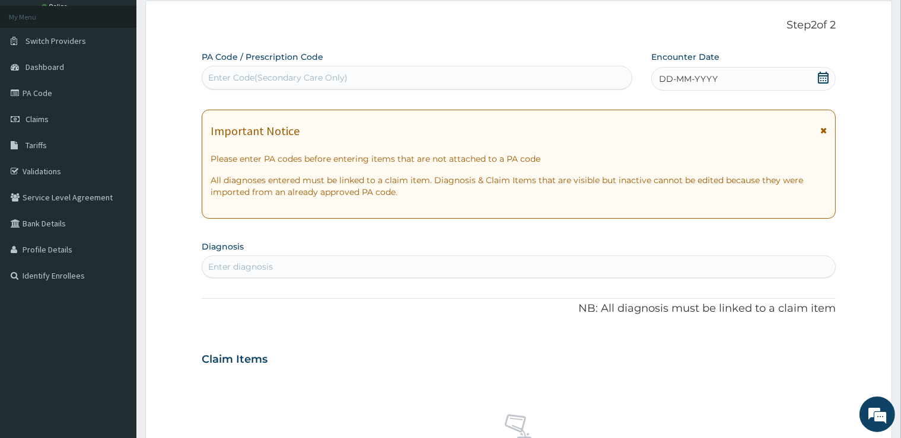
click at [393, 77] on div "Enter Code(Secondary Care Only)" at bounding box center [417, 77] width 430 height 19
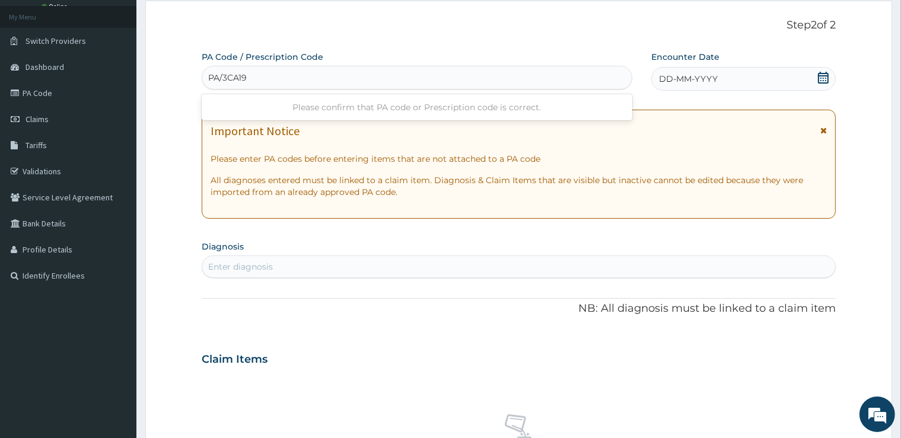
type input "PA/3CA193"
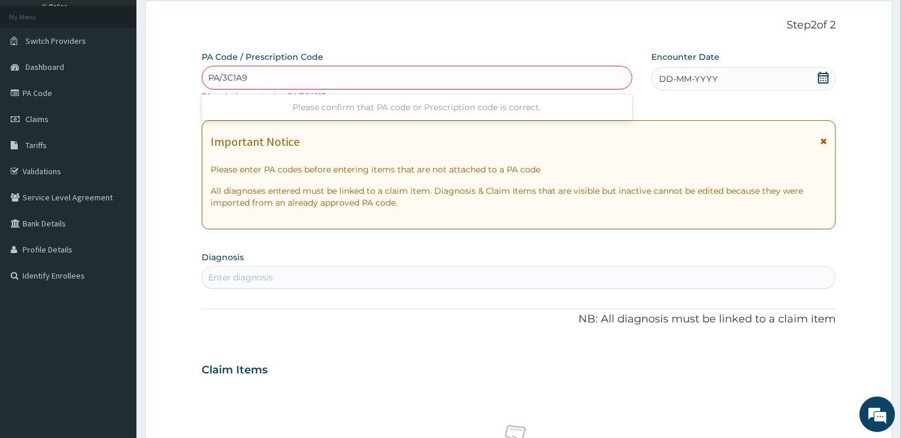
type input "PA/3C1A93"
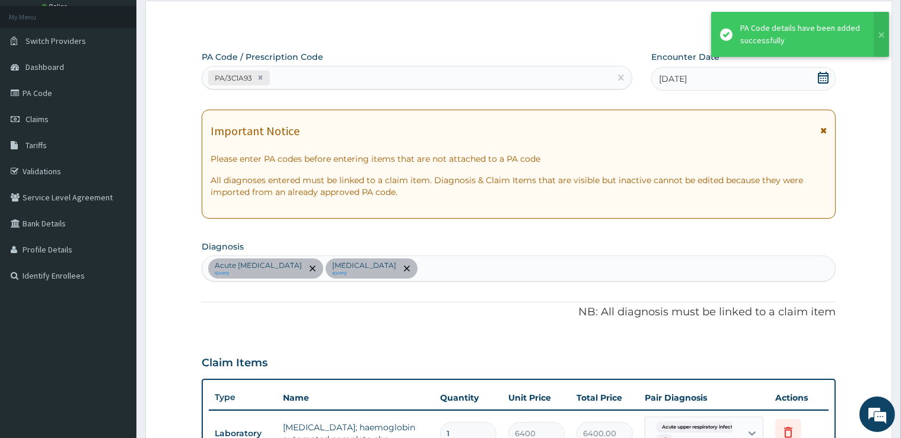
scroll to position [321, 0]
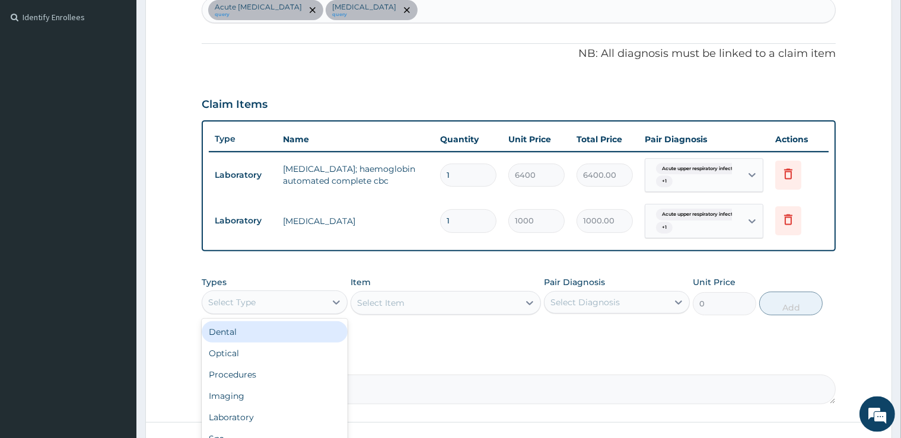
click at [313, 295] on div "Select Type" at bounding box center [263, 302] width 123 height 19
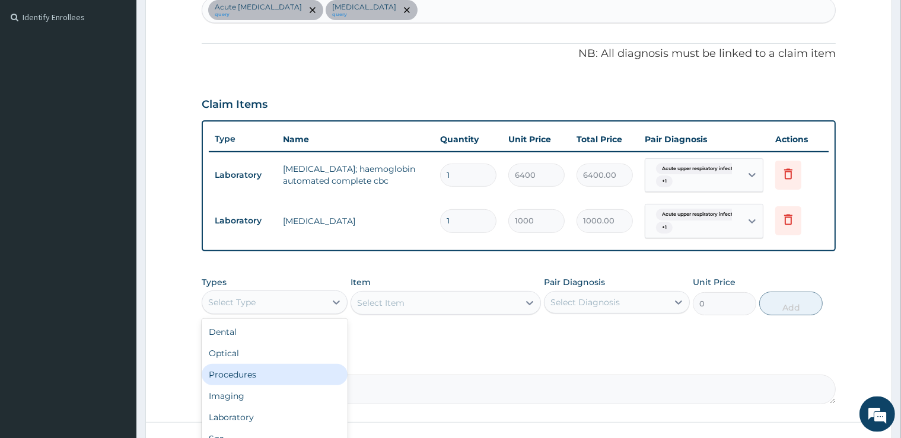
click at [285, 372] on div "Procedures" at bounding box center [275, 374] width 146 height 21
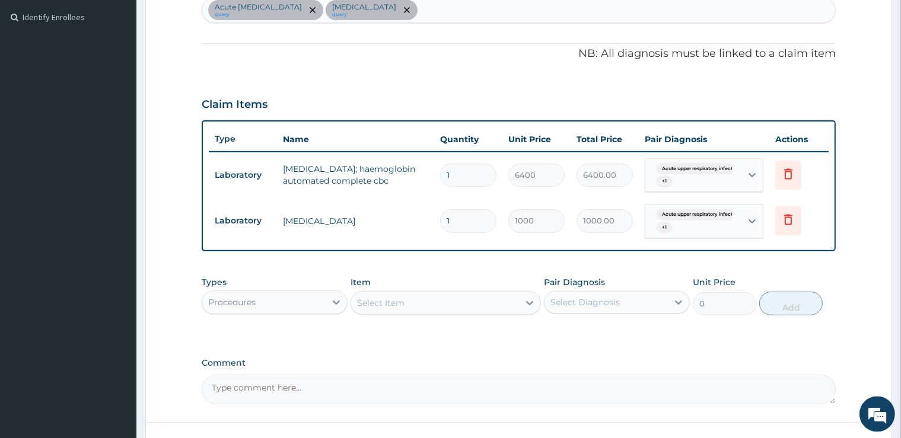
click at [438, 298] on div "Select Item" at bounding box center [435, 303] width 168 height 19
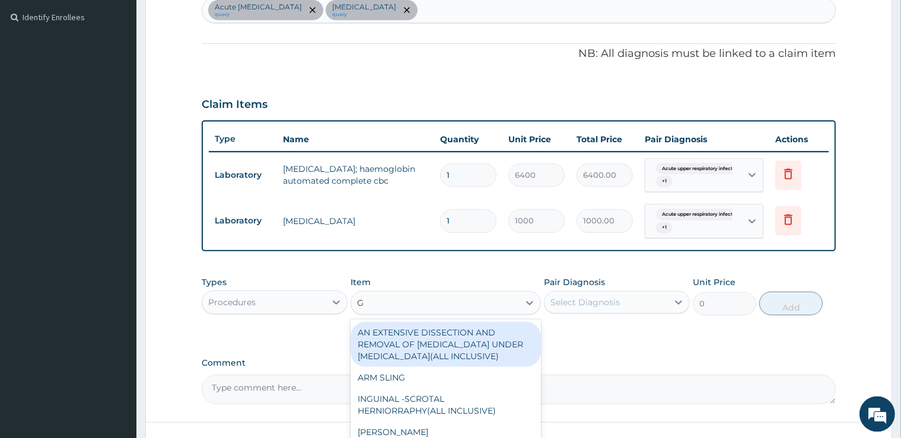
type input "GP"
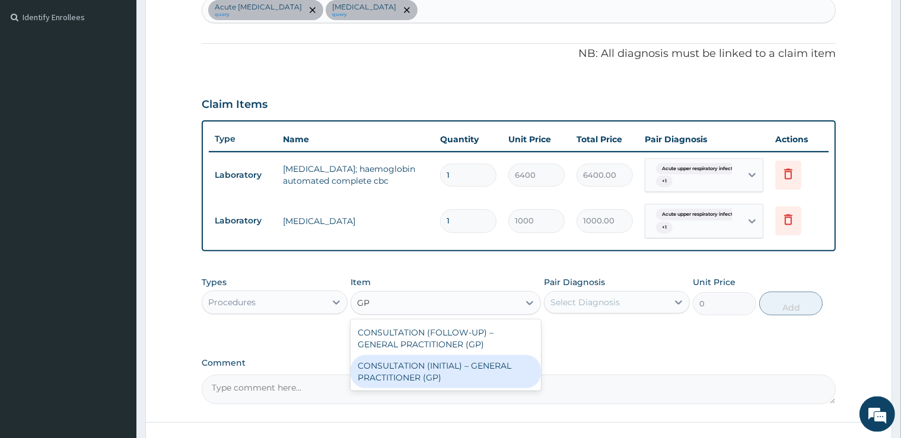
click at [470, 384] on div "CONSULTATION (INITIAL) – GENERAL PRACTITIONER (GP)" at bounding box center [446, 371] width 190 height 33
type input "3000"
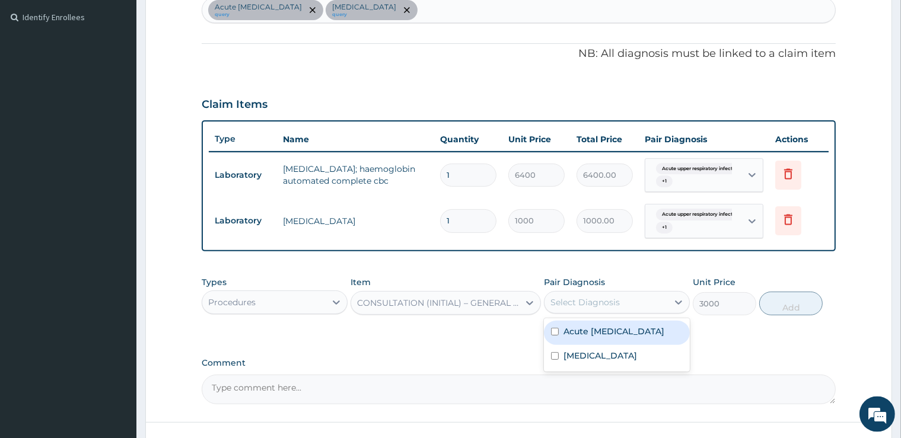
click at [640, 304] on div "Select Diagnosis" at bounding box center [606, 302] width 123 height 19
drag, startPoint x: 596, startPoint y: 347, endPoint x: 594, endPoint y: 364, distance: 17.3
click at [596, 345] on div "Acute upper respiratory infection" at bounding box center [617, 333] width 146 height 24
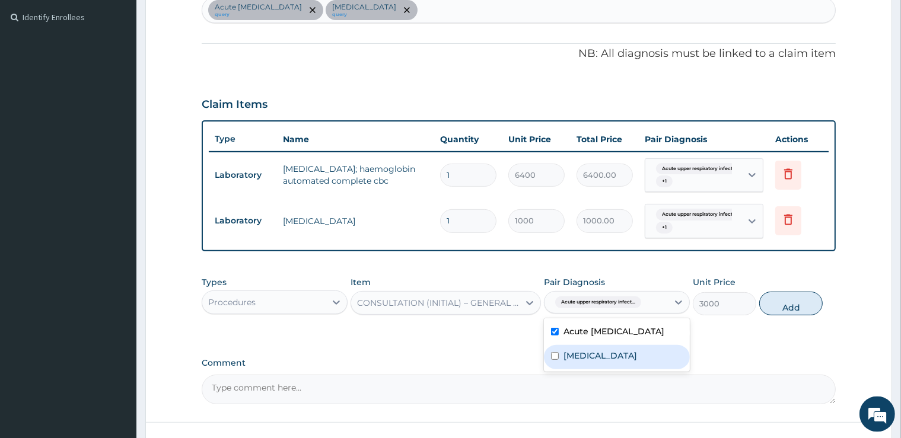
checkbox input "true"
click at [592, 370] on div "Malaria" at bounding box center [617, 357] width 146 height 24
checkbox input "true"
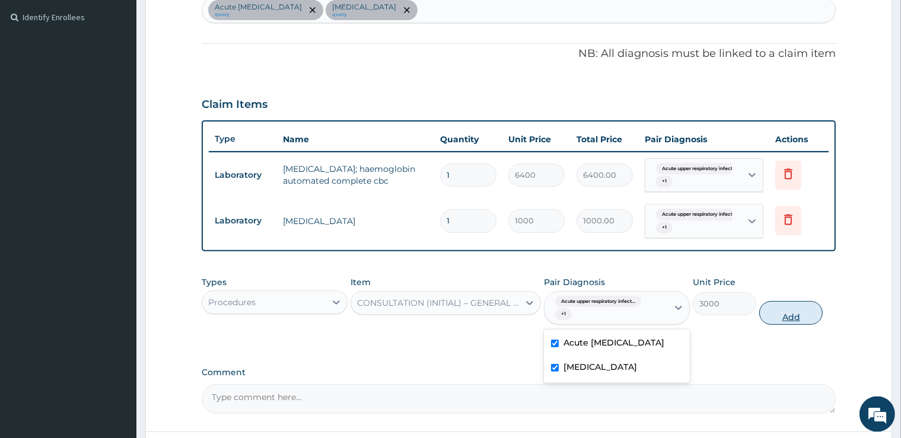
click at [793, 313] on button "Add" at bounding box center [790, 313] width 63 height 24
type input "0"
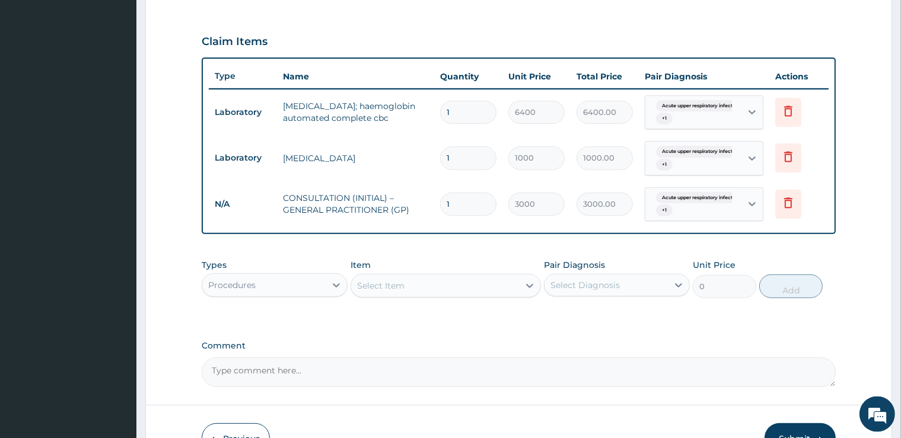
scroll to position [455, 0]
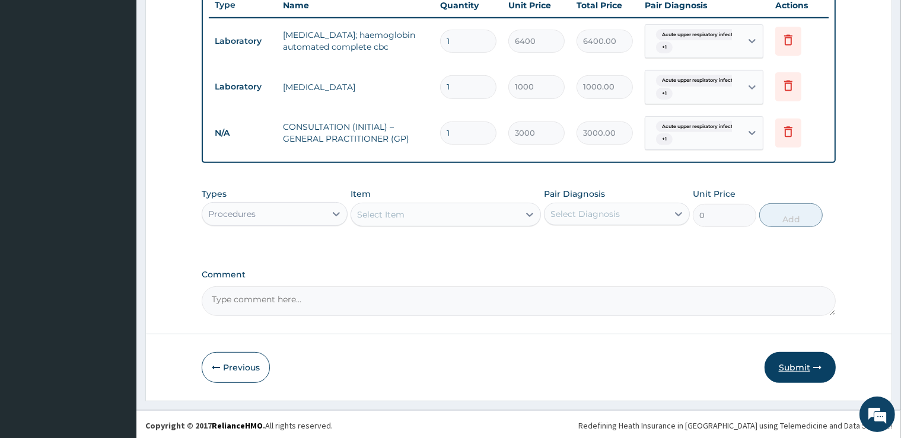
click at [806, 369] on button "Submit" at bounding box center [800, 367] width 71 height 31
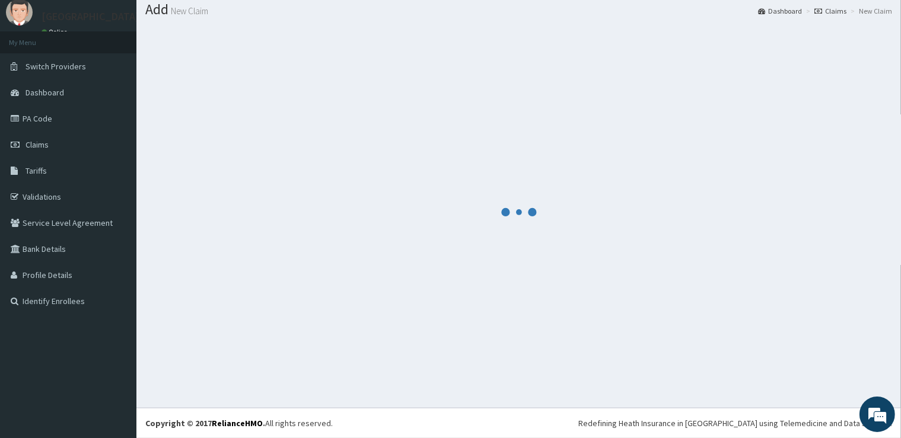
scroll to position [36, 0]
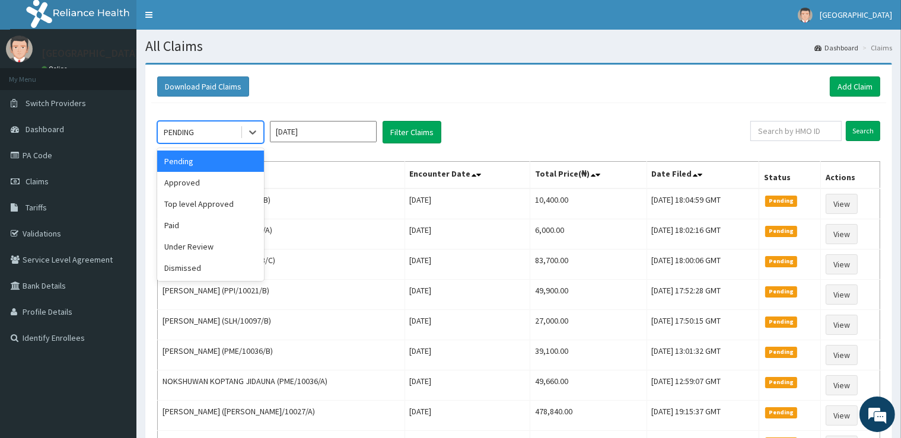
click at [200, 135] on div "PENDING" at bounding box center [199, 132] width 82 height 19
click at [200, 188] on div "Approved" at bounding box center [210, 182] width 107 height 21
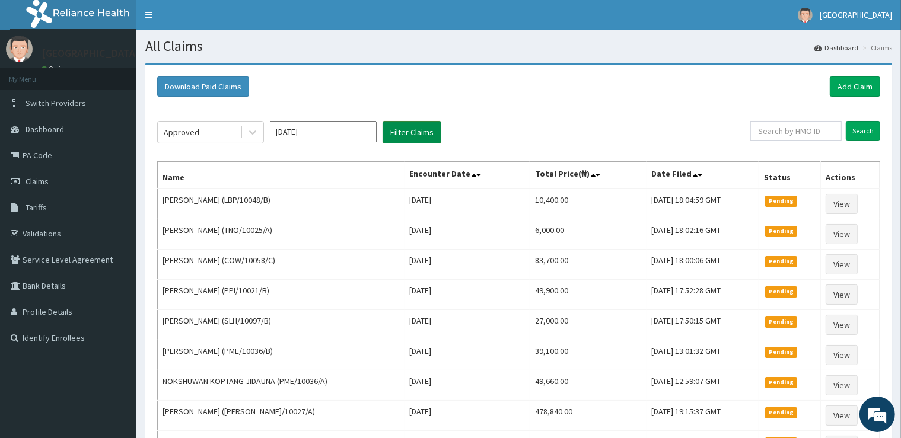
click at [406, 132] on button "Filter Claims" at bounding box center [412, 132] width 59 height 23
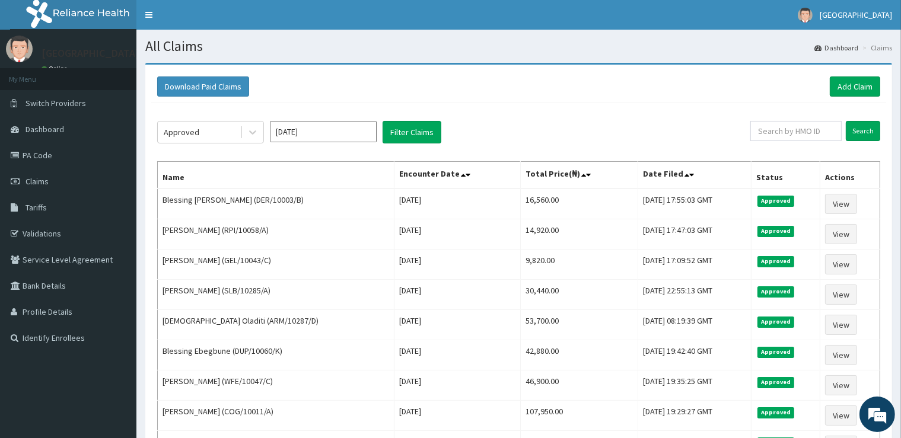
click at [193, 144] on div "Approved [DATE] Filter Claims Search Name Encounter Date Total Price(₦) Date Fi…" at bounding box center [518, 307] width 735 height 408
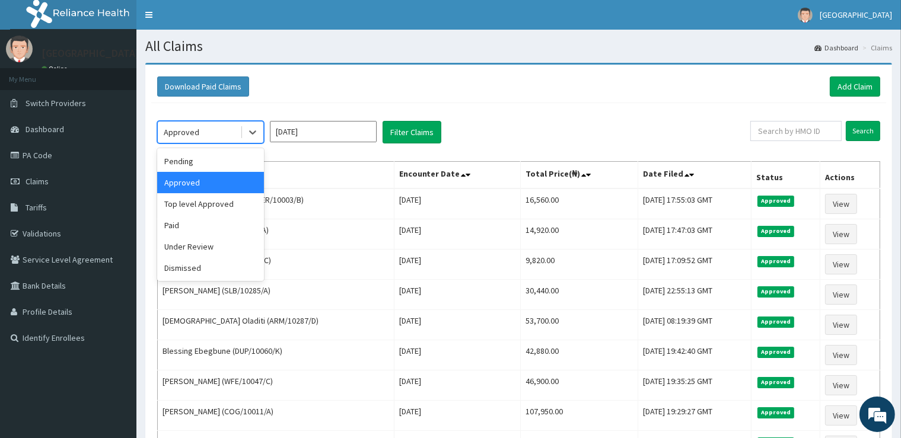
click at [211, 132] on div "Approved" at bounding box center [199, 132] width 82 height 19
click at [189, 240] on div "Under Review" at bounding box center [210, 246] width 107 height 21
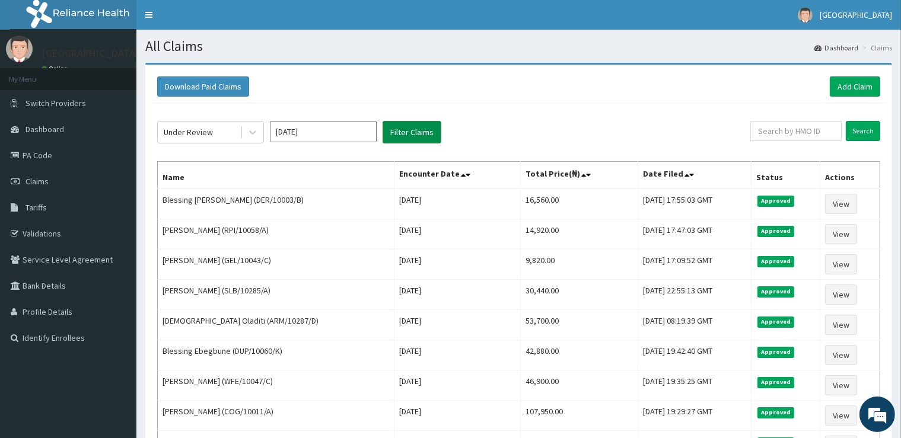
click at [426, 129] on button "Filter Claims" at bounding box center [412, 132] width 59 height 23
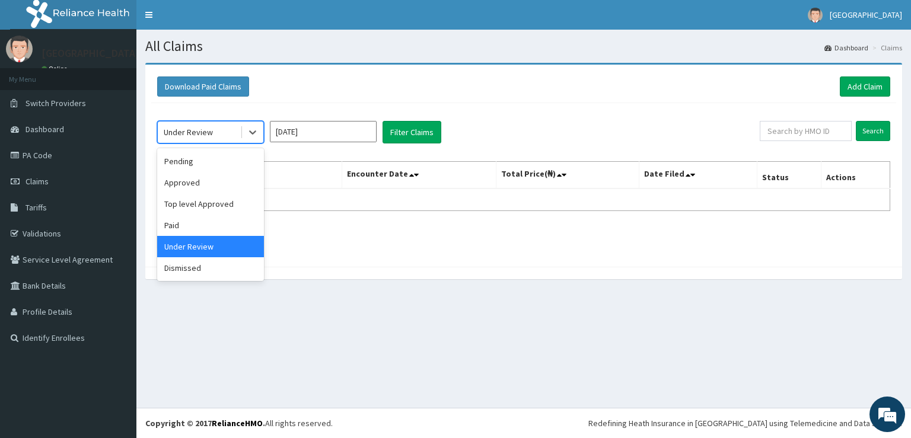
click at [183, 135] on div "Under Review" at bounding box center [188, 132] width 49 height 12
click at [186, 167] on div "Pending" at bounding box center [210, 161] width 107 height 21
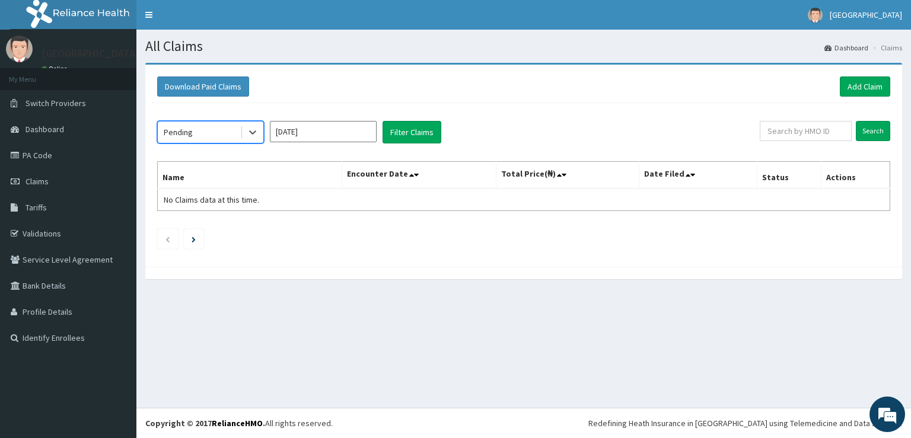
click at [210, 127] on div "Pending" at bounding box center [199, 132] width 82 height 19
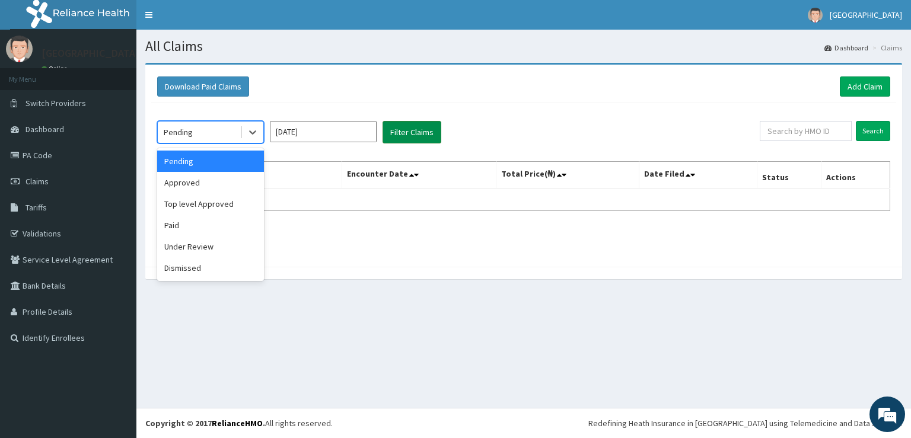
click at [414, 134] on button "Filter Claims" at bounding box center [412, 132] width 59 height 23
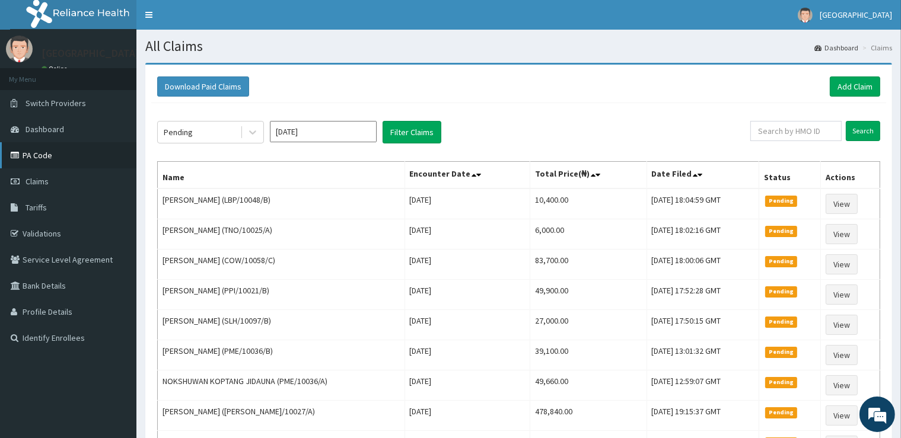
click at [75, 157] on link "PA Code" at bounding box center [68, 155] width 136 height 26
